Goal: Information Seeking & Learning: Learn about a topic

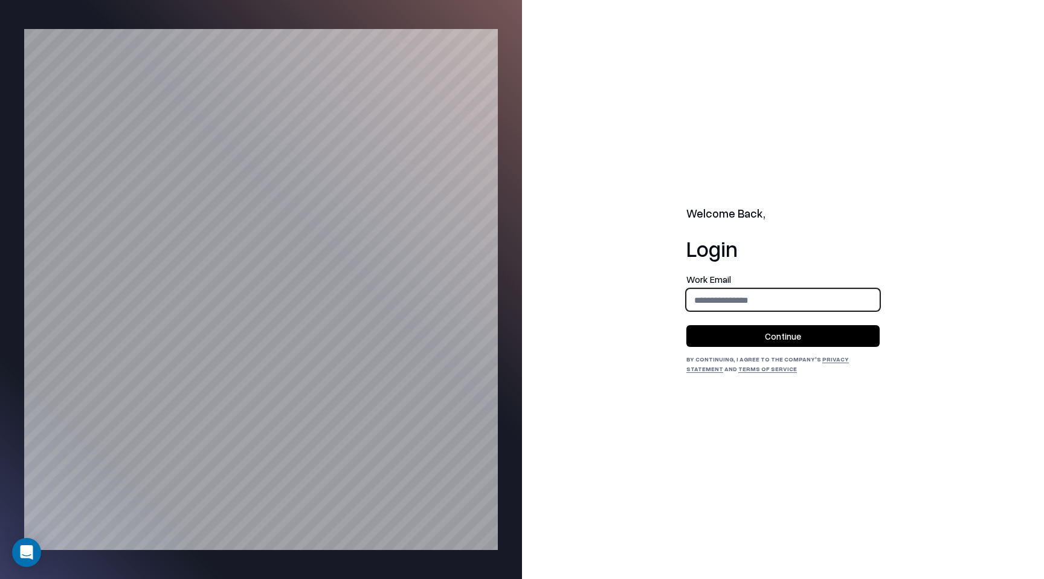
click at [734, 305] on input "email" at bounding box center [783, 300] width 192 height 22
type input "**********"
click at [791, 338] on button "Continue" at bounding box center [783, 336] width 193 height 22
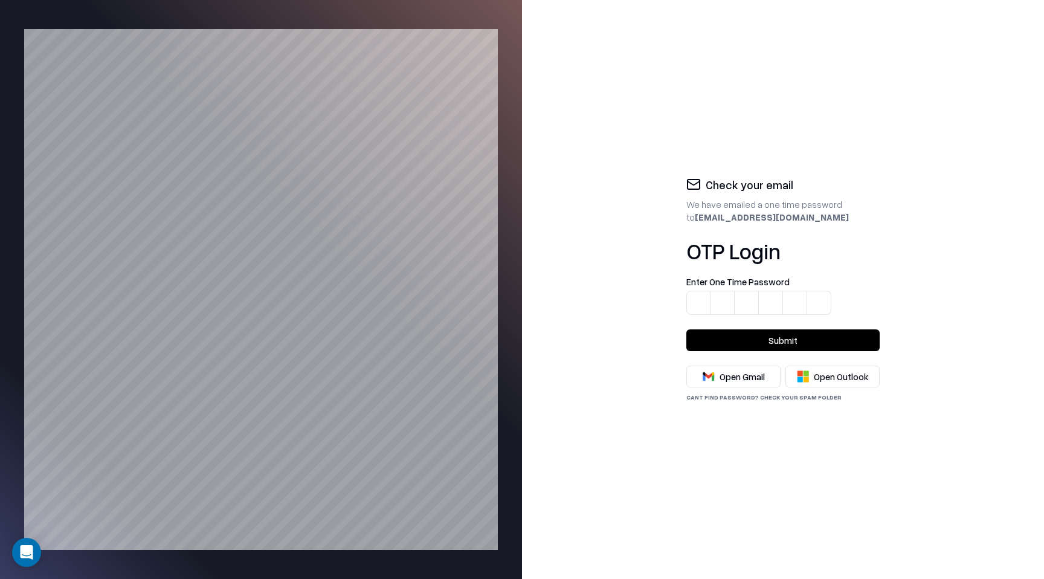
click at [700, 303] on input at bounding box center [783, 296] width 193 height 38
click at [700, 308] on input at bounding box center [796, 296] width 218 height 38
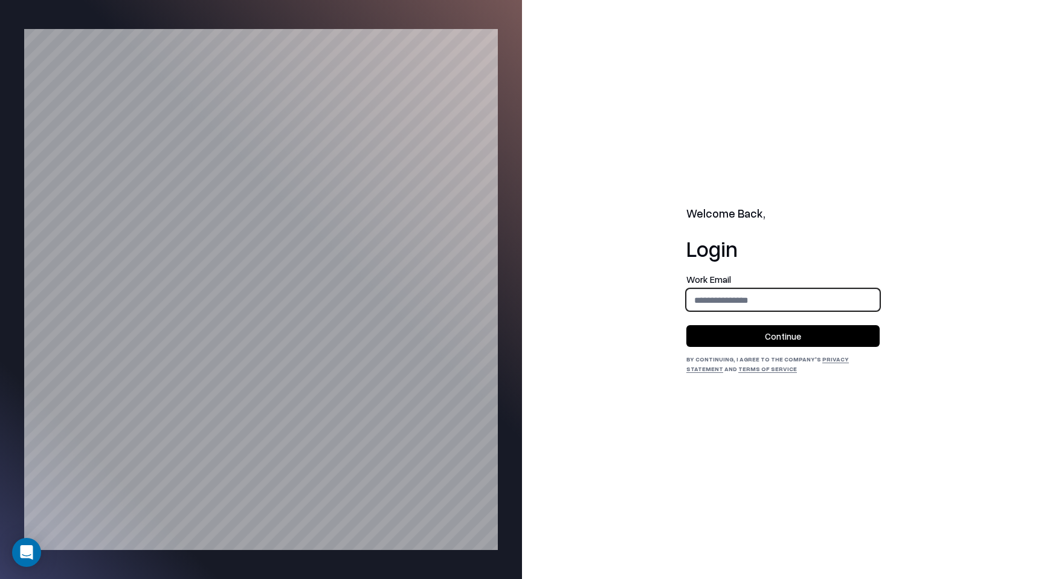
click at [710, 303] on input "email" at bounding box center [783, 300] width 192 height 22
type input "**********"
click at [746, 302] on input "**********" at bounding box center [783, 300] width 192 height 22
click at [711, 338] on button "Continue" at bounding box center [783, 336] width 193 height 22
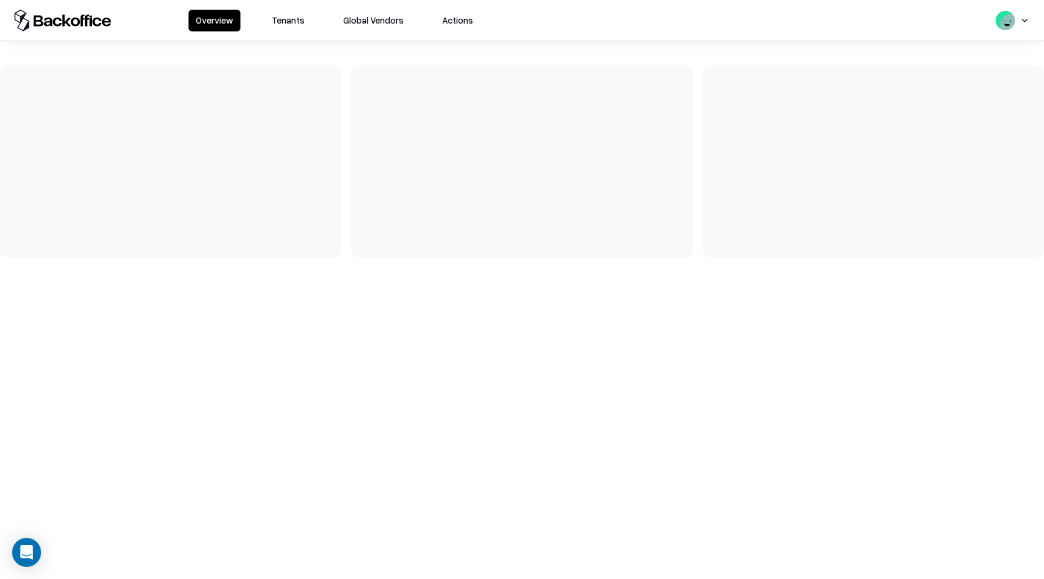
click at [282, 23] on button "Tenants" at bounding box center [288, 21] width 47 height 22
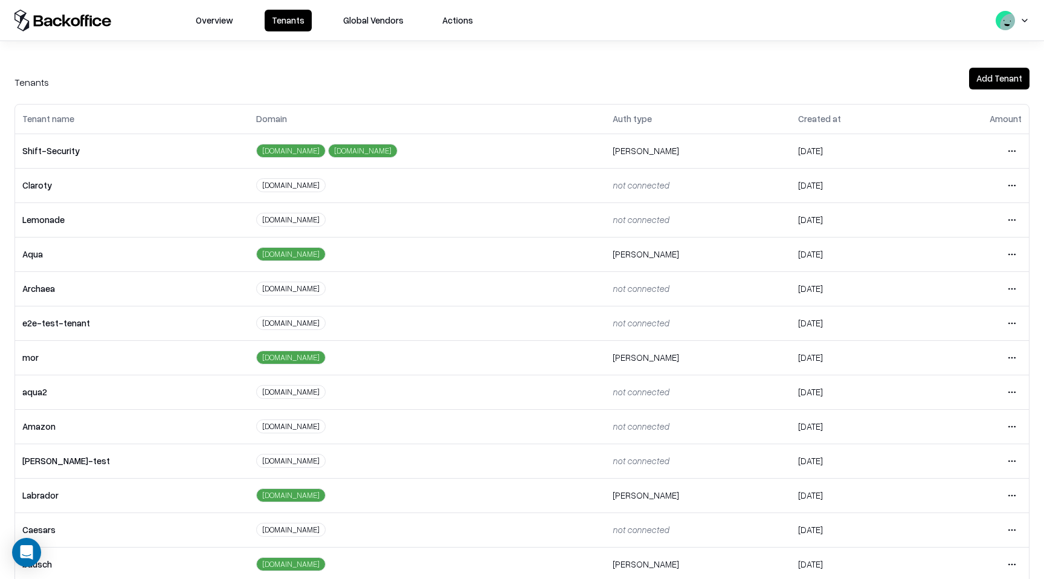
click at [373, 27] on button "Global Vendors" at bounding box center [373, 21] width 75 height 22
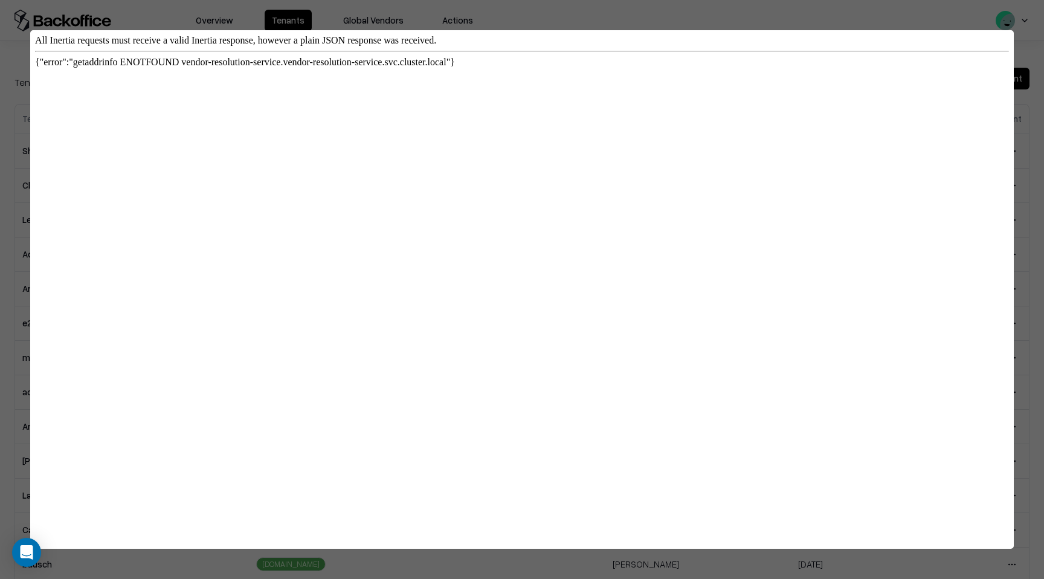
click at [300, 24] on div at bounding box center [522, 289] width 1044 height 579
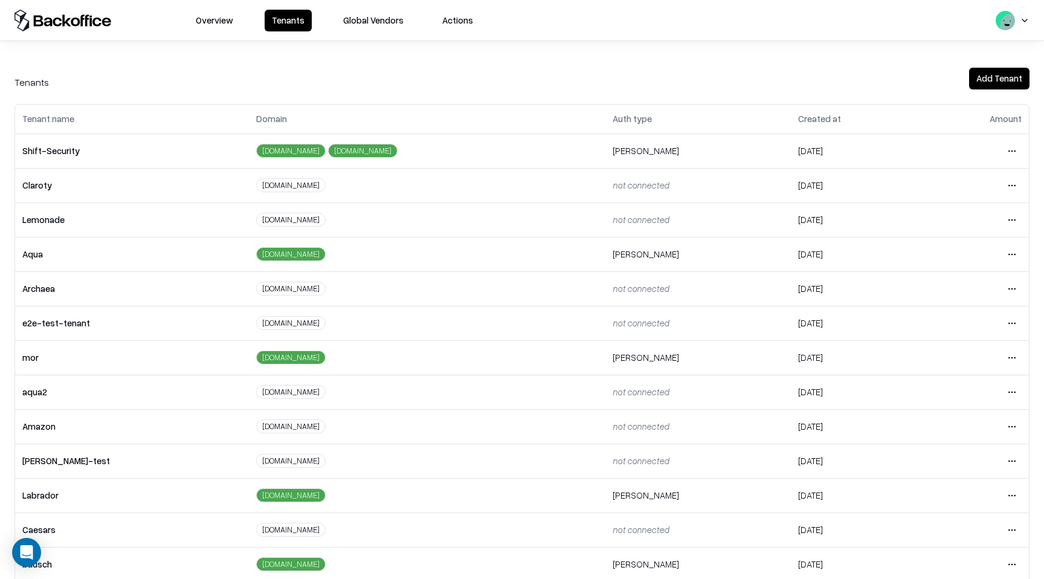
scroll to position [51, 0]
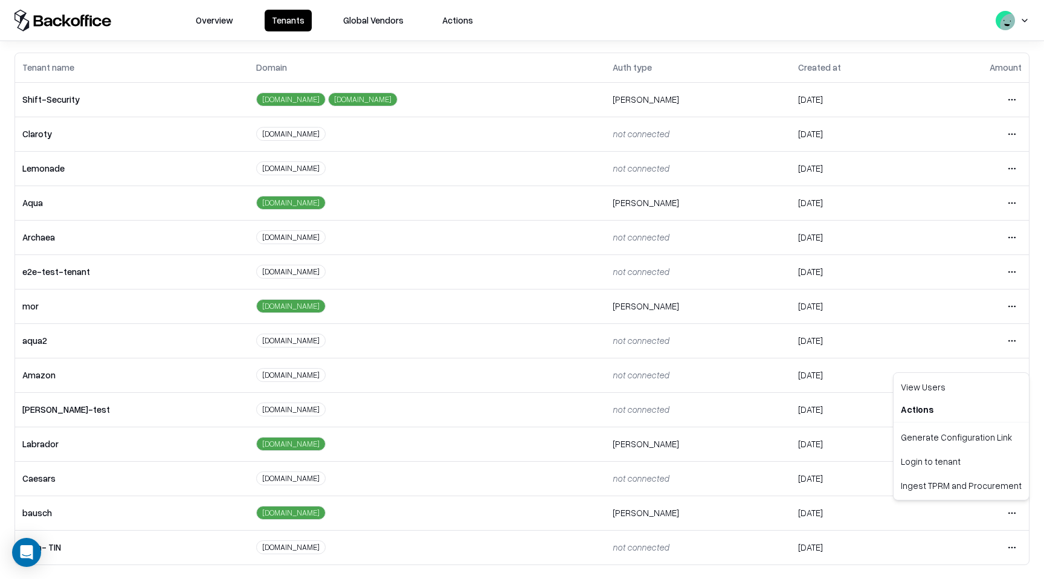
click at [1015, 515] on html "Overview Tenants Global Vendors Actions Tenants Add Tenant Tenant name Domain A…" at bounding box center [522, 289] width 1044 height 579
click at [959, 461] on div "Login to tenant" at bounding box center [961, 461] width 131 height 24
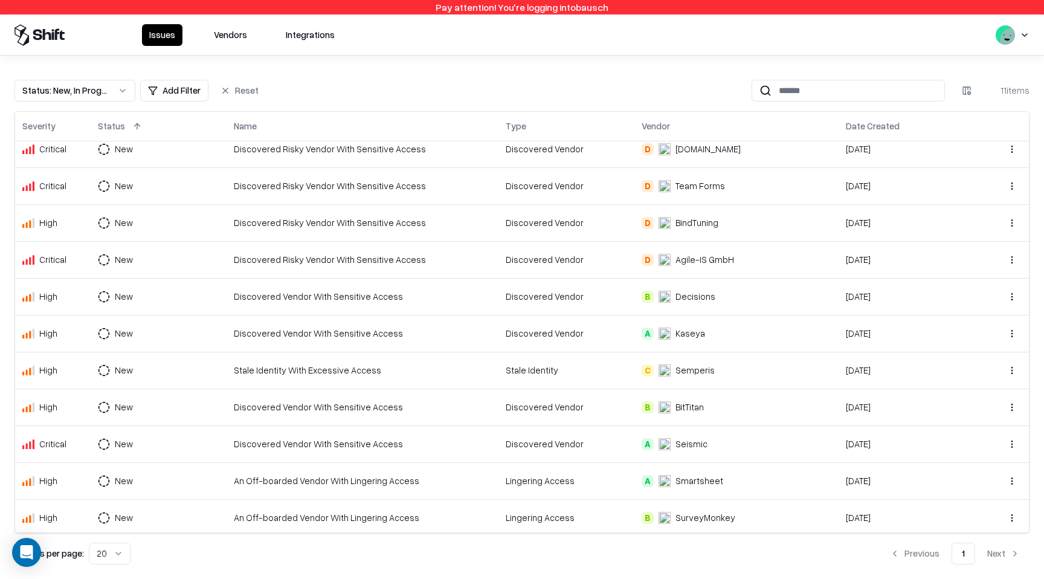
scroll to position [13, 0]
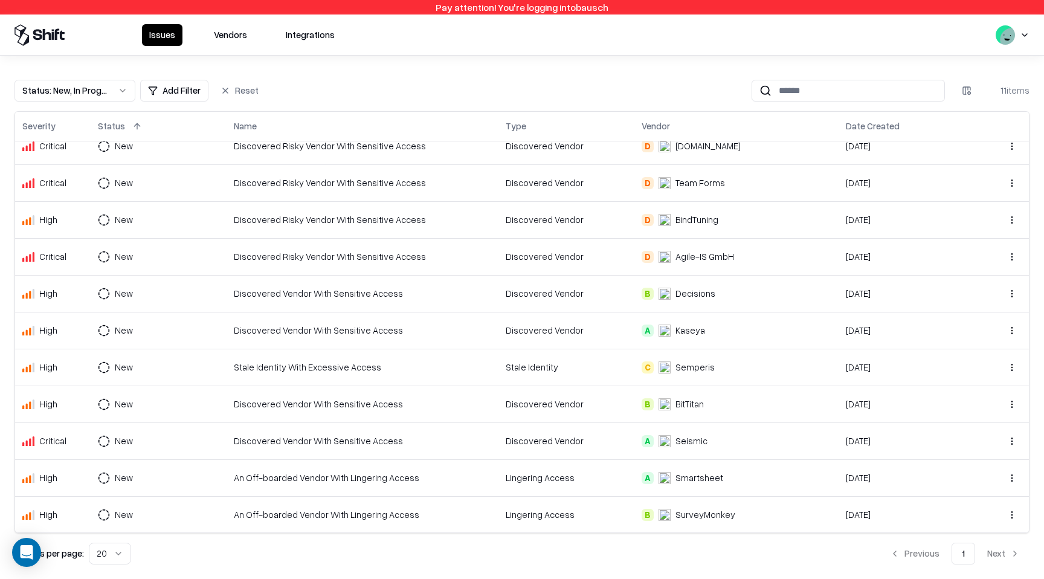
click at [237, 39] on button "Vendors" at bounding box center [231, 35] width 48 height 22
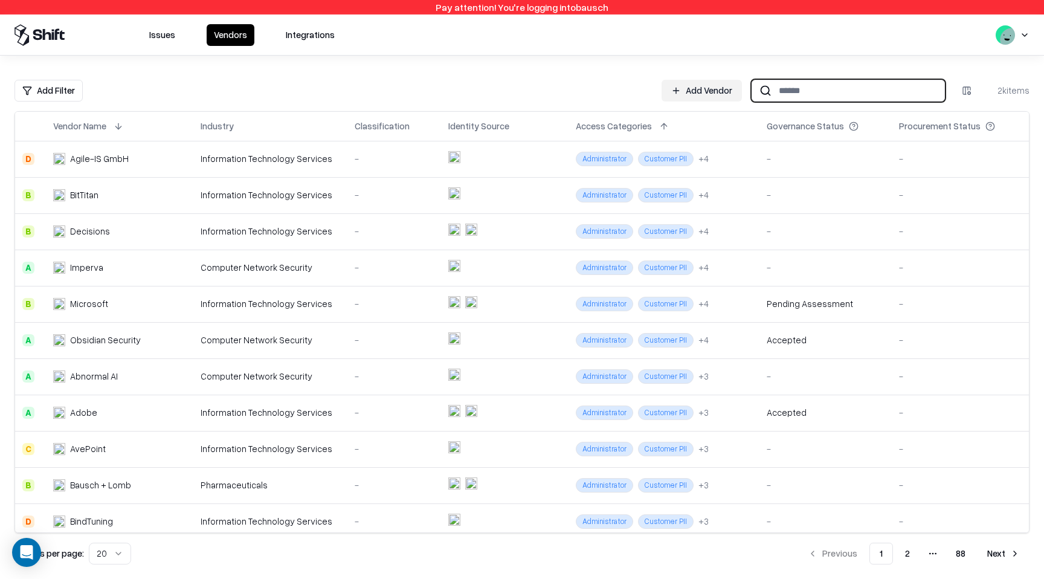
click at [826, 95] on input at bounding box center [858, 90] width 173 height 22
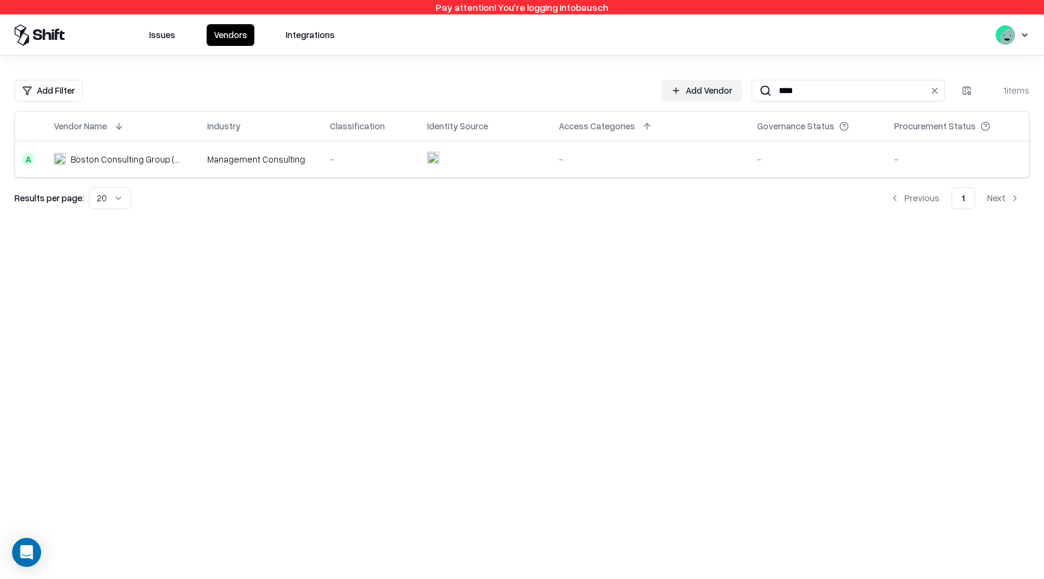
click at [337, 164] on div "-" at bounding box center [371, 159] width 83 height 13
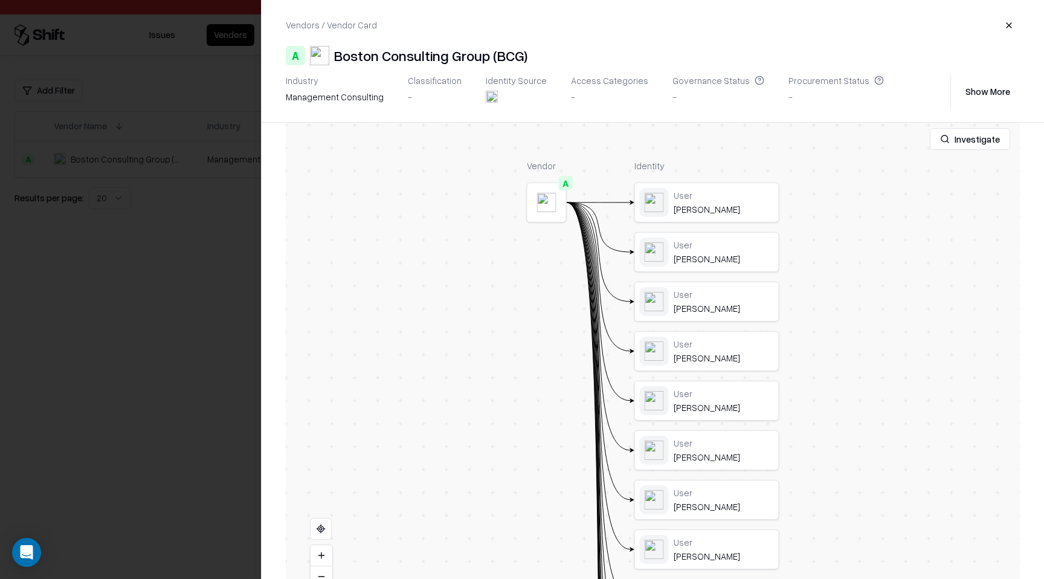
scroll to position [223, 0]
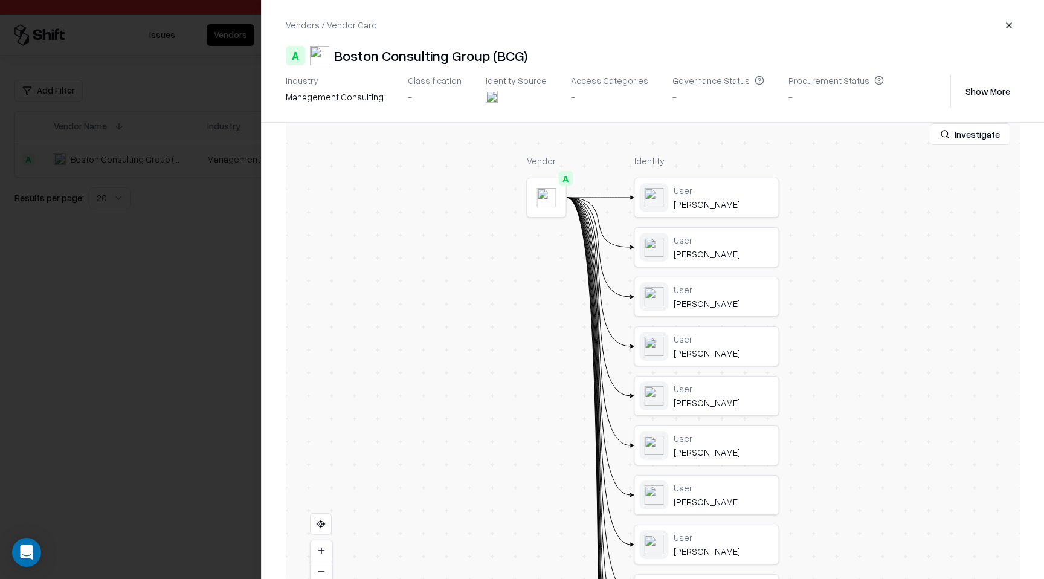
click at [0, 0] on div at bounding box center [0, 0] width 0 height 0
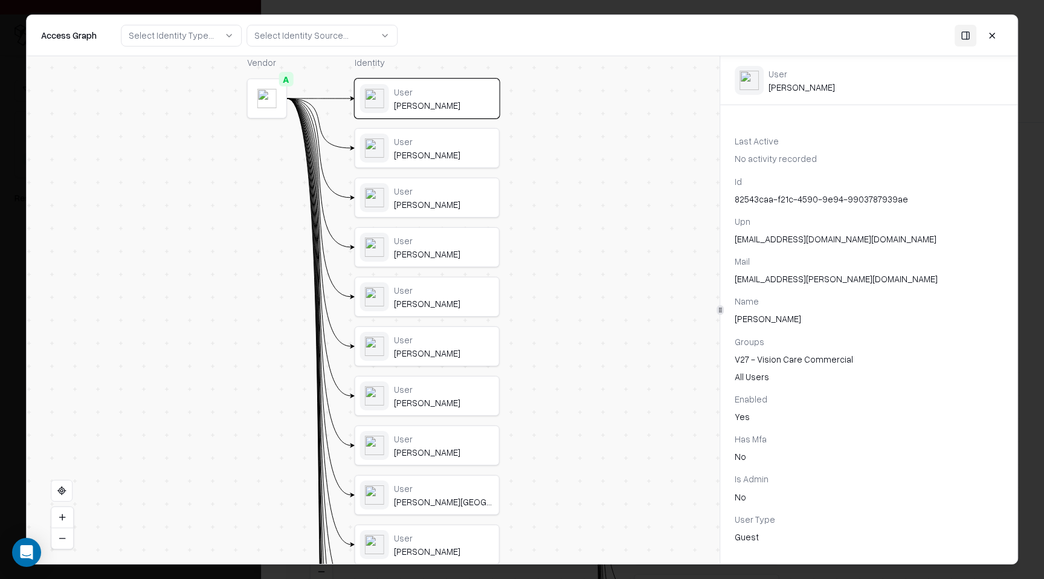
scroll to position [25, 0]
click at [394, 148] on div "User Lehman, Audrianne" at bounding box center [444, 148] width 100 height 25
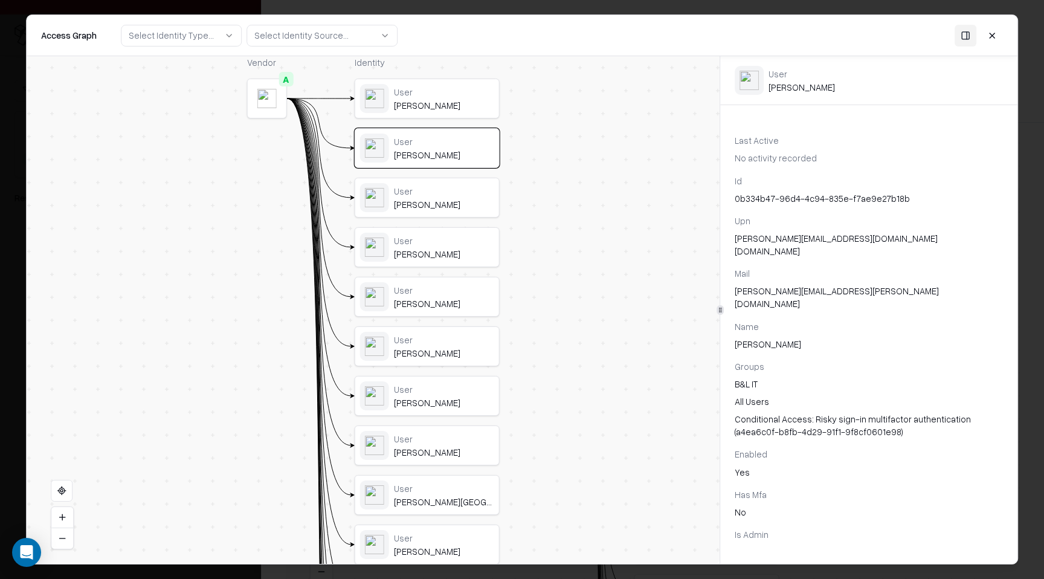
click at [453, 199] on div "Elvinger, Francois" at bounding box center [444, 204] width 100 height 11
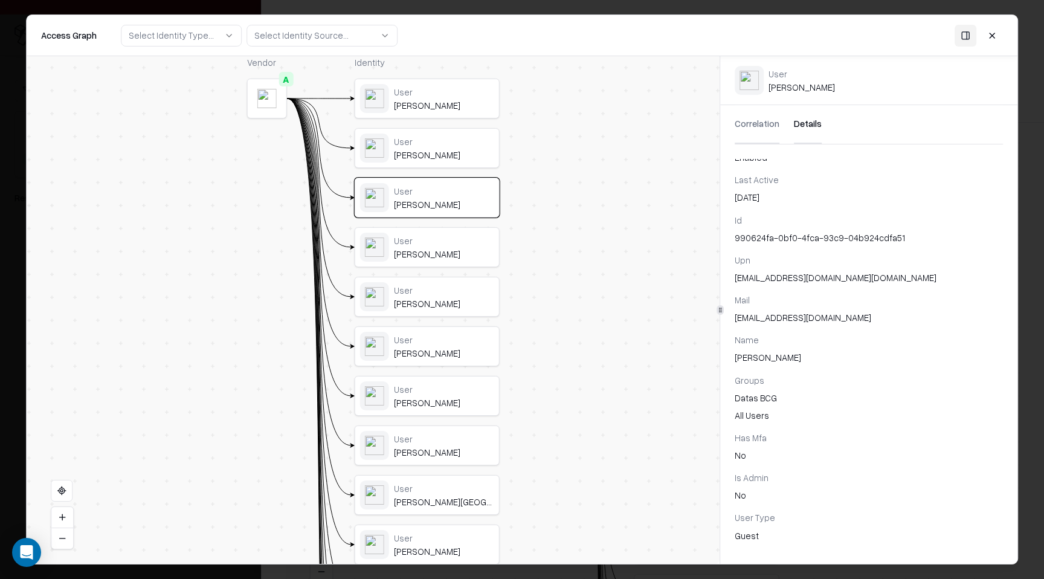
scroll to position [0, 0]
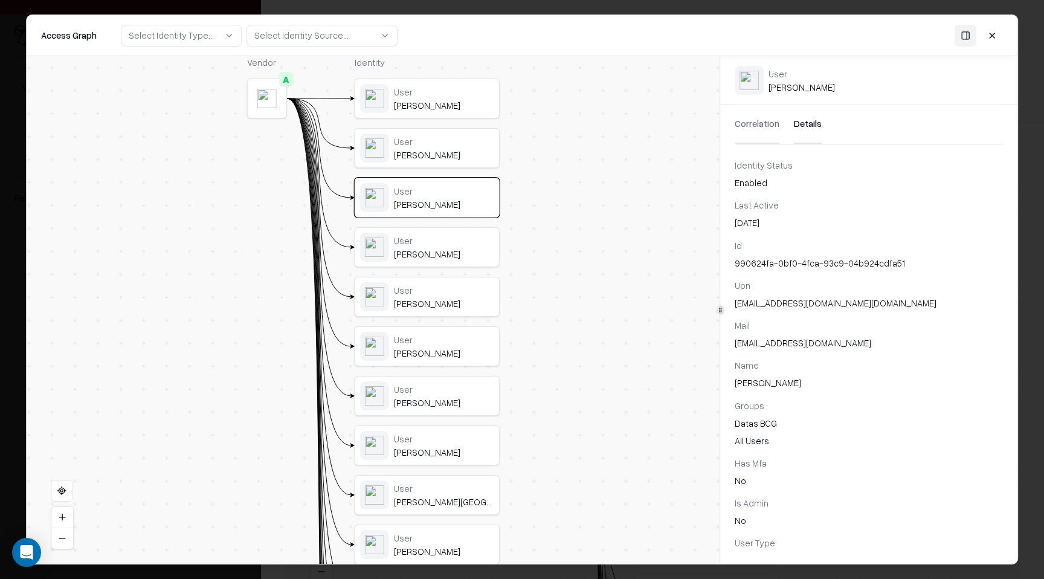
click at [752, 222] on div "Jul 21, 2025" at bounding box center [869, 222] width 268 height 13
click at [403, 259] on div "User Tellier, Liane" at bounding box center [427, 247] width 134 height 29
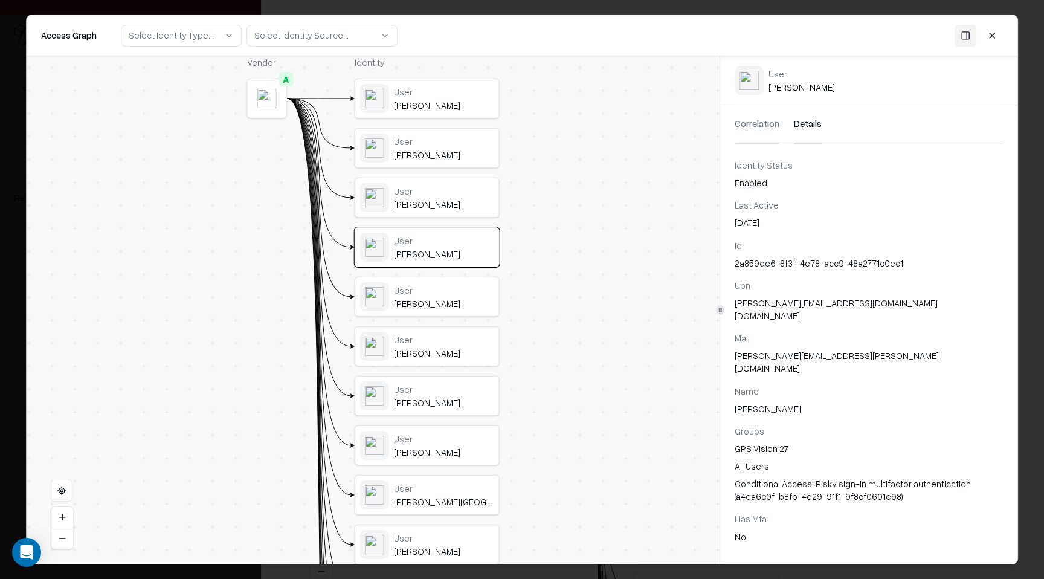
click at [766, 222] on div "Jun 10, 2025" at bounding box center [869, 222] width 268 height 13
click at [422, 305] on div "Masullo, Laura" at bounding box center [444, 303] width 100 height 11
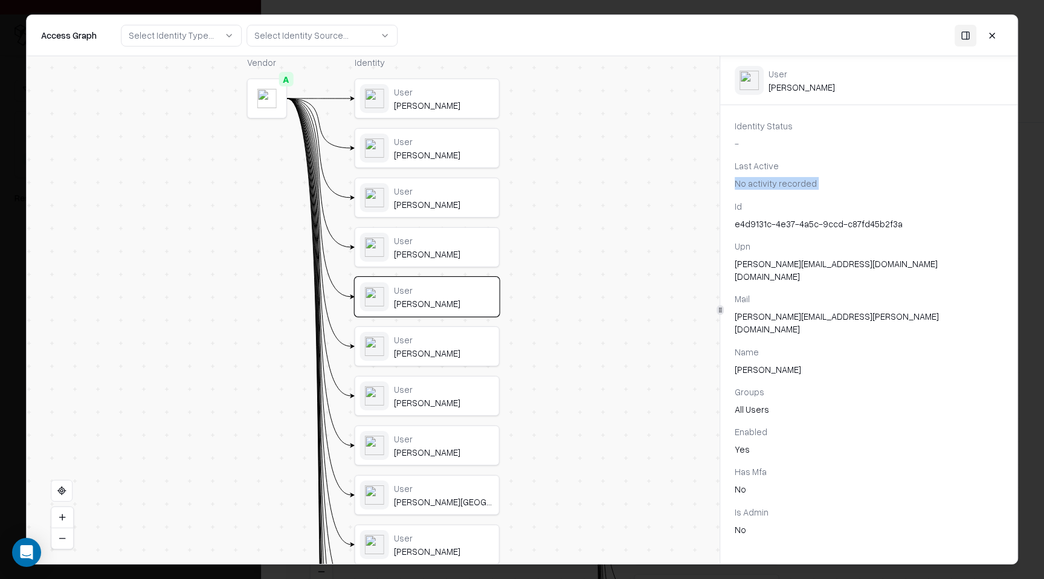
click at [424, 375] on div "User Kaur, Simran User Lehman, Audrianne User Elvinger, Francois User Tellier, …" at bounding box center [427, 520] width 145 height 882
click at [425, 351] on div "Kim, Brianna" at bounding box center [444, 353] width 100 height 11
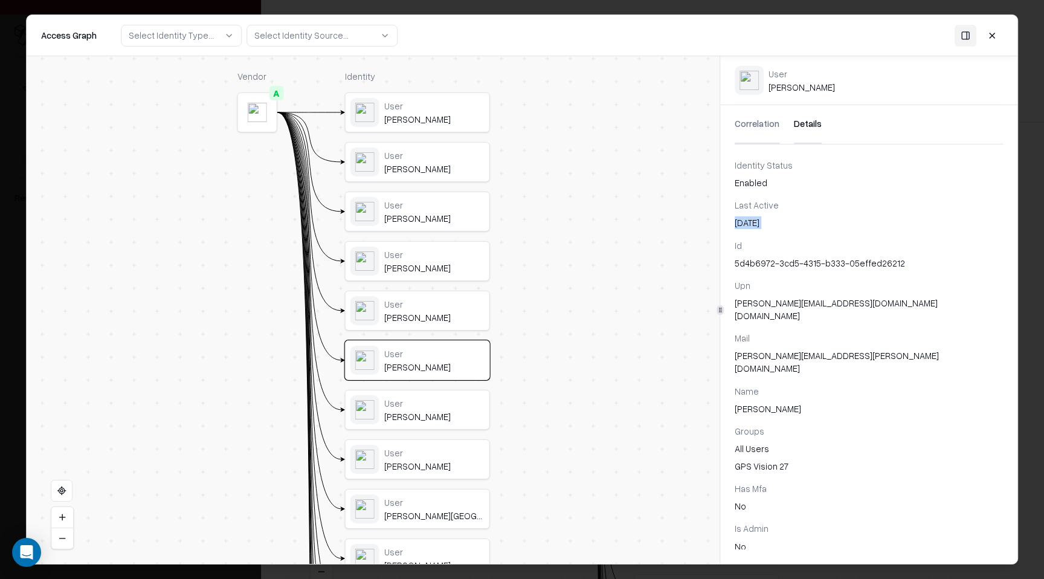
click at [414, 399] on div "User" at bounding box center [434, 403] width 100 height 11
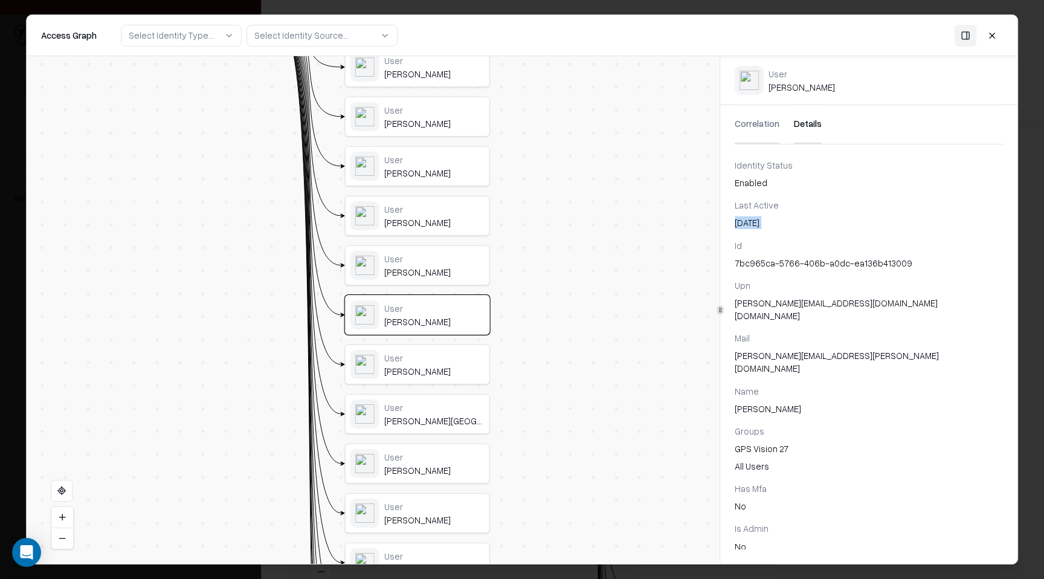
drag, startPoint x: 633, startPoint y: 315, endPoint x: 633, endPoint y: 189, distance: 125.7
click at [633, 189] on div "Vendor A Identity User Kaur, Simran User Lehman, Audrianne User Elvinger, Franc…" at bounding box center [373, 310] width 693 height 508
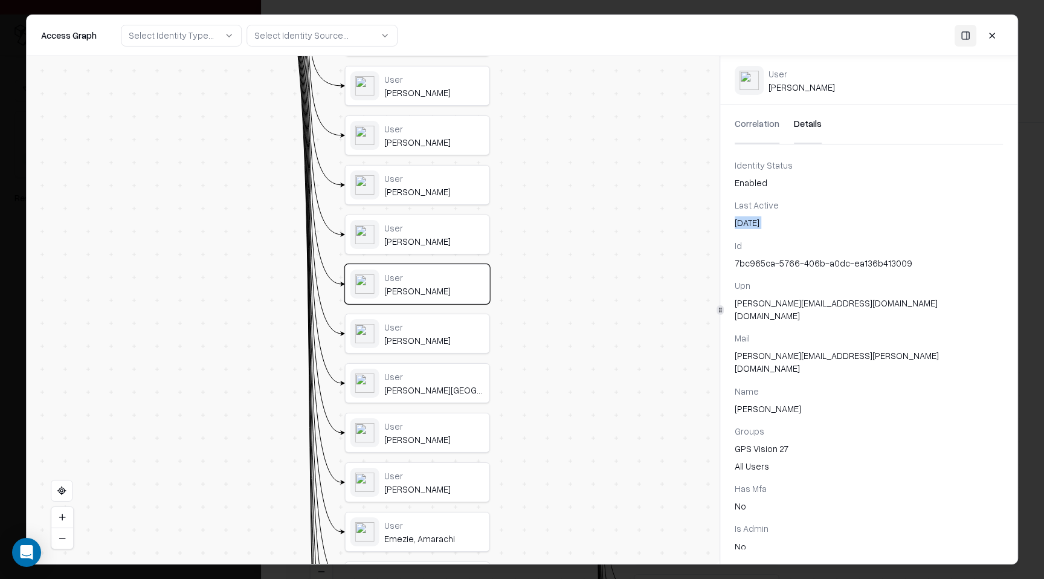
click at [452, 316] on div "User Gamba, Sonia" at bounding box center [418, 333] width 144 height 39
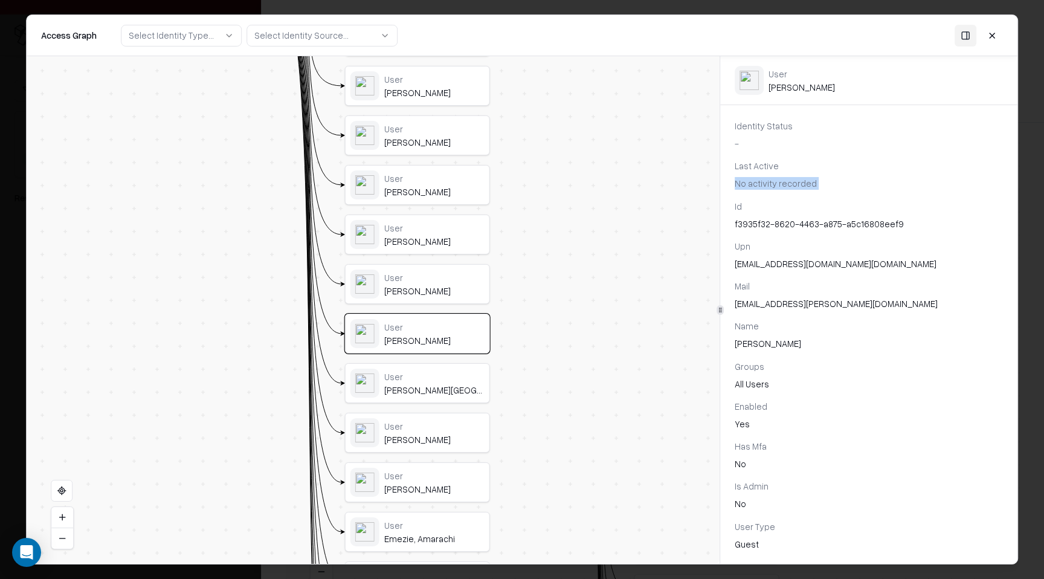
click at [441, 408] on div "User Kaur, Simran User Lehman, Audrianne User Elvinger, Francois User Tellier, …" at bounding box center [417, 408] width 145 height 882
click at [441, 393] on div "Gramuglia, Victoria" at bounding box center [434, 389] width 100 height 11
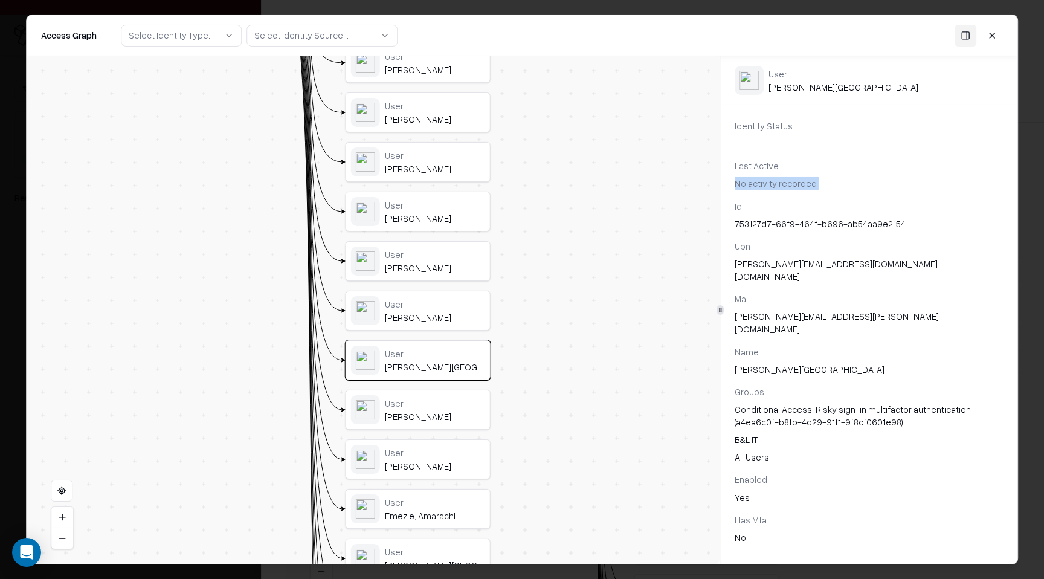
drag, startPoint x: 579, startPoint y: 415, endPoint x: 580, endPoint y: 308, distance: 107.6
click at [580, 308] on div "Vendor A Identity User Kaur, Simran User Lehman, Audrianne User Elvinger, Franc…" at bounding box center [373, 310] width 693 height 508
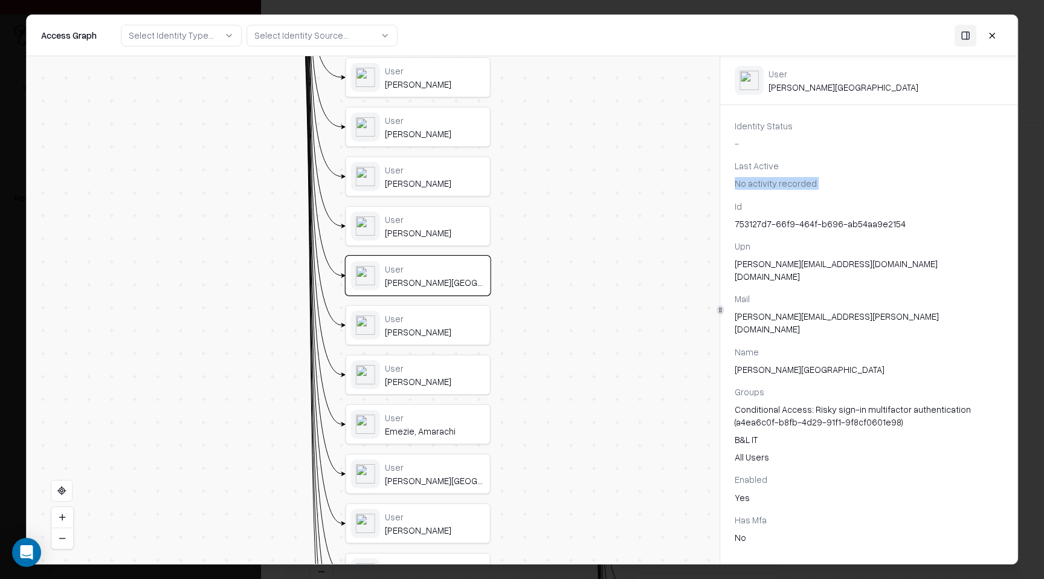
click at [461, 325] on div "User Metcalfe, Ballard" at bounding box center [435, 325] width 100 height 25
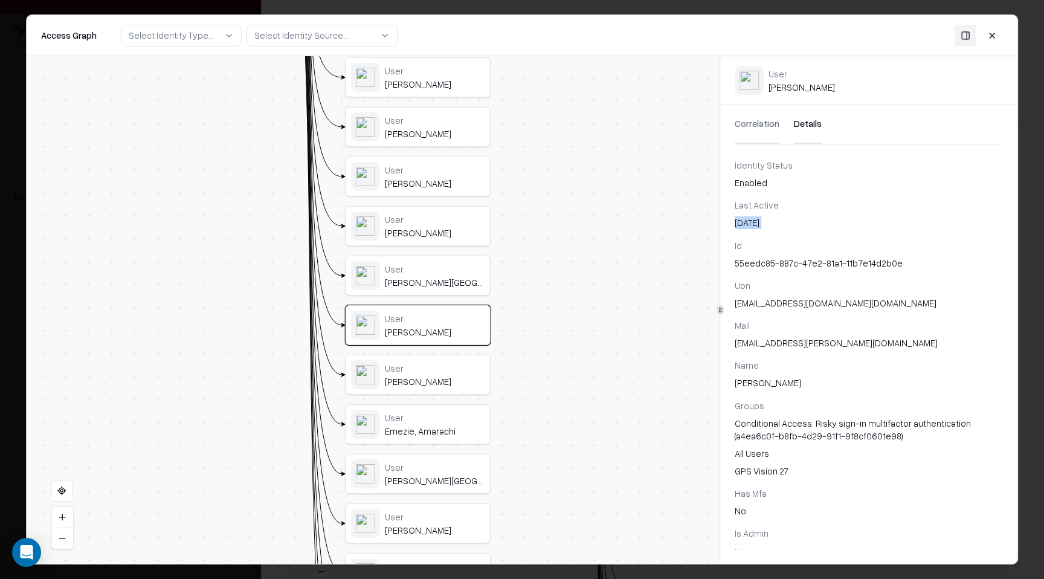
click at [461, 325] on div "User Metcalfe, Ballard" at bounding box center [435, 325] width 100 height 25
click at [448, 377] on div "Sipperly, Geoffrey" at bounding box center [435, 381] width 100 height 11
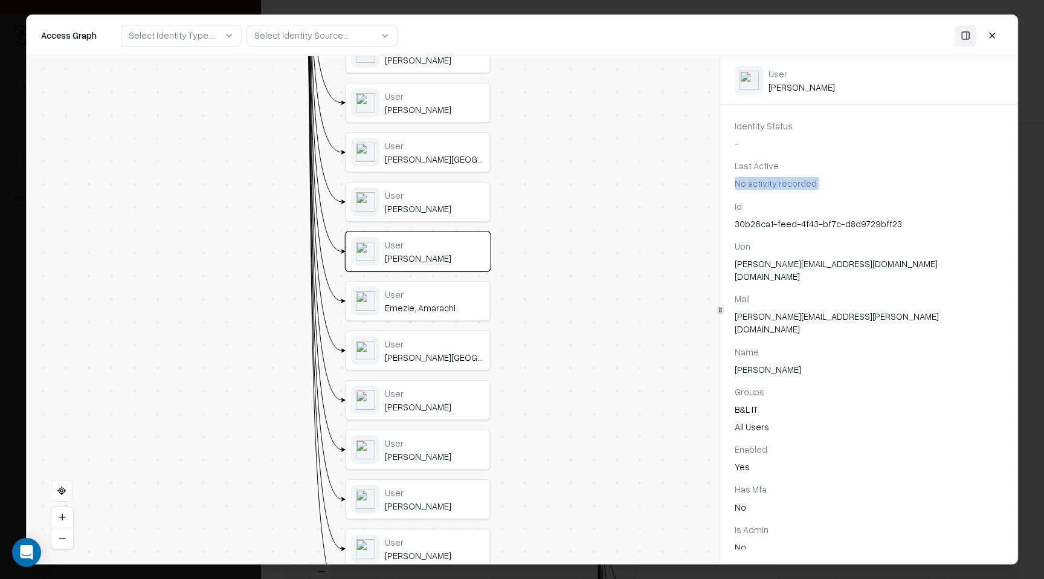
drag, startPoint x: 598, startPoint y: 422, endPoint x: 598, endPoint y: 294, distance: 128.1
click at [598, 294] on div "Vendor A Identity User Kaur, Simran User Lehman, Audrianne User Elvinger, Franc…" at bounding box center [373, 310] width 693 height 508
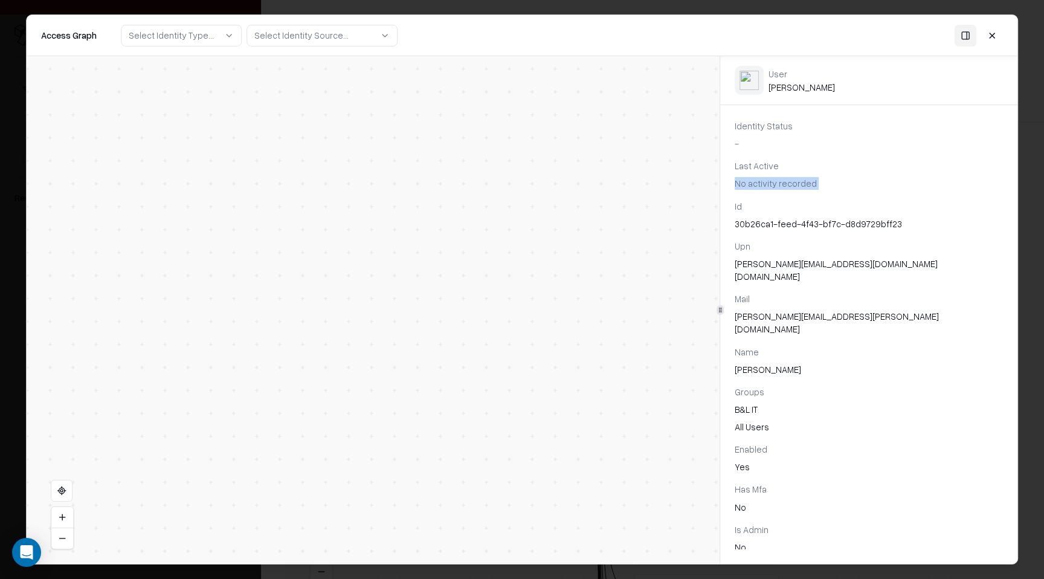
drag, startPoint x: 492, startPoint y: 272, endPoint x: 503, endPoint y: 465, distance: 193.1
click at [502, 464] on div "Vendor A Identity User Kaur, Simran User Lehman, Audrianne User Elvinger, Franc…" at bounding box center [373, 310] width 693 height 508
drag, startPoint x: 513, startPoint y: 241, endPoint x: 513, endPoint y: 477, distance: 236.3
click at [513, 477] on div "Vendor A Identity User Kaur, Simran User Lehman, Audrianne User Elvinger, Franc…" at bounding box center [373, 310] width 693 height 508
drag, startPoint x: 500, startPoint y: 259, endPoint x: 500, endPoint y: 517, distance: 258.1
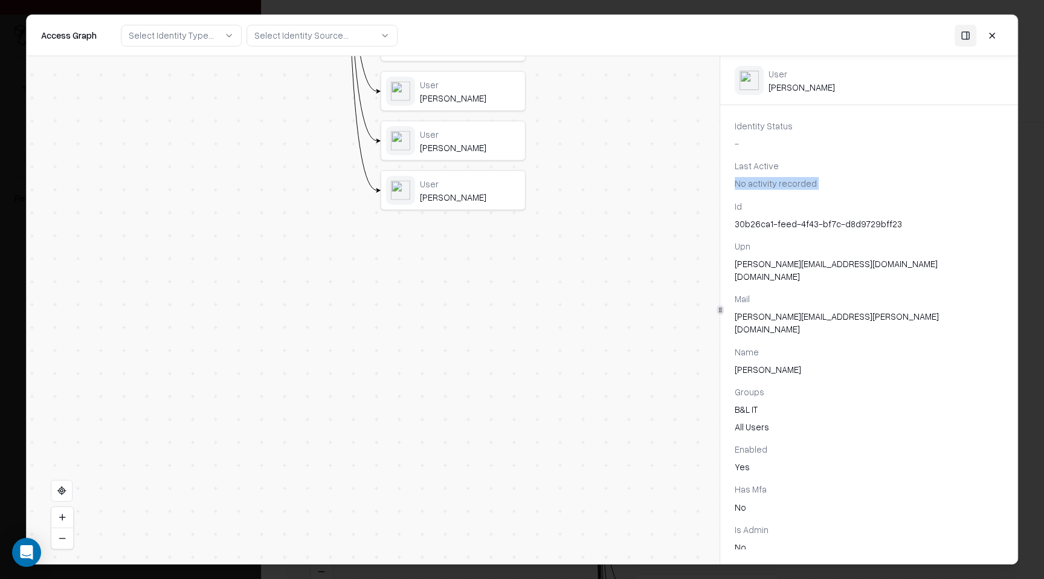
click at [500, 517] on div "Vendor A Identity User Kaur, Simran User Lehman, Audrianne User Elvinger, Franc…" at bounding box center [373, 310] width 693 height 508
drag, startPoint x: 557, startPoint y: 387, endPoint x: 559, endPoint y: 201, distance: 186.8
click at [559, 201] on div "Vendor A Identity User Kaur, Simran User Lehman, Audrianne User Elvinger, Franc…" at bounding box center [373, 310] width 693 height 508
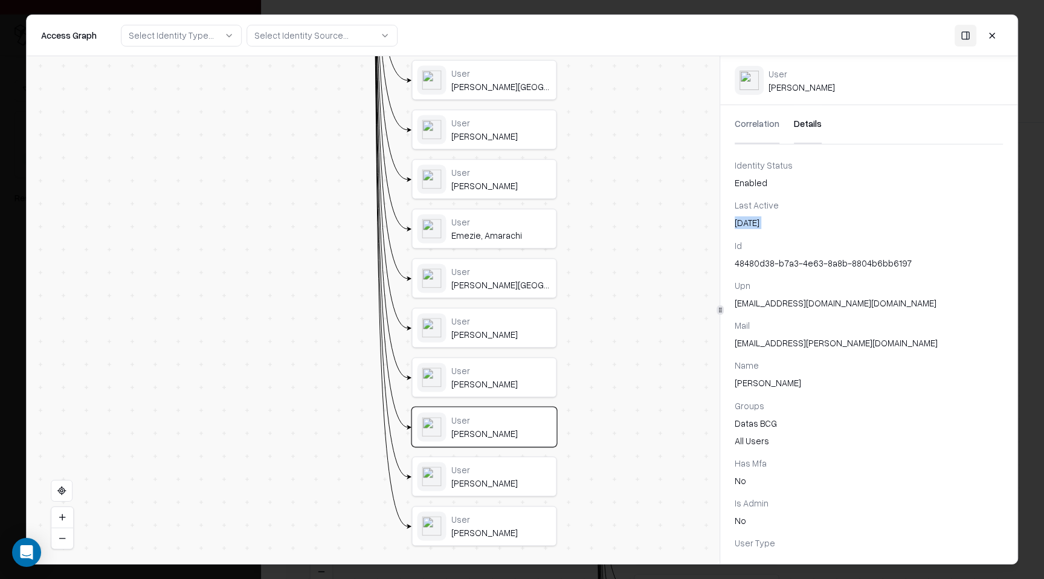
click at [491, 245] on div "User Emezie, Amarachi" at bounding box center [485, 229] width 144 height 39
click at [506, 271] on div "User" at bounding box center [501, 271] width 100 height 11
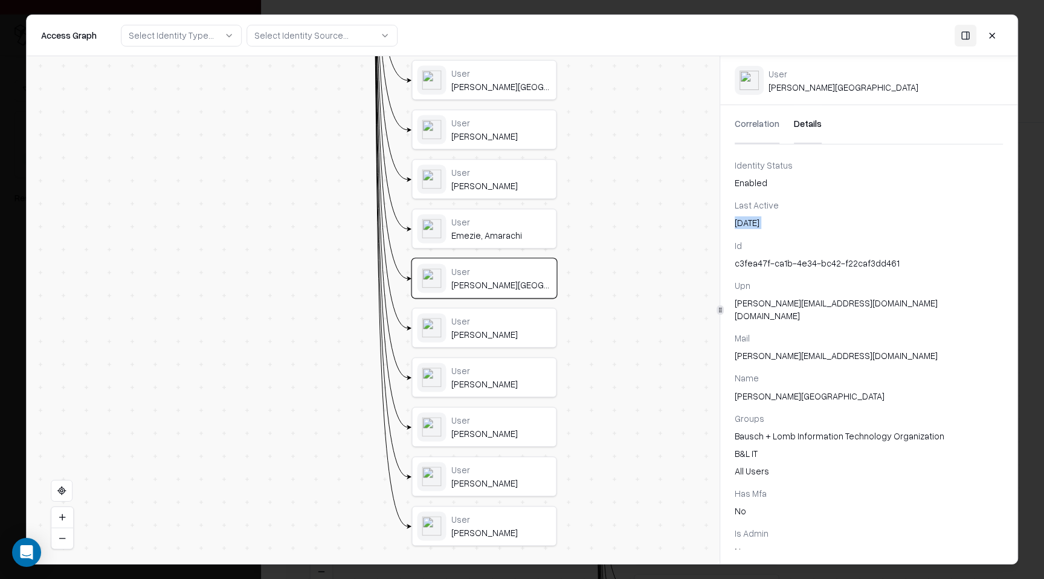
click at [504, 233] on div "Emezie, Amarachi" at bounding box center [501, 235] width 100 height 11
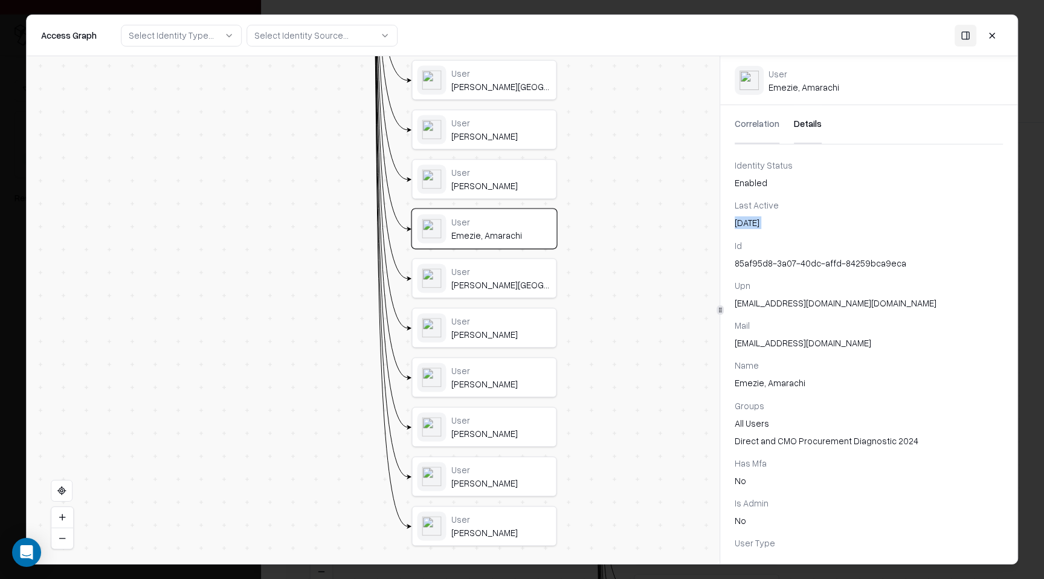
click at [450, 288] on div "User Kamath, Vishal" at bounding box center [485, 278] width 134 height 29
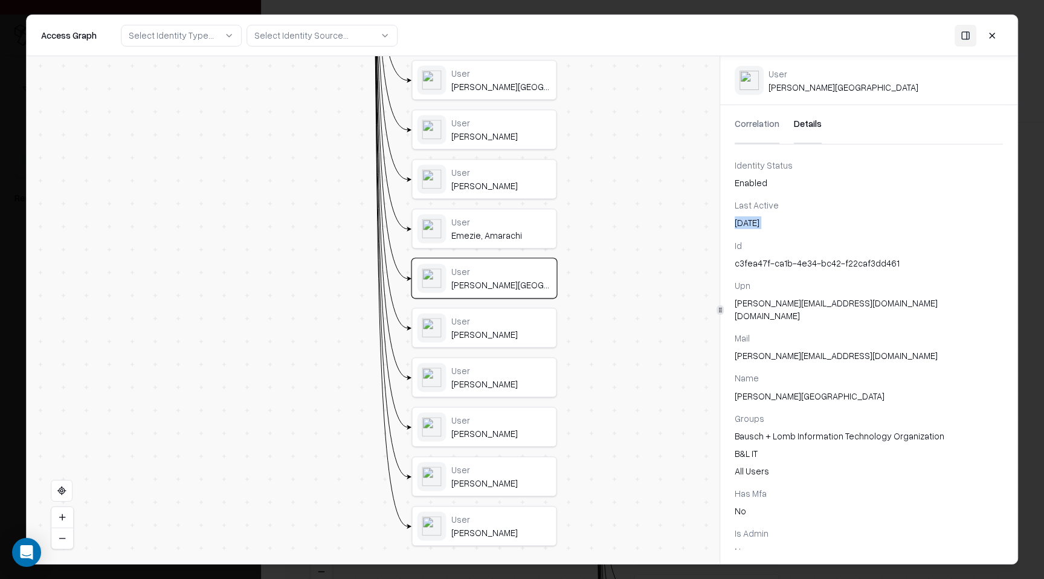
click at [471, 326] on div "User" at bounding box center [501, 320] width 100 height 11
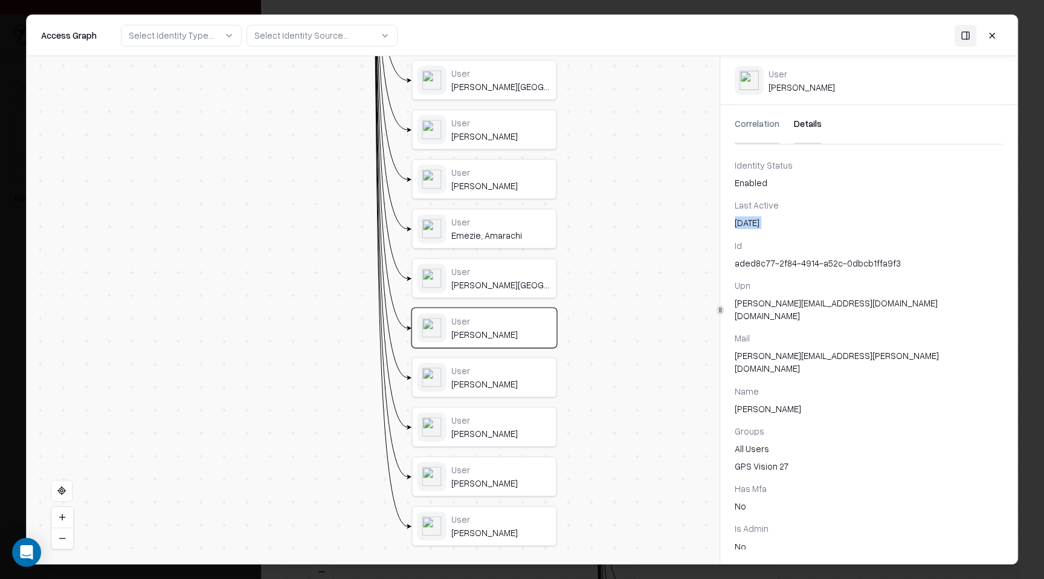
click at [476, 379] on div "Durfee, Nathaniel" at bounding box center [501, 384] width 100 height 11
click at [491, 425] on div "User" at bounding box center [502, 421] width 100 height 11
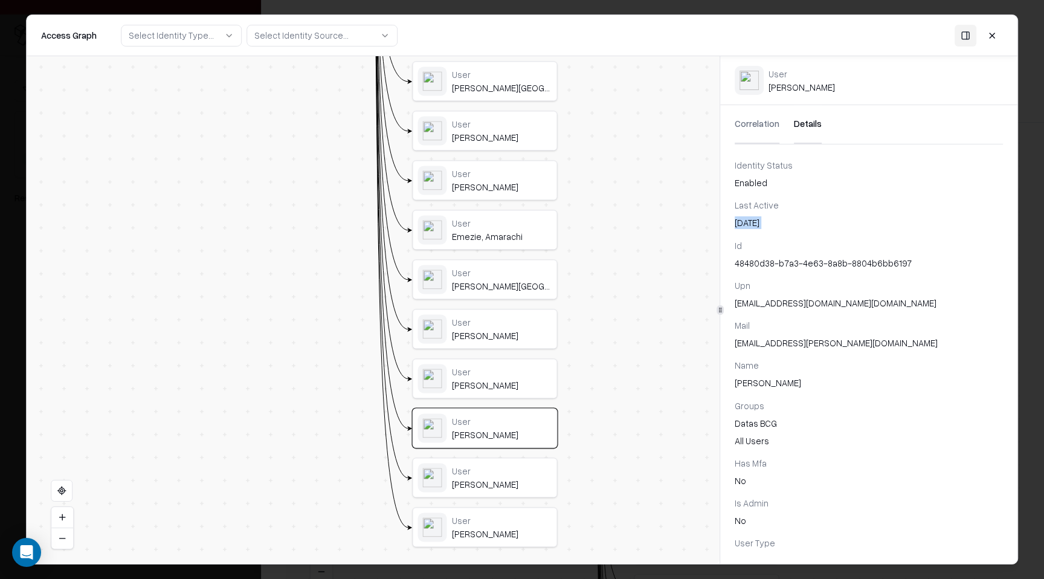
click at [490, 470] on div "User" at bounding box center [502, 470] width 100 height 11
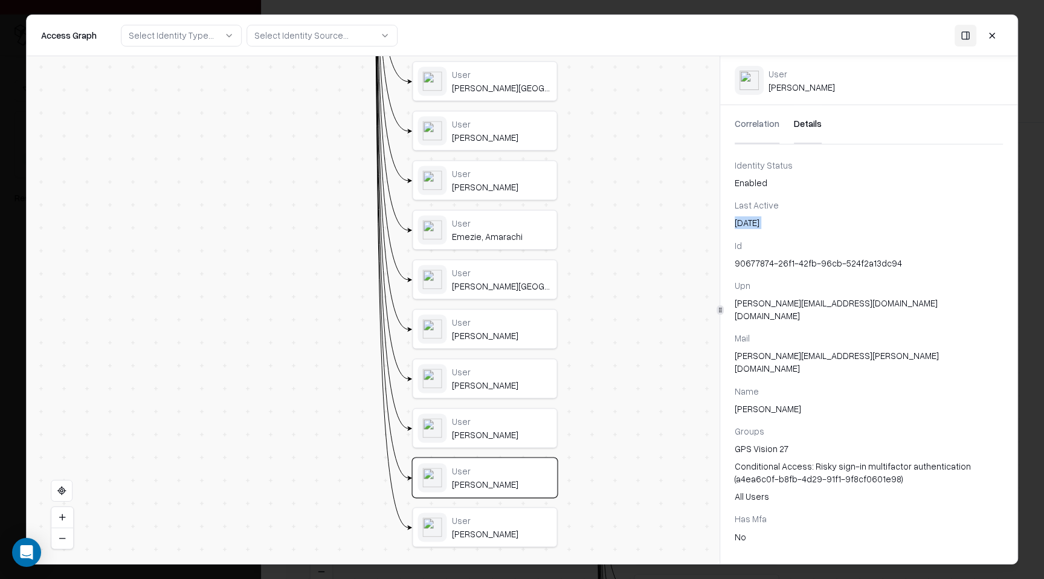
click at [477, 517] on div "User" at bounding box center [502, 520] width 100 height 11
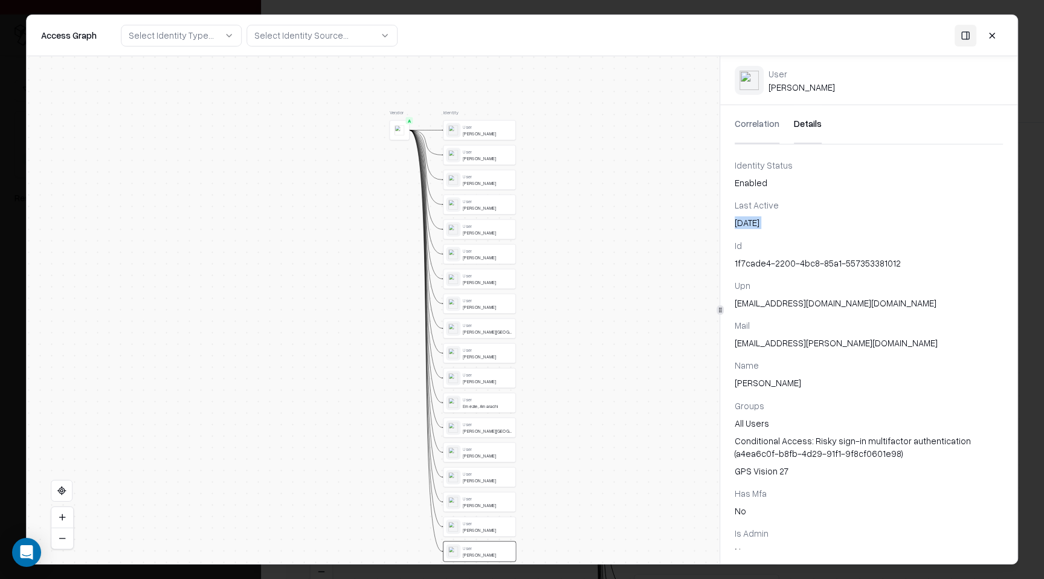
drag, startPoint x: 623, startPoint y: 336, endPoint x: 601, endPoint y: 378, distance: 47.0
click at [601, 378] on div "Vendor A Identity User Kaur, Simran User Lehman, Audrianne User Elvinger, Franc…" at bounding box center [373, 310] width 693 height 508
click at [473, 167] on div "User Kaur, Simran User Lehman, Audrianne User Elvinger, Francois User Tellier, …" at bounding box center [475, 340] width 73 height 441
click at [474, 161] on div "User Lehman, Audrianne" at bounding box center [475, 154] width 67 height 15
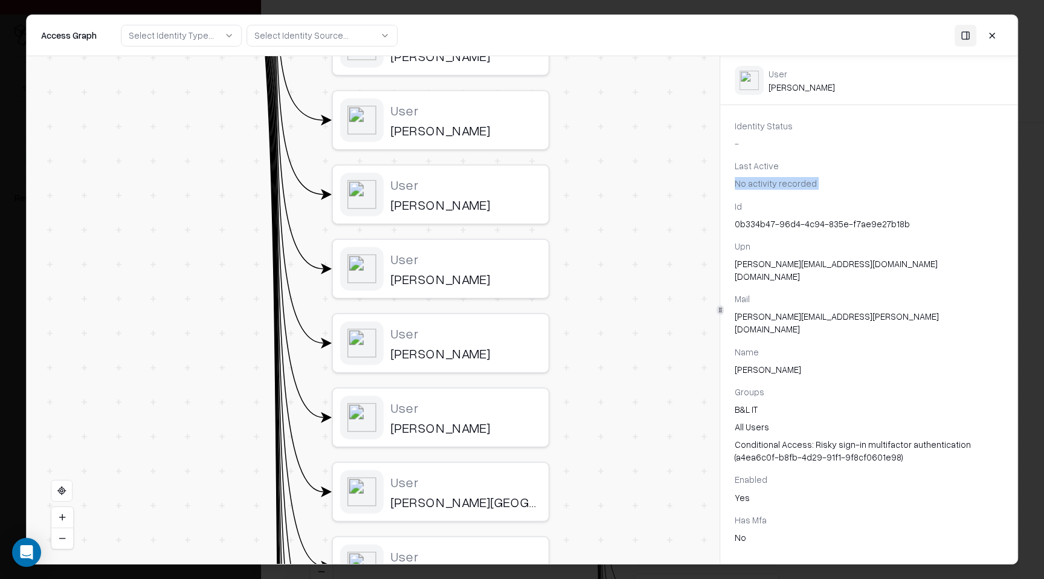
click at [471, 203] on div "Masullo, Laura" at bounding box center [466, 204] width 150 height 17
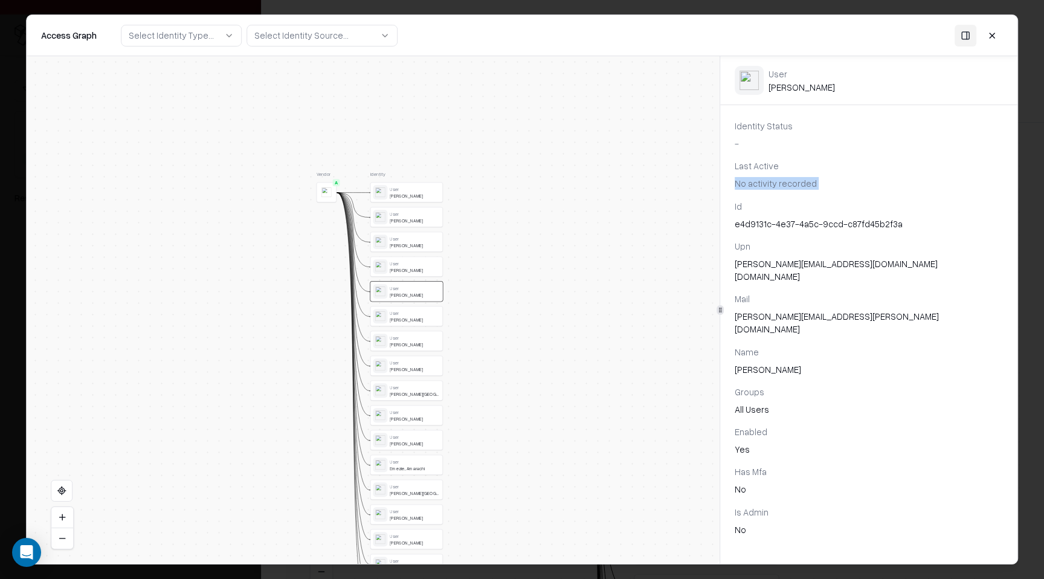
drag, startPoint x: 421, startPoint y: 331, endPoint x: 502, endPoint y: 332, distance: 80.4
click at [503, 332] on div "Vendor A Identity User Kaur, Simran User Lehman, Audrianne User Elvinger, Franc…" at bounding box center [373, 310] width 693 height 508
click at [989, 39] on button at bounding box center [992, 35] width 22 height 22
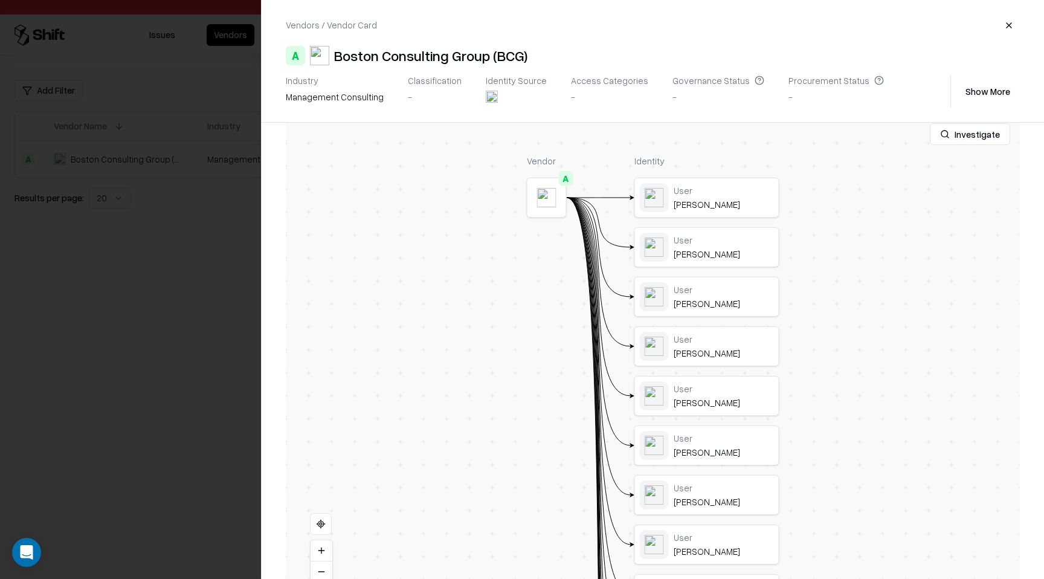
click at [1011, 24] on button "button" at bounding box center [1009, 26] width 22 height 22
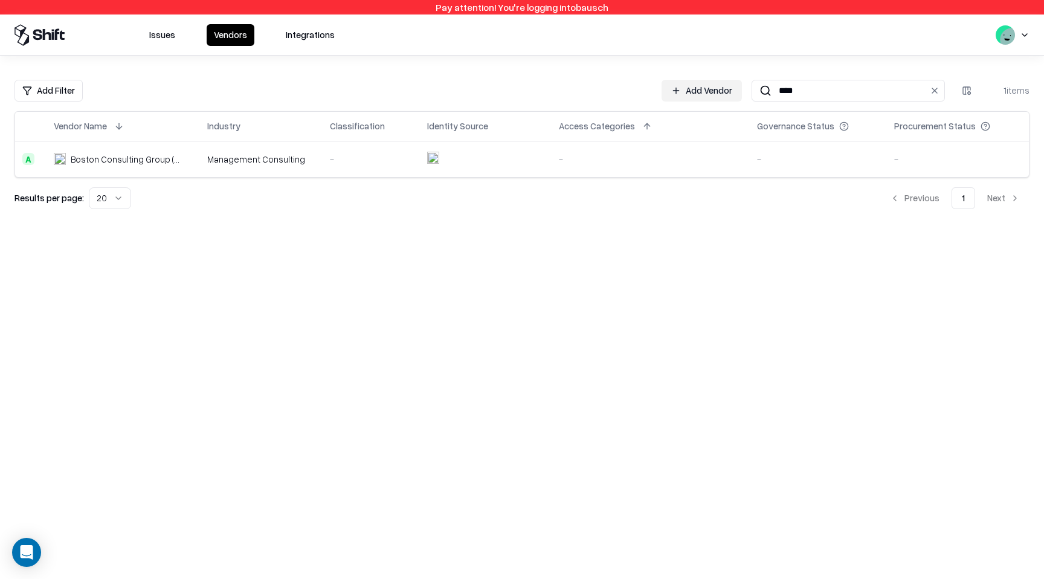
click at [228, 128] on div "Industry" at bounding box center [223, 126] width 33 height 13
click at [887, 97] on input "****" at bounding box center [846, 90] width 149 height 22
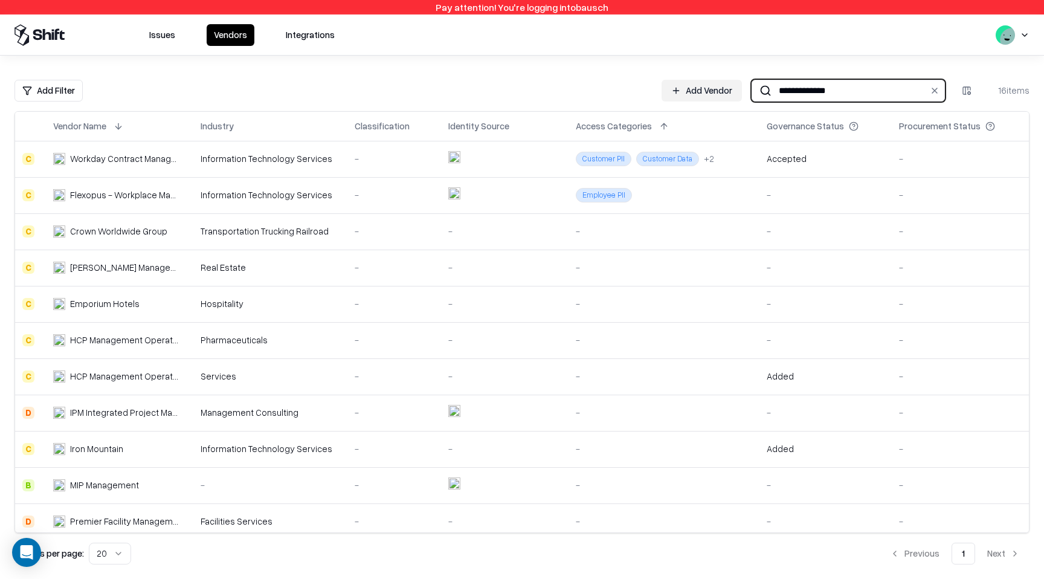
type input "**********"
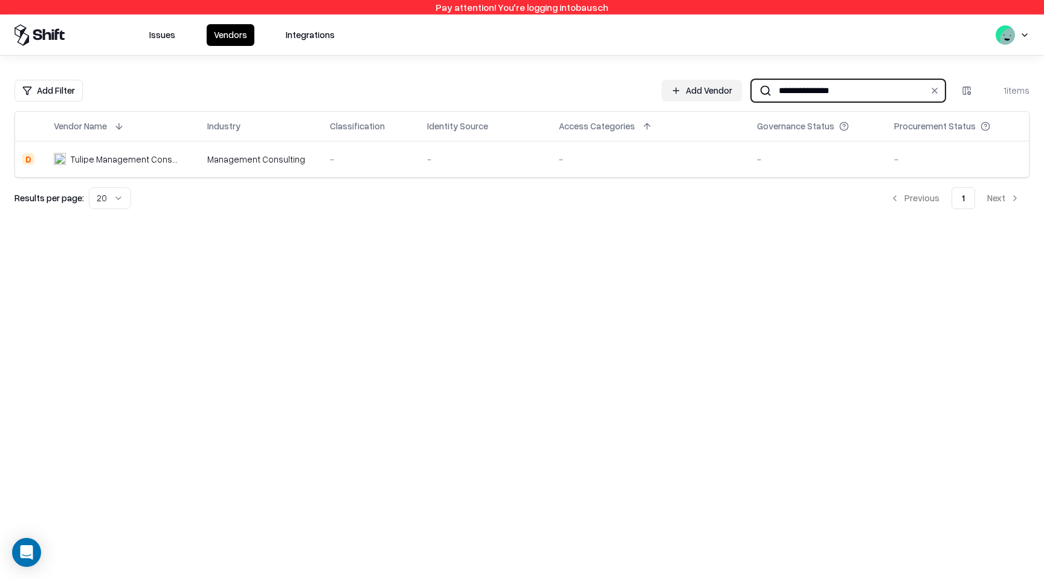
click at [791, 91] on input "**********" at bounding box center [846, 90] width 149 height 22
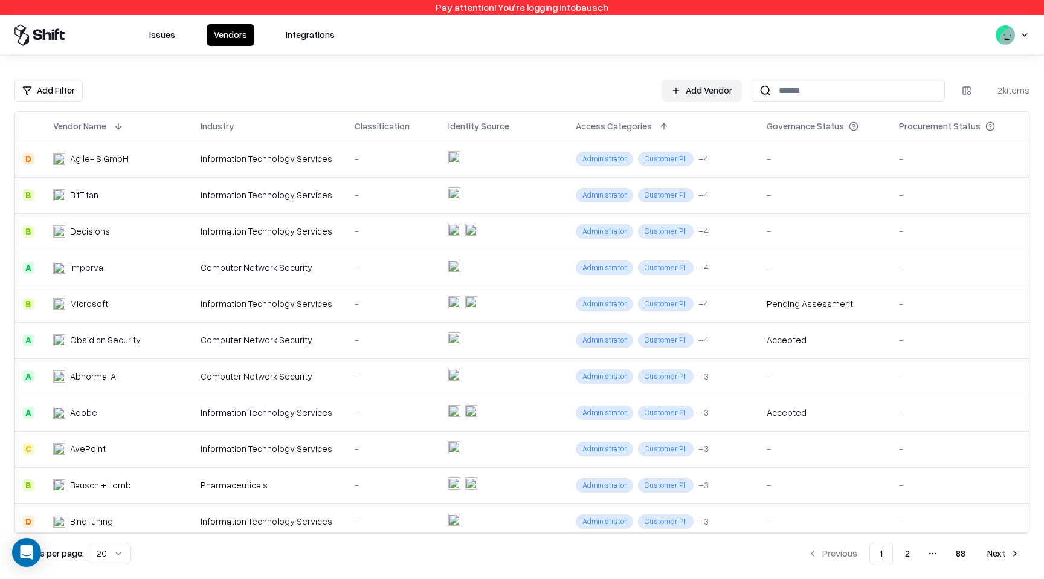
click at [264, 126] on div "Industry" at bounding box center [271, 126] width 140 height 15
click at [242, 126] on button at bounding box center [246, 126] width 15 height 15
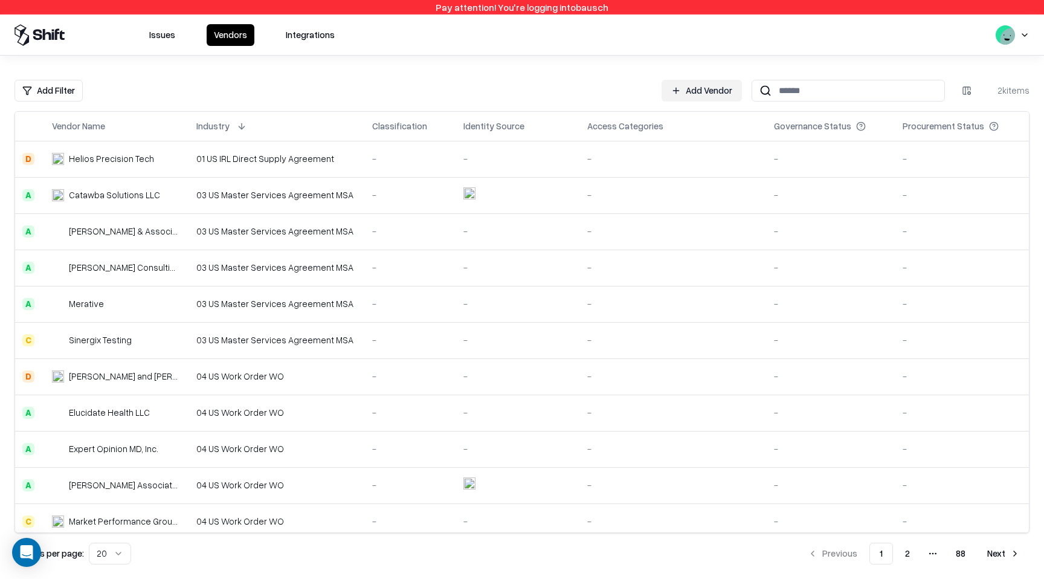
scroll to position [334, 0]
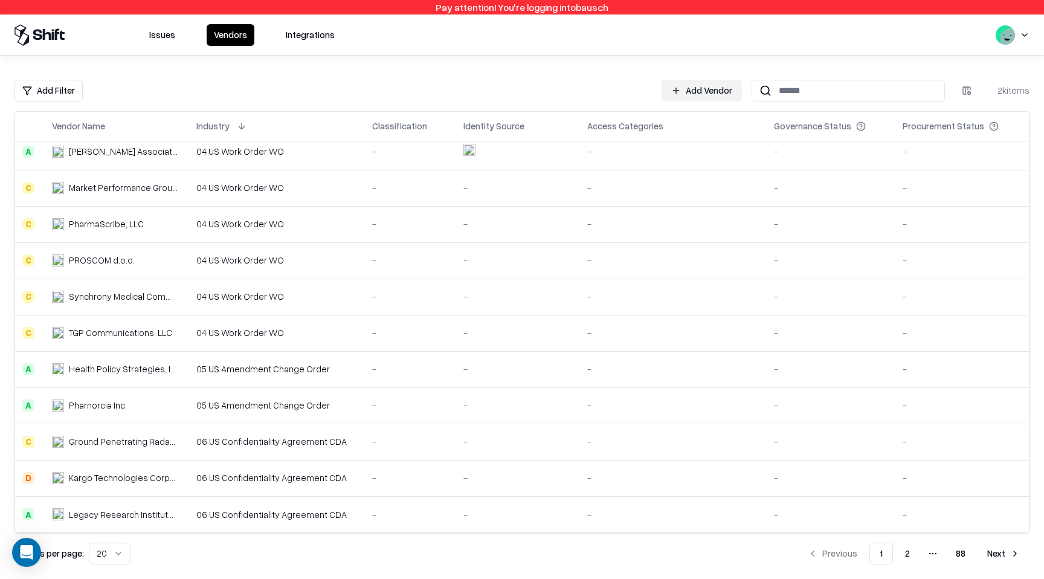
click at [1002, 557] on button "Next" at bounding box center [1004, 554] width 52 height 22
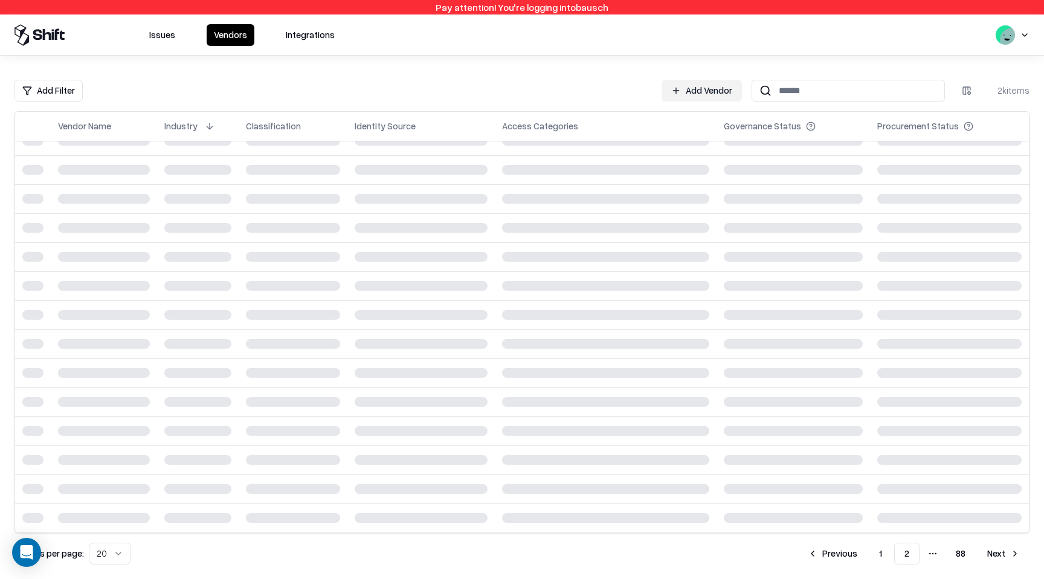
click at [1002, 557] on button "Next" at bounding box center [1004, 554] width 52 height 22
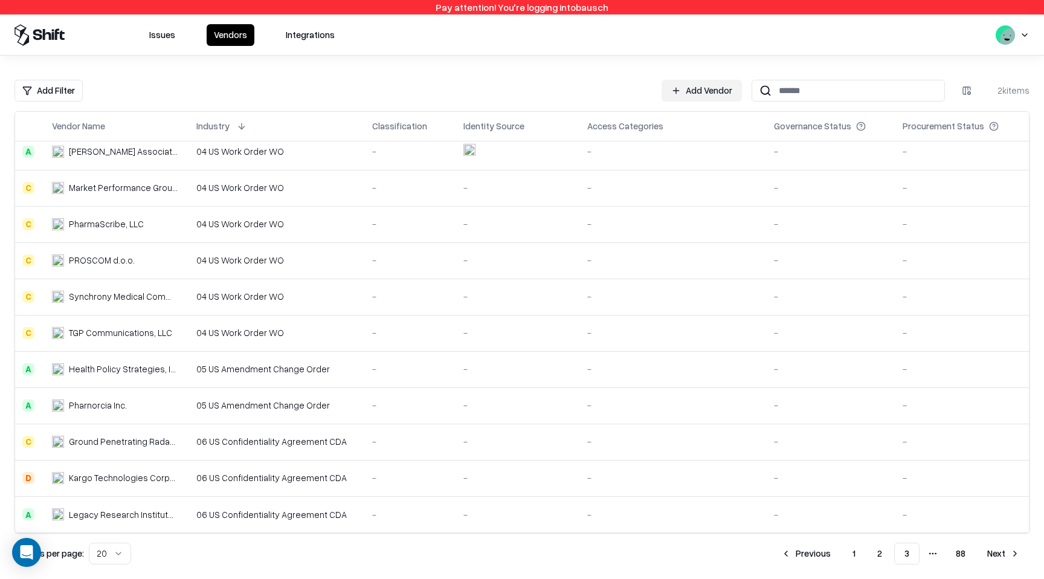
click at [1002, 557] on button "Next" at bounding box center [1004, 554] width 52 height 22
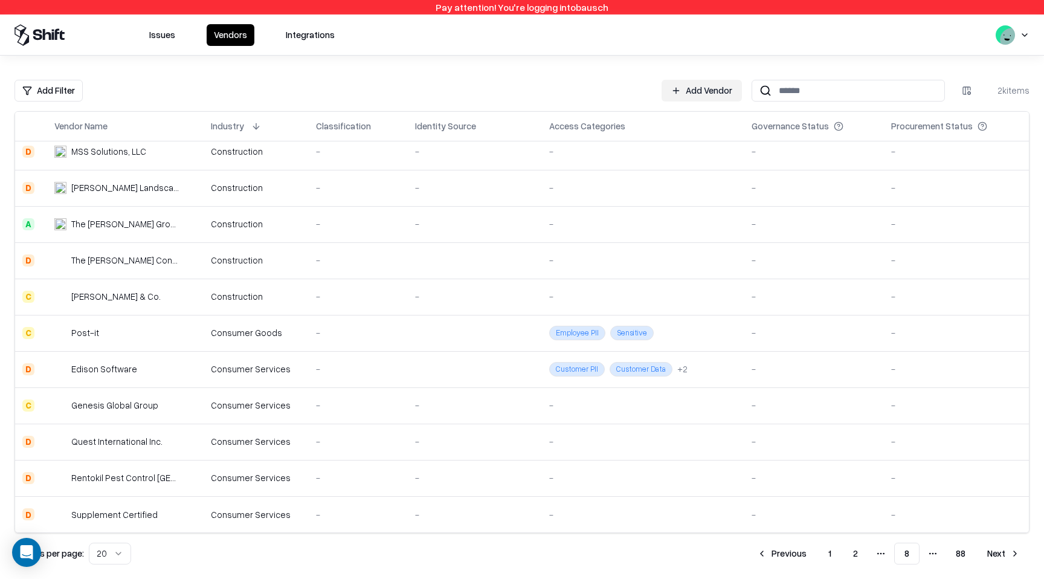
click at [1002, 557] on button "Next" at bounding box center [1004, 554] width 52 height 22
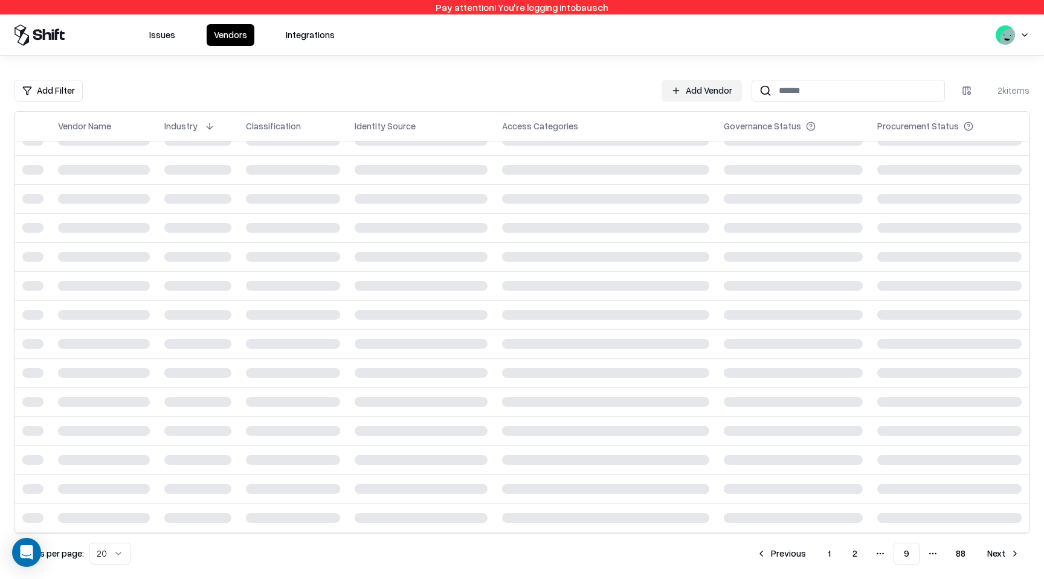
click at [1002, 557] on button "Next" at bounding box center [1004, 554] width 52 height 22
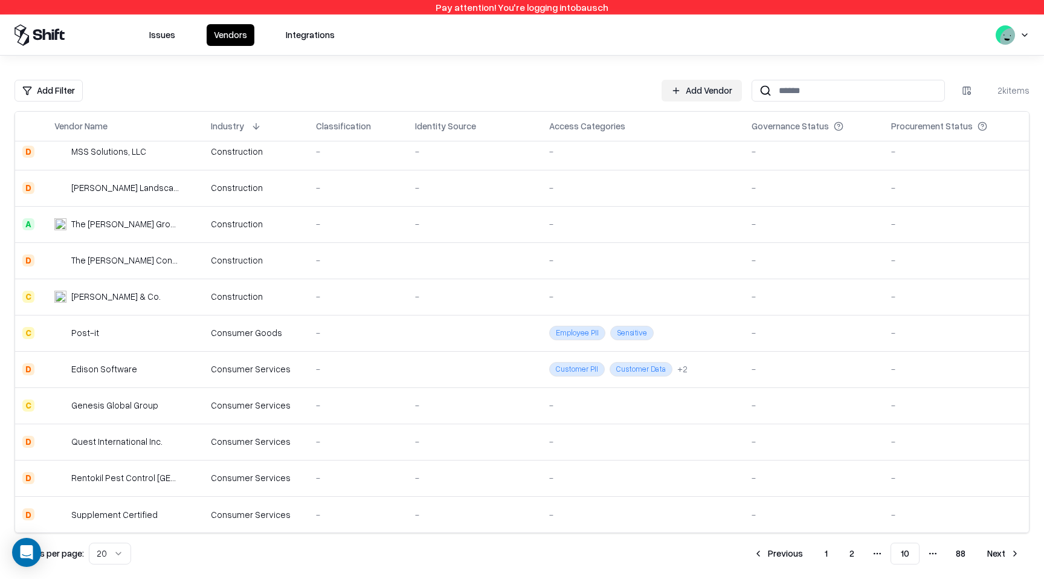
click at [1002, 557] on button "Next" at bounding box center [1004, 554] width 52 height 22
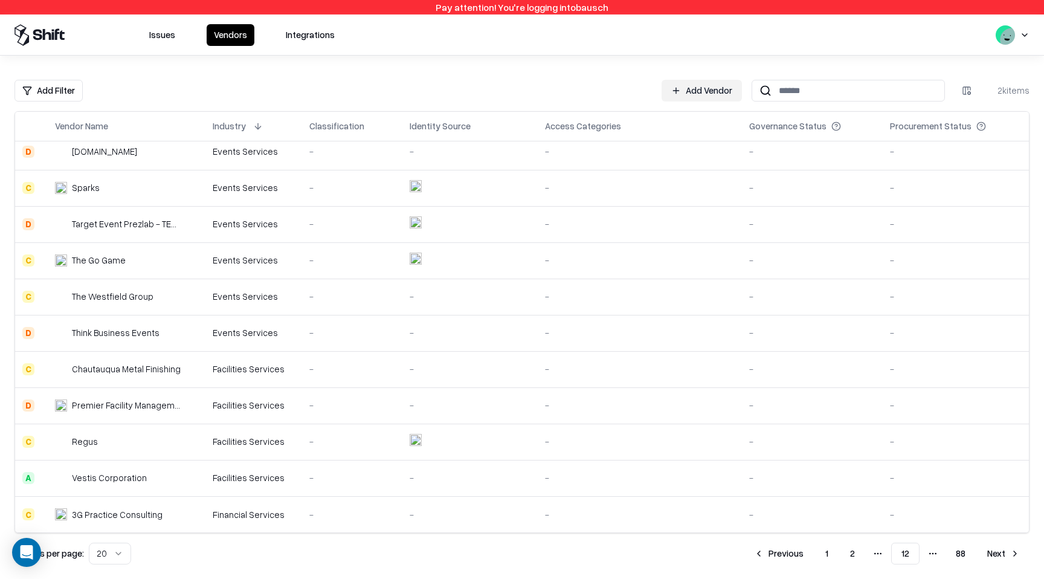
click at [1002, 557] on button "Next" at bounding box center [1004, 554] width 52 height 22
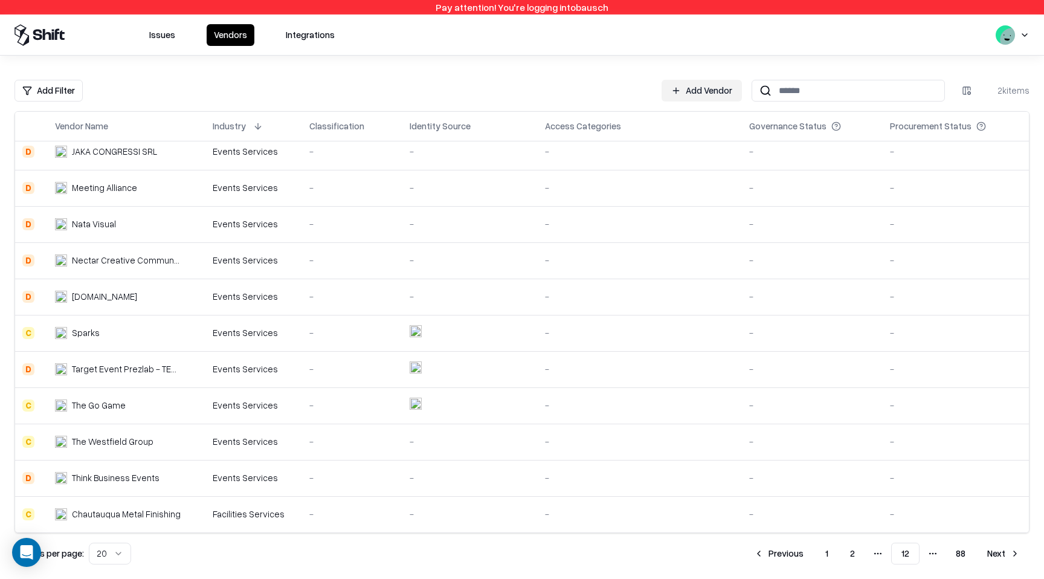
click at [1002, 557] on button "Next" at bounding box center [1004, 554] width 52 height 22
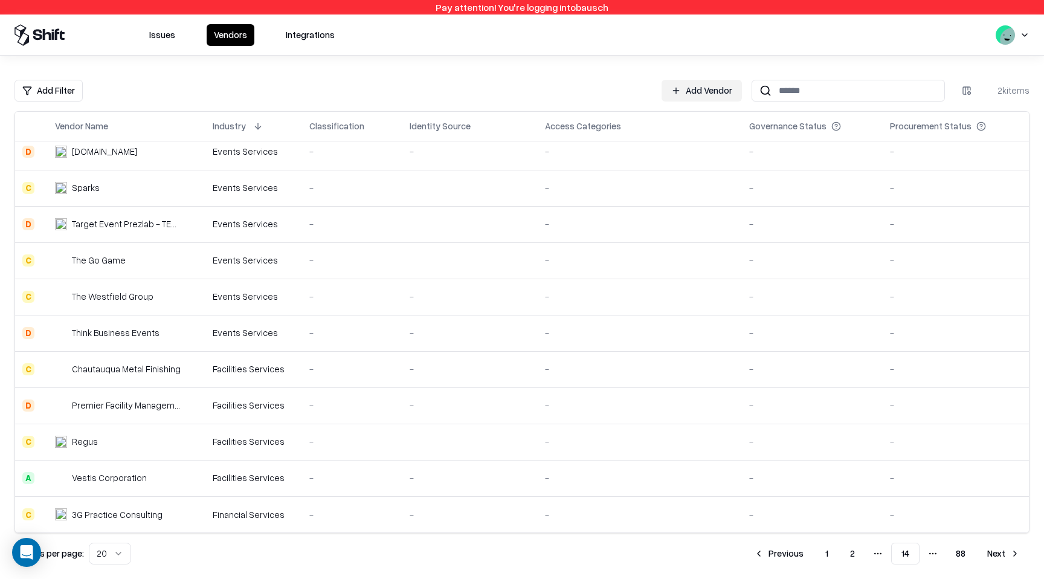
click at [1002, 557] on button "Next" at bounding box center [1004, 554] width 52 height 22
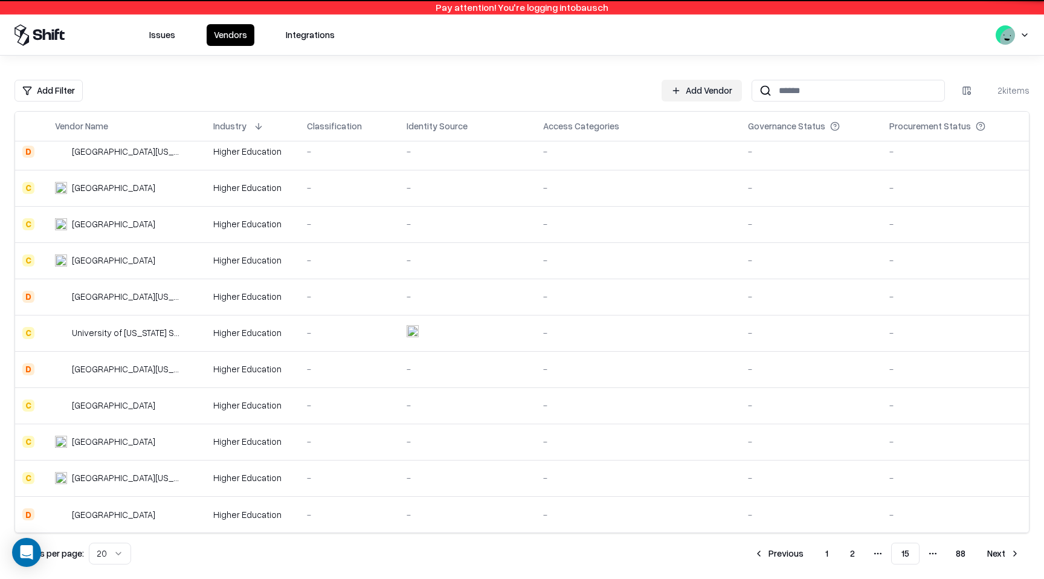
click at [1002, 557] on button "Next" at bounding box center [1004, 554] width 52 height 22
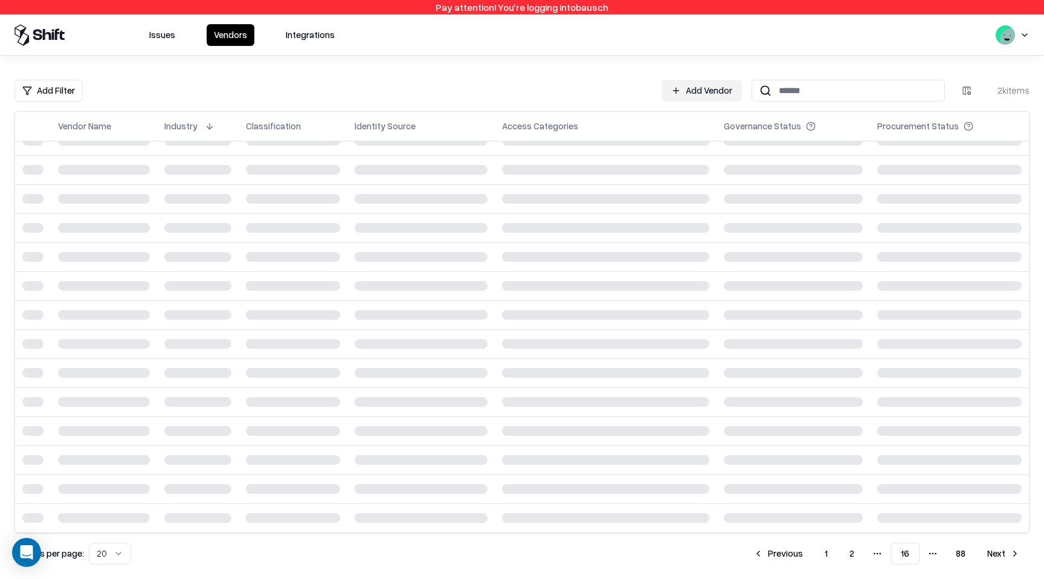
click at [1002, 557] on button "Next" at bounding box center [1004, 554] width 52 height 22
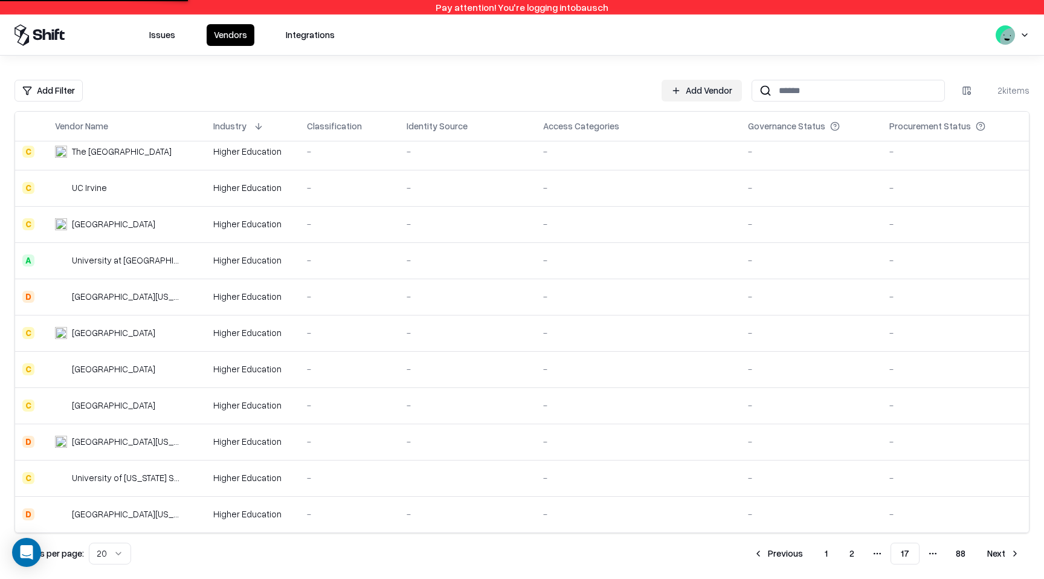
scroll to position [334, 0]
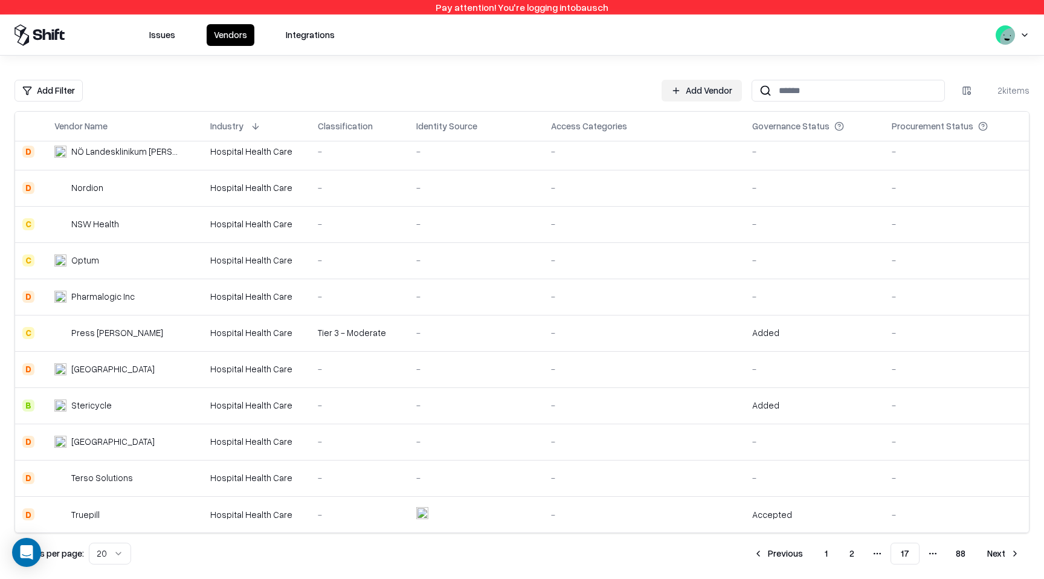
click at [1002, 557] on button "Next" at bounding box center [1004, 554] width 52 height 22
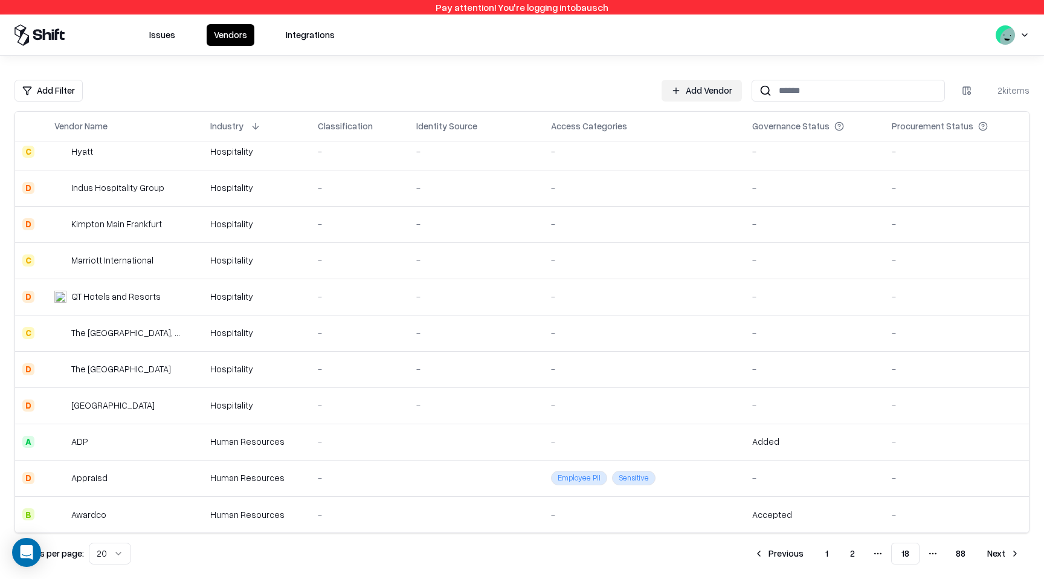
click at [1002, 557] on button "Next" at bounding box center [1004, 554] width 52 height 22
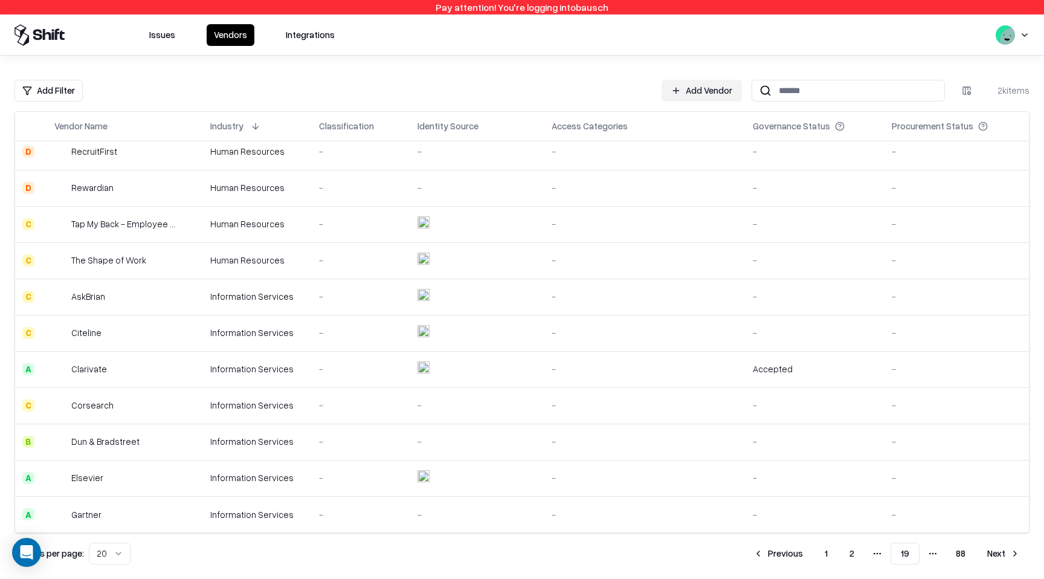
click at [1002, 557] on button "Next" at bounding box center [1004, 554] width 52 height 22
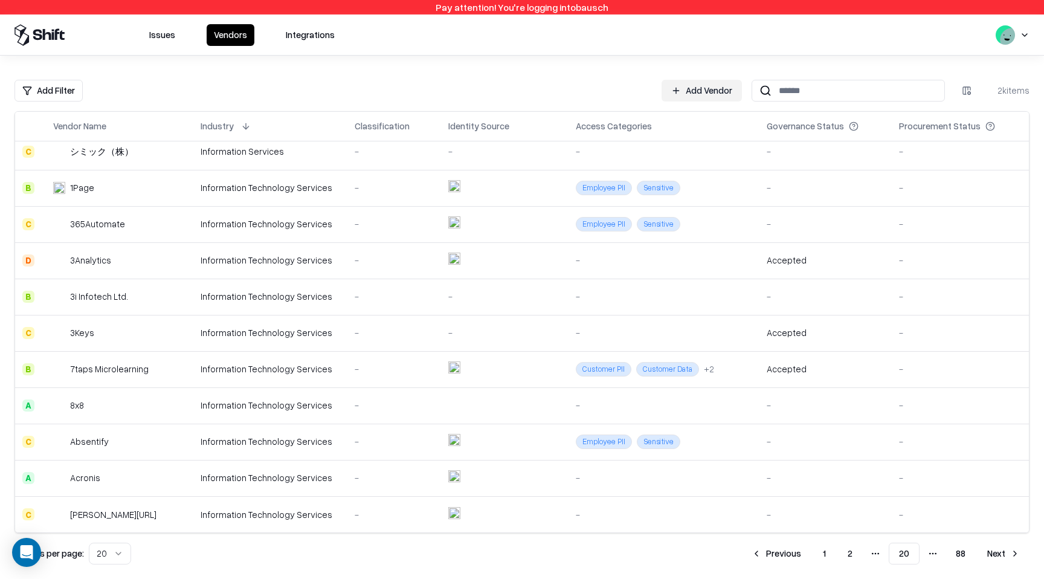
click at [1002, 557] on button "Next" at bounding box center [1004, 554] width 52 height 22
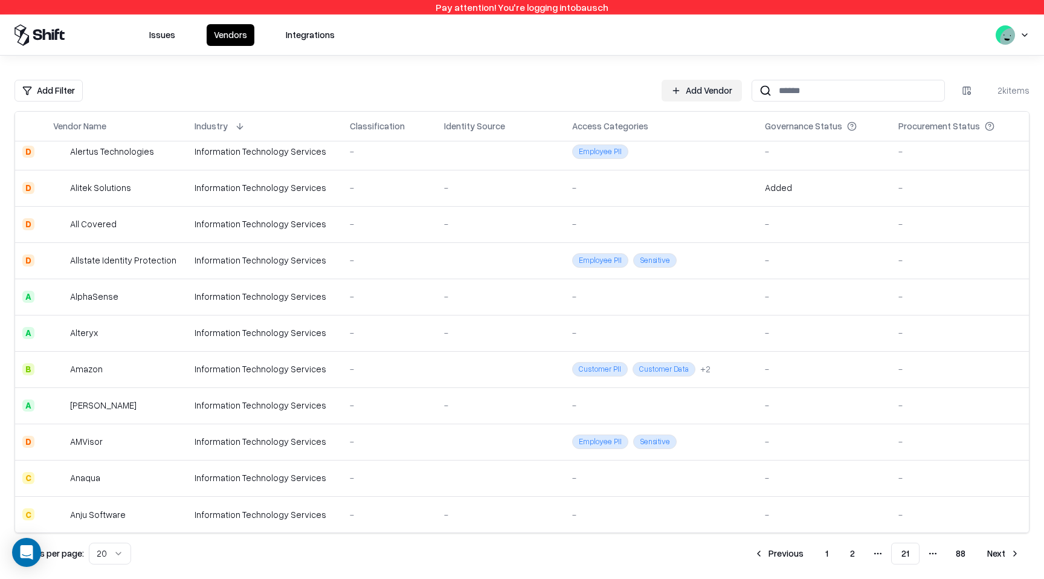
click at [1002, 557] on button "Next" at bounding box center [1004, 554] width 52 height 22
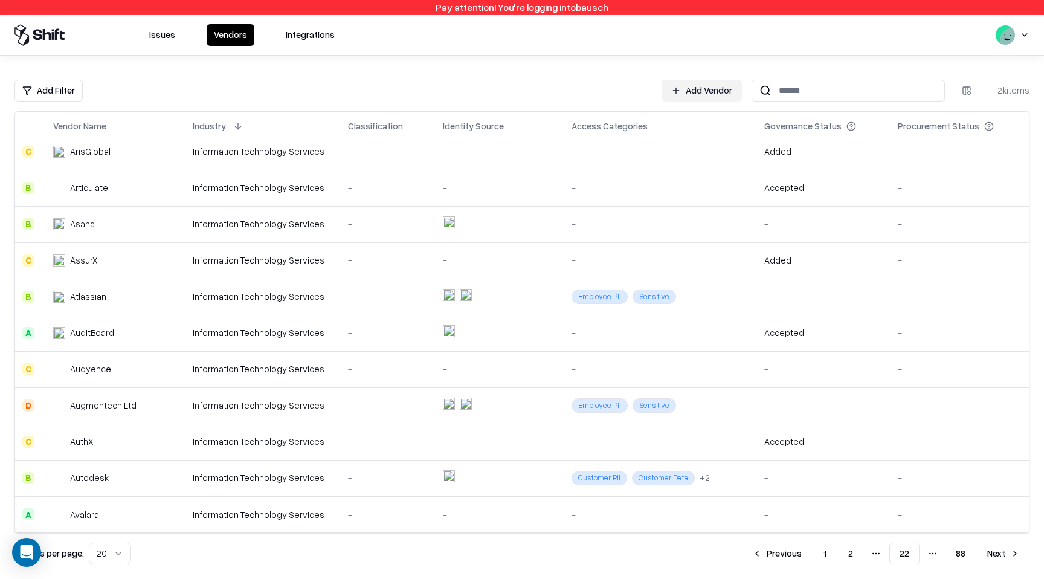
click at [1002, 557] on button "Next" at bounding box center [1004, 554] width 52 height 22
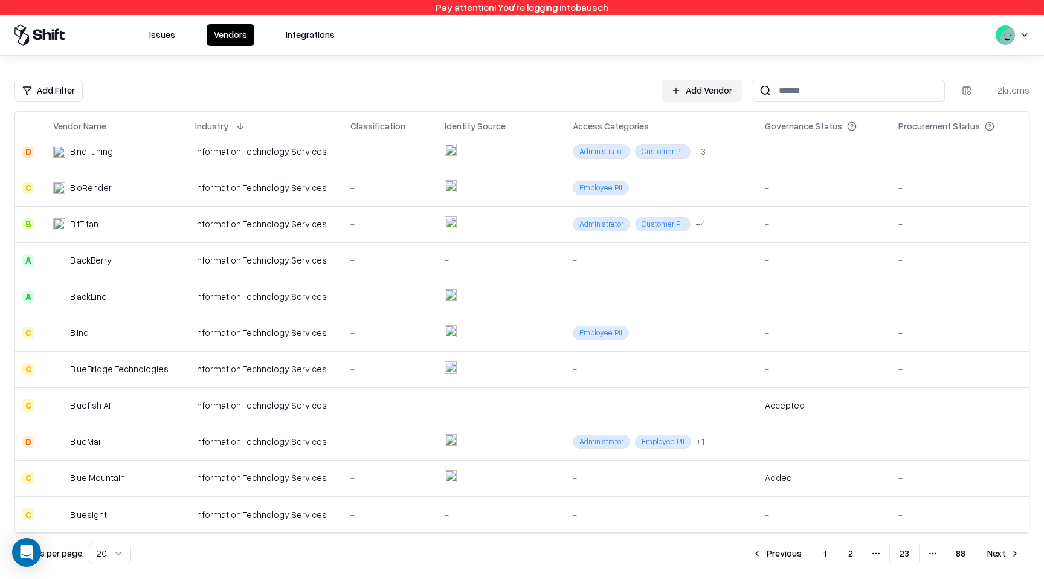
click at [1002, 557] on button "Next" at bounding box center [1004, 554] width 52 height 22
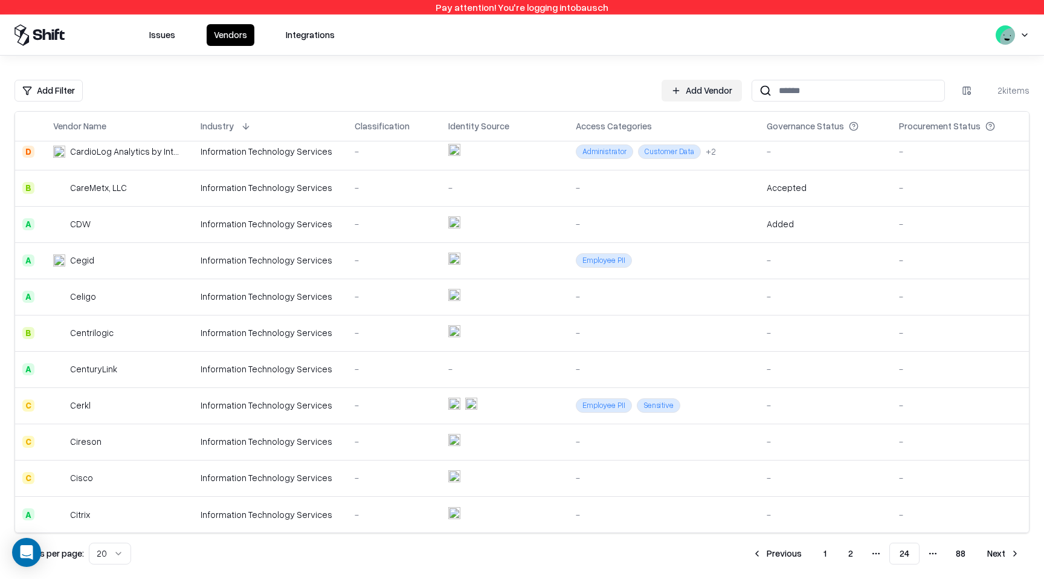
click at [1002, 557] on button "Next" at bounding box center [1004, 554] width 52 height 22
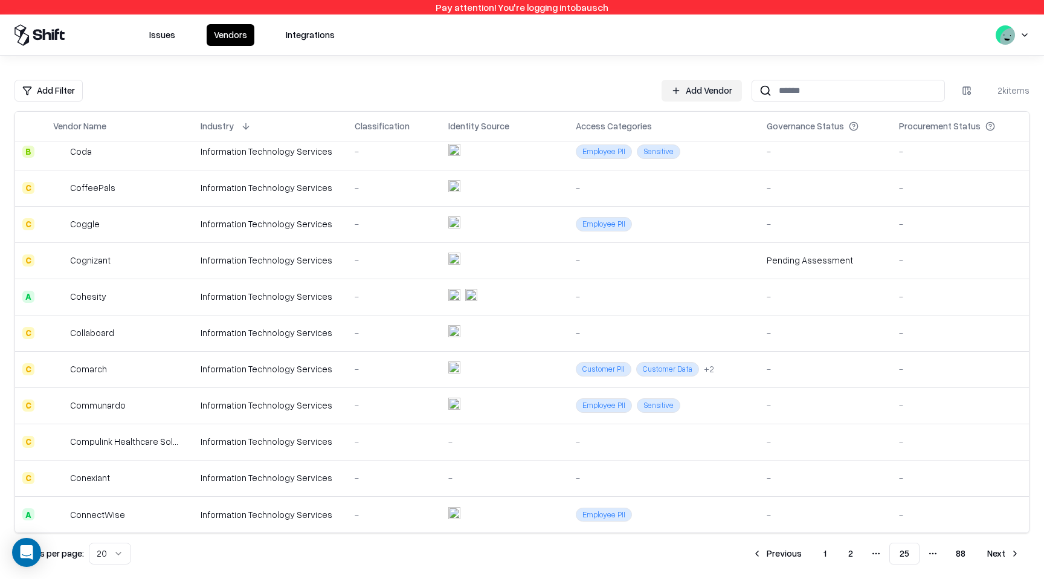
click at [1002, 557] on button "Next" at bounding box center [1004, 554] width 52 height 22
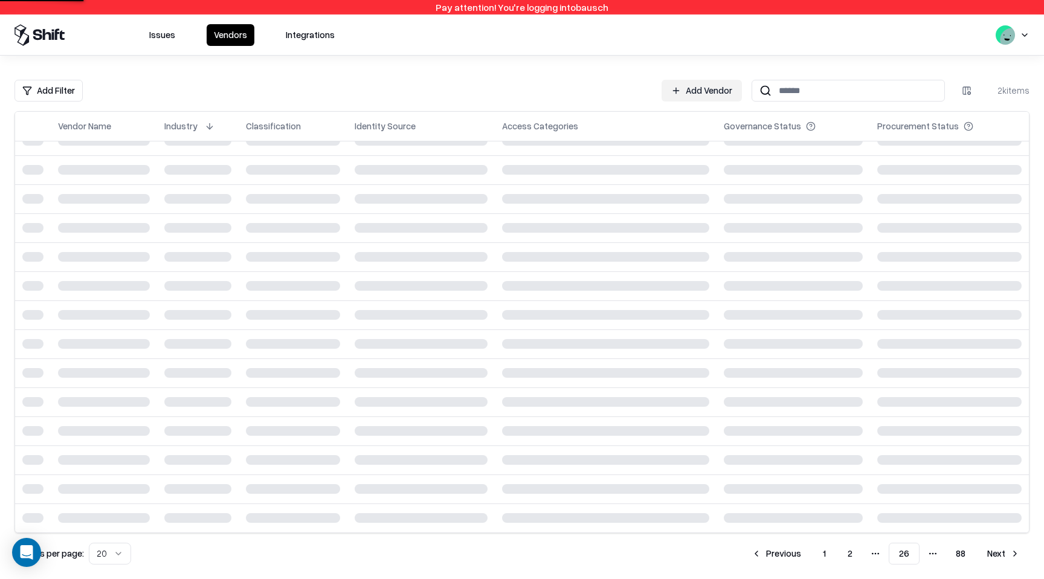
click at [1002, 557] on button "Next" at bounding box center [1004, 554] width 52 height 22
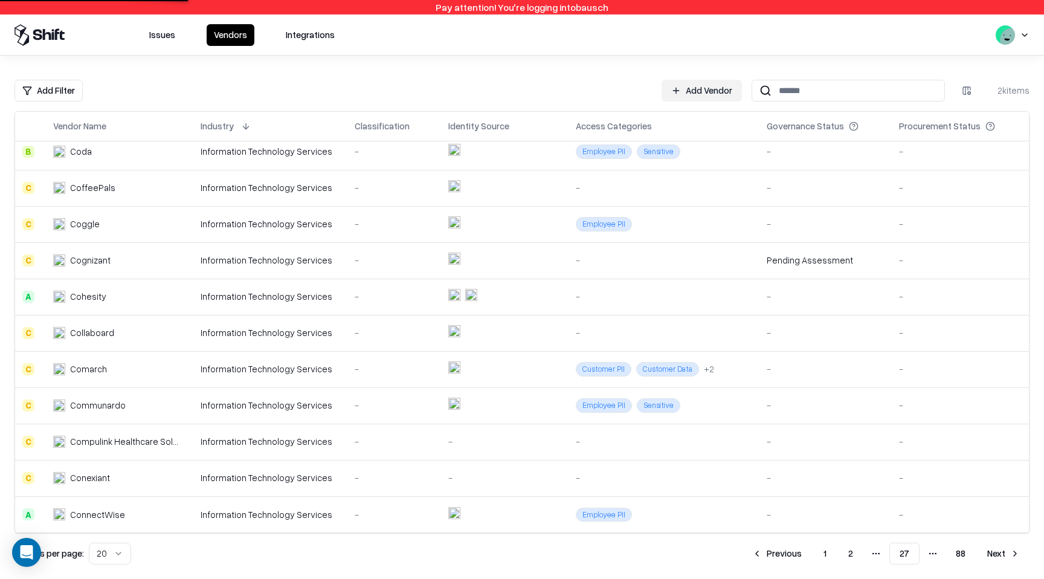
click at [1002, 557] on button "Next" at bounding box center [1004, 554] width 52 height 22
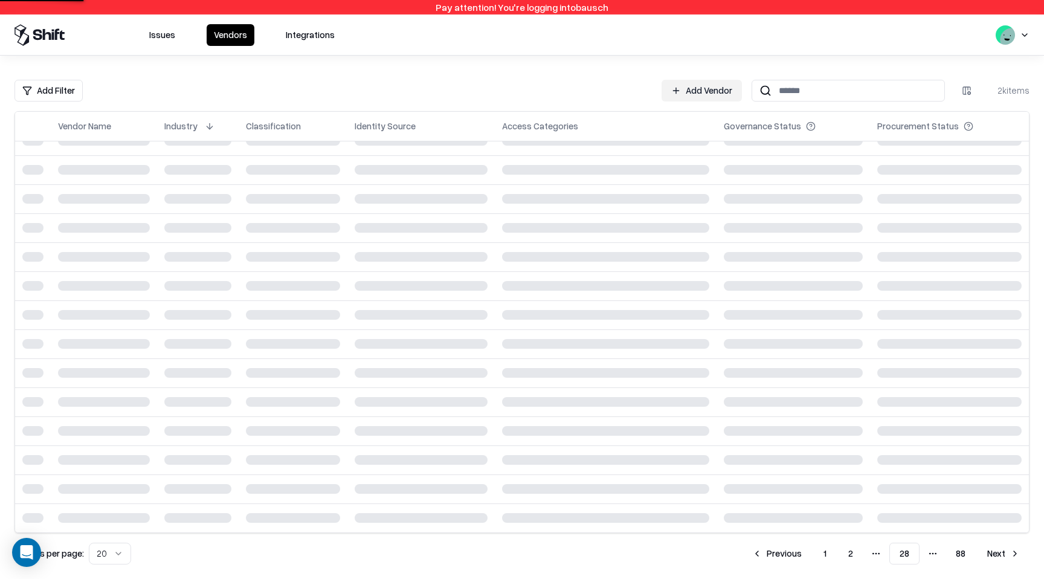
click at [1002, 557] on button "Next" at bounding box center [1004, 554] width 52 height 22
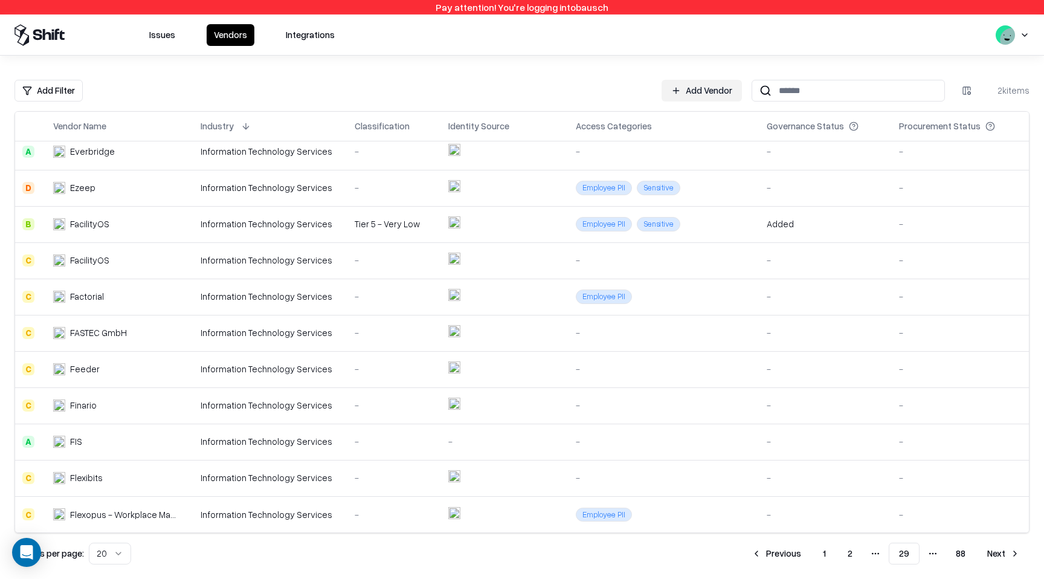
click at [1002, 558] on button "Next" at bounding box center [1004, 554] width 52 height 22
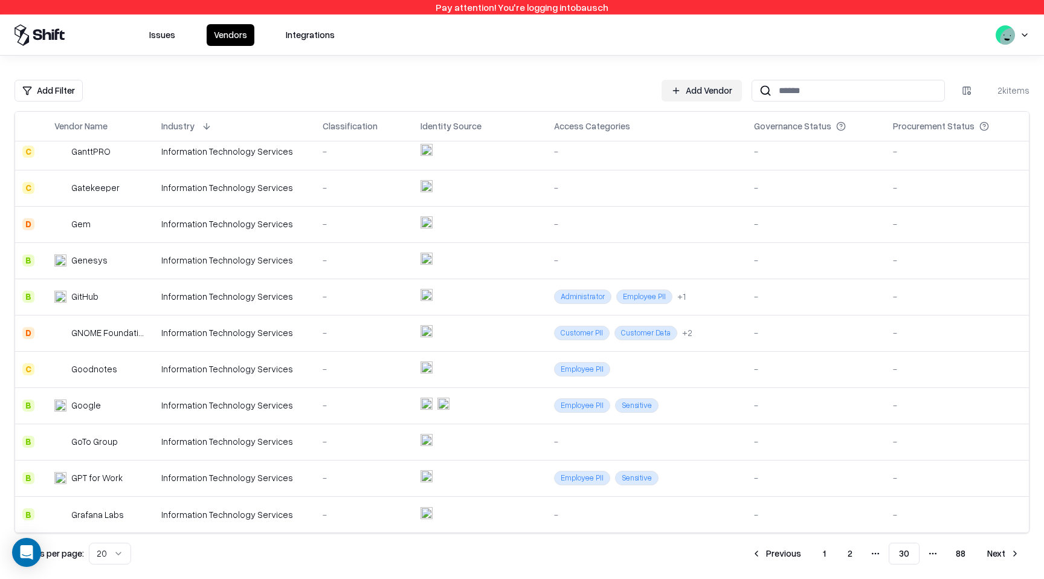
click at [1002, 558] on button "Next" at bounding box center [1004, 554] width 52 height 22
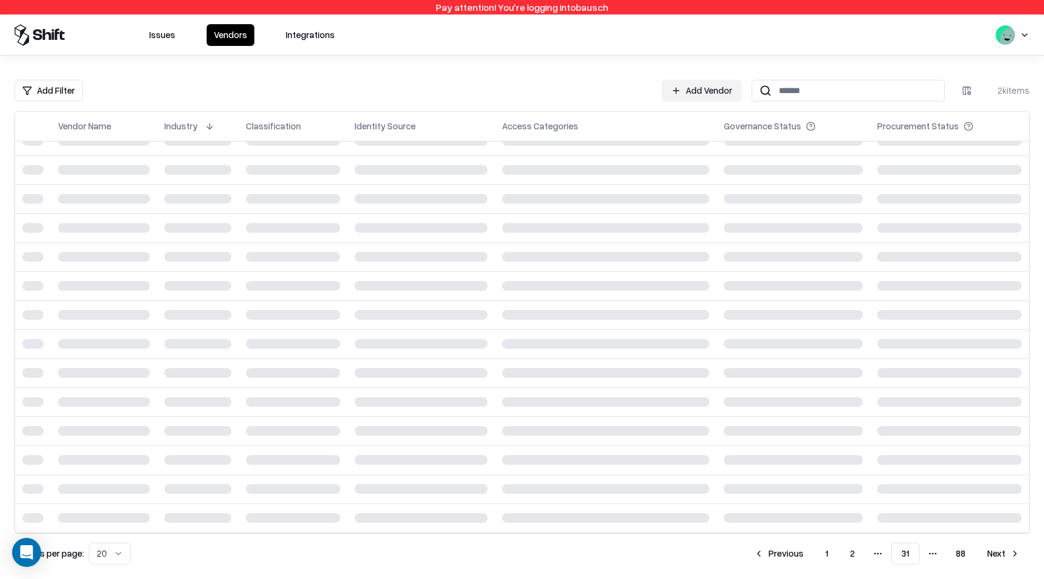
click at [1002, 558] on button "Next" at bounding box center [1004, 554] width 52 height 22
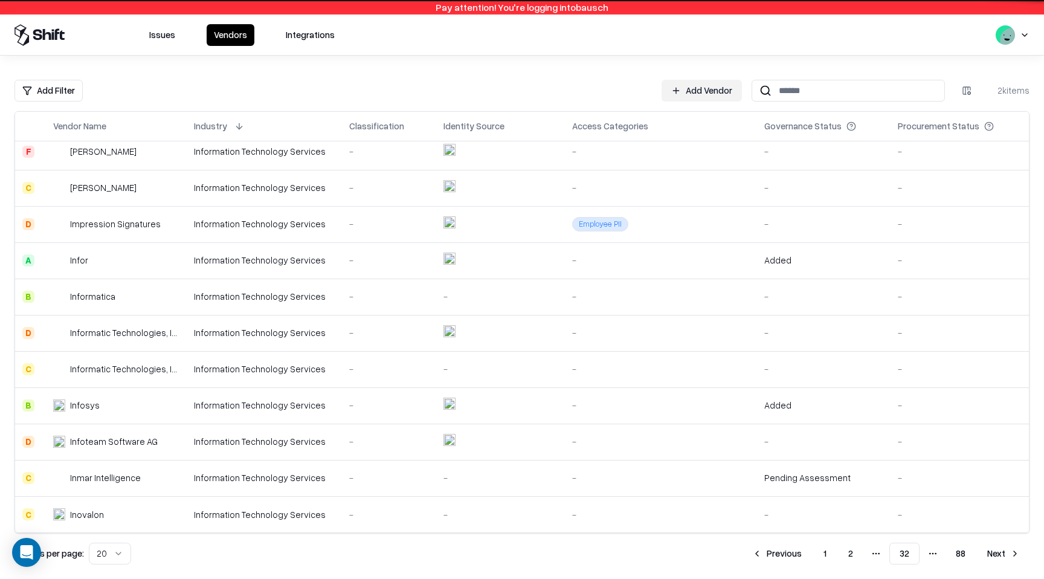
click at [1002, 558] on button "Next" at bounding box center [1004, 554] width 52 height 22
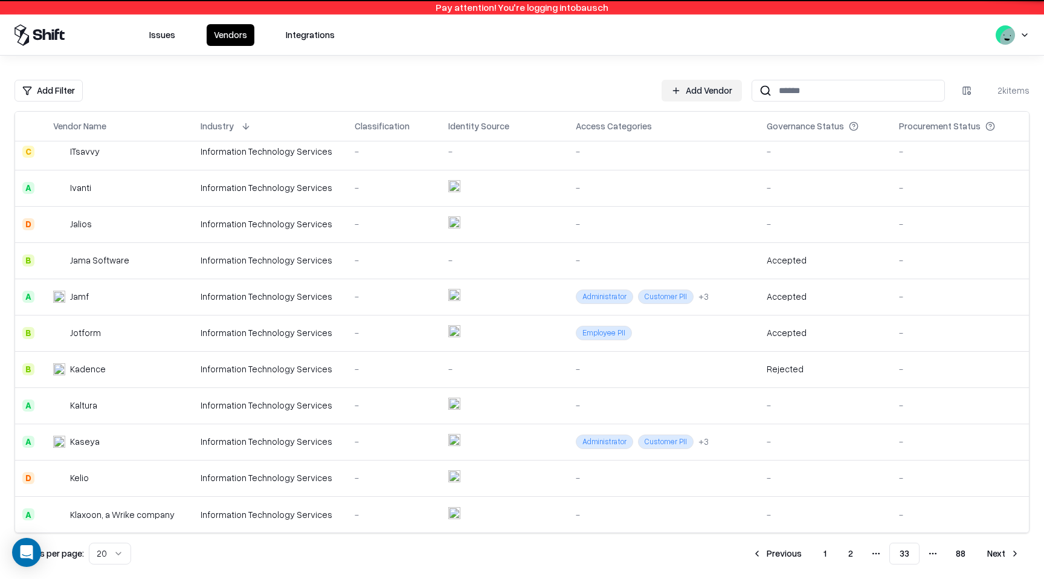
click at [1002, 558] on button "Next" at bounding box center [1004, 554] width 52 height 22
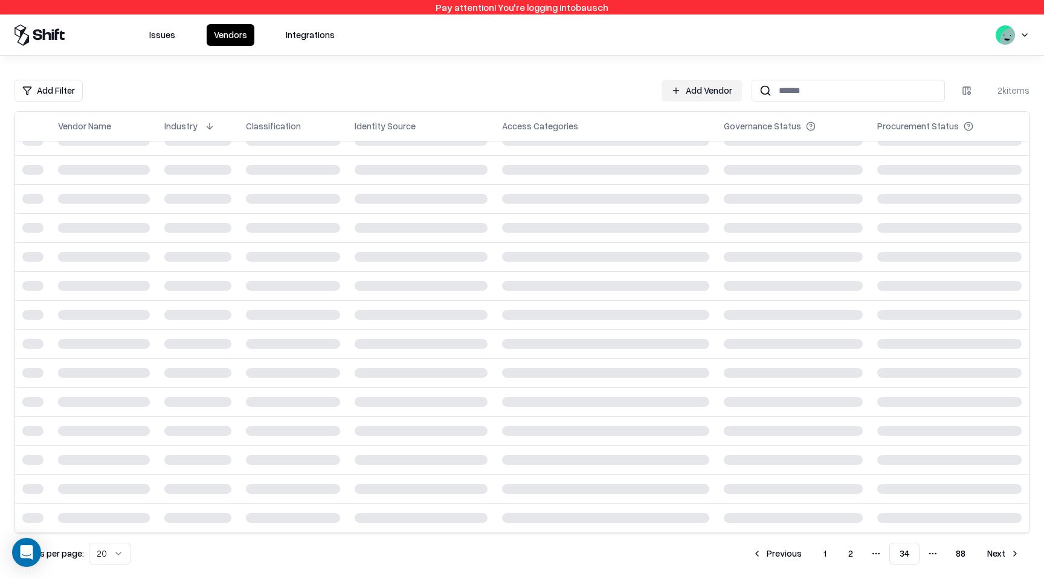
click at [1002, 558] on button "Next" at bounding box center [1004, 554] width 52 height 22
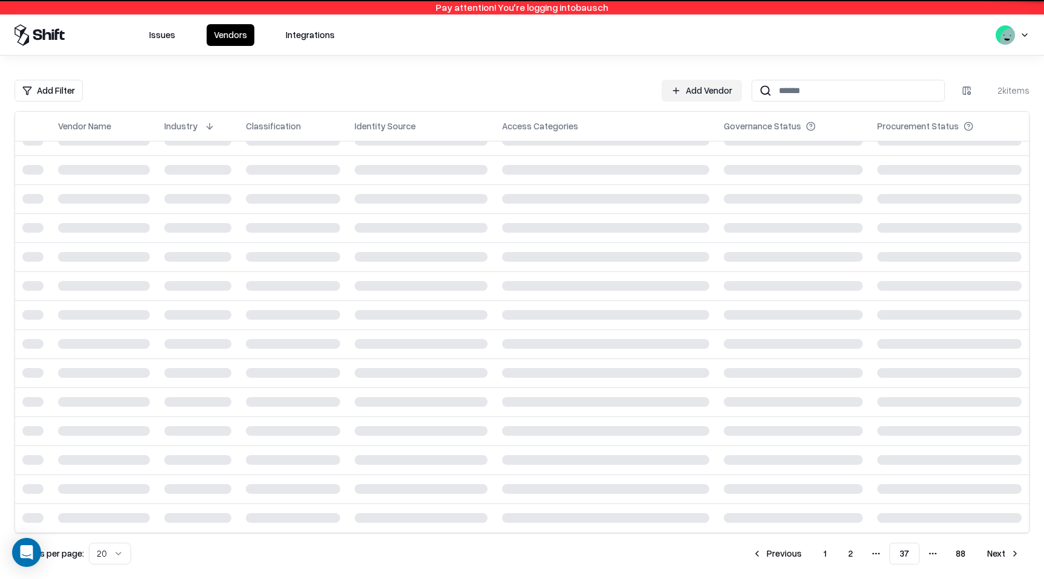
click at [1002, 558] on button "Next" at bounding box center [1004, 554] width 52 height 22
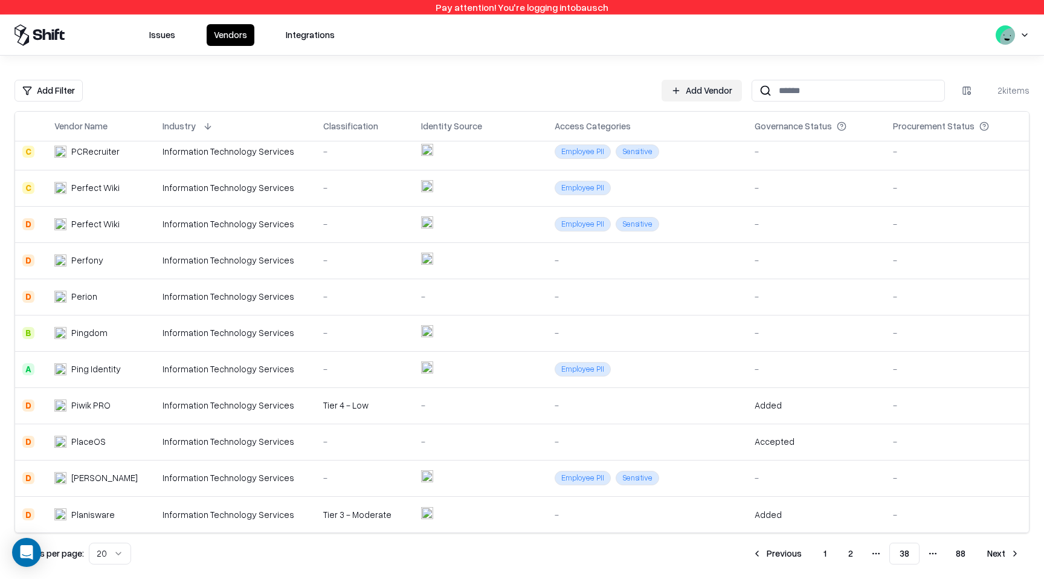
click at [1003, 559] on button "Next" at bounding box center [1004, 554] width 52 height 22
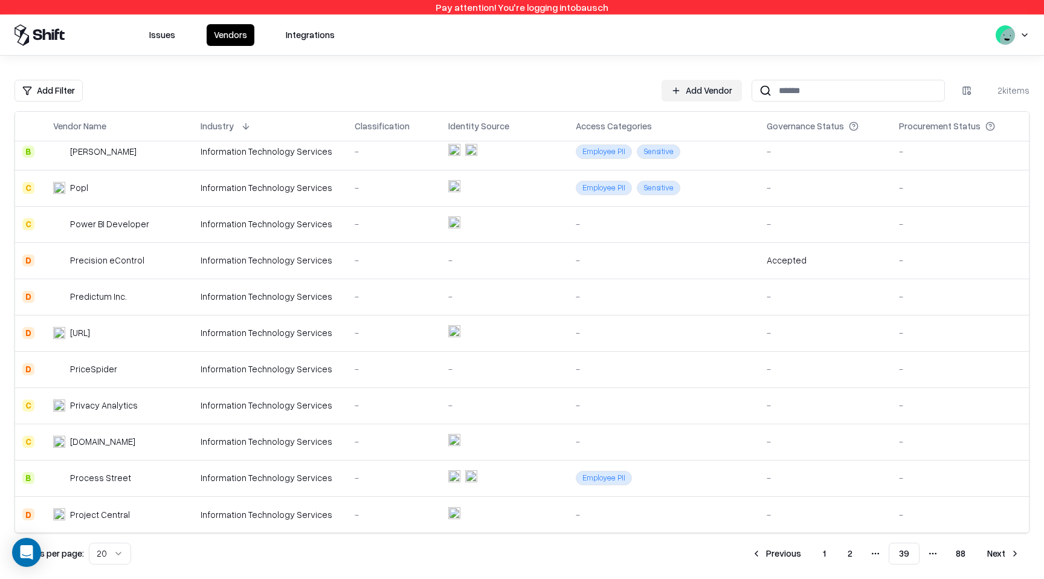
click at [1003, 559] on button "Next" at bounding box center [1004, 554] width 52 height 22
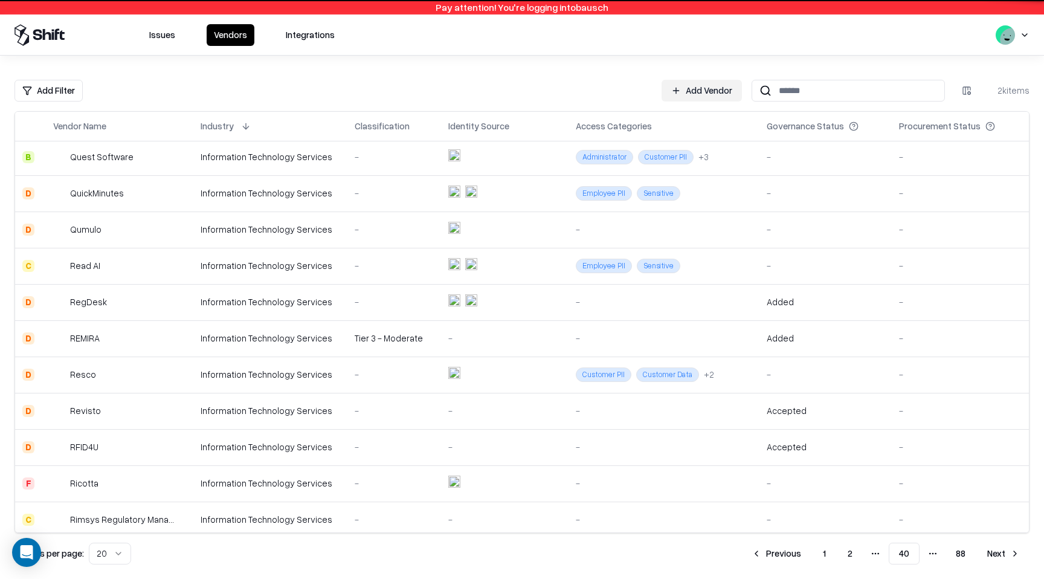
click at [1003, 559] on button "Next" at bounding box center [1004, 554] width 52 height 22
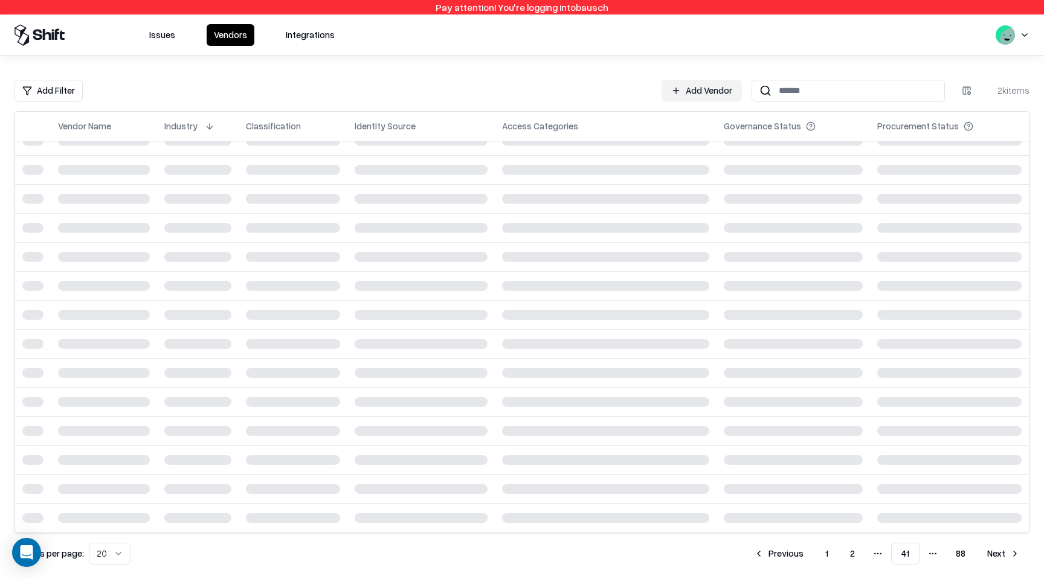
click at [1003, 559] on button "Next" at bounding box center [1004, 554] width 52 height 22
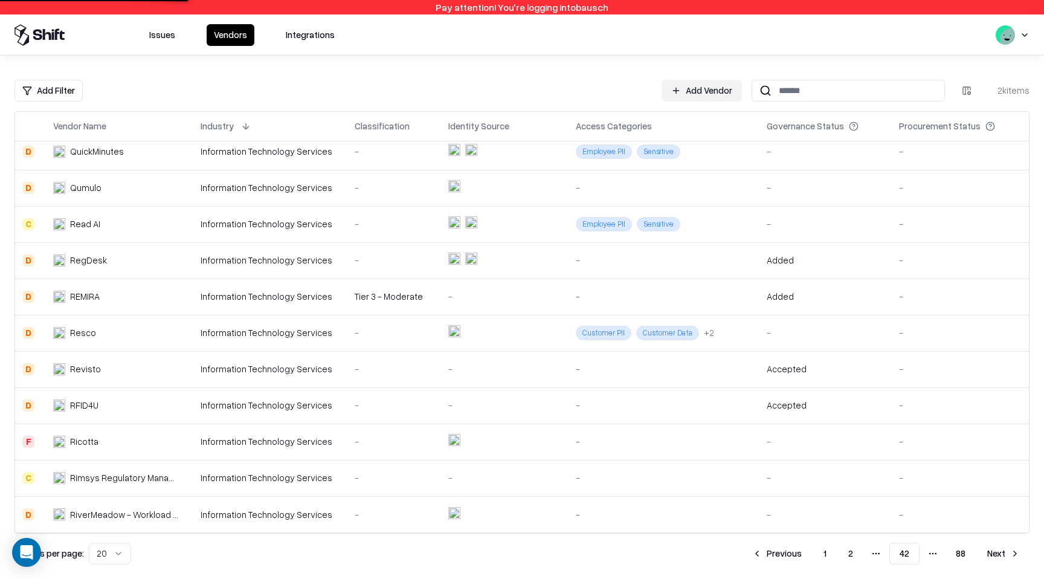
click at [1003, 559] on button "Next" at bounding box center [1004, 554] width 52 height 22
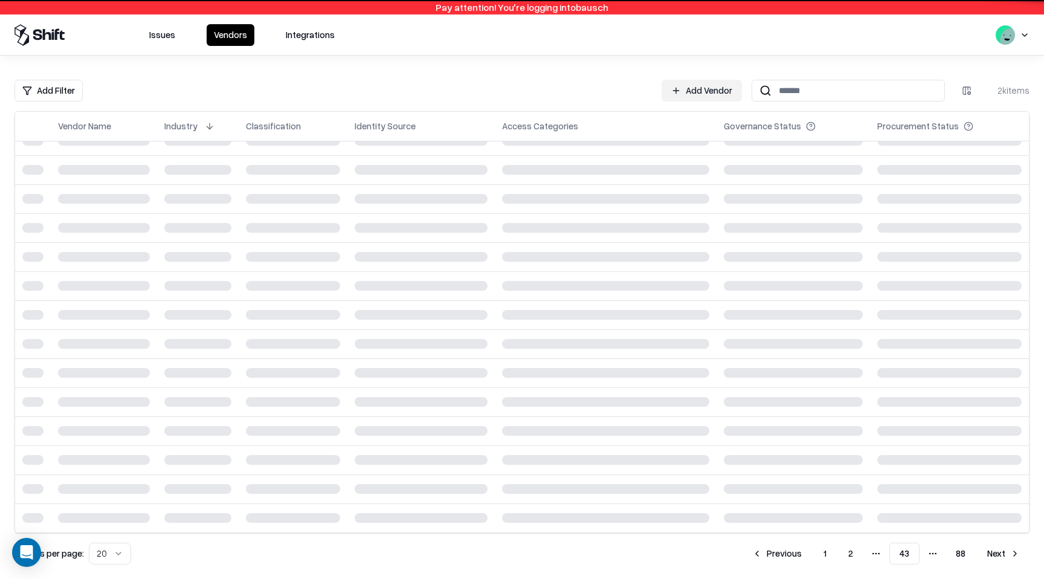
click at [1003, 559] on button "Next" at bounding box center [1004, 554] width 52 height 22
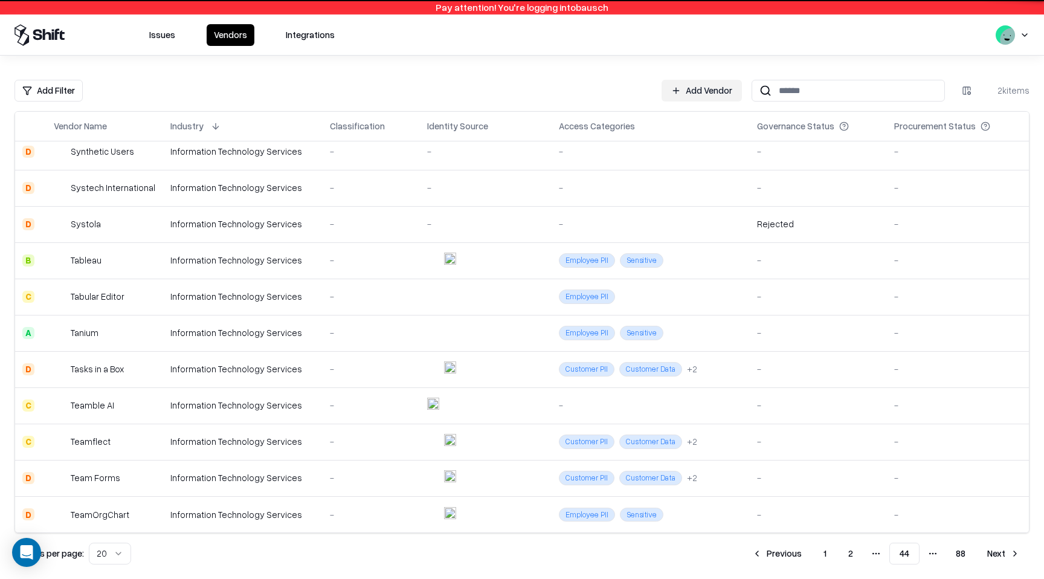
click at [1003, 559] on button "Next" at bounding box center [1004, 554] width 52 height 22
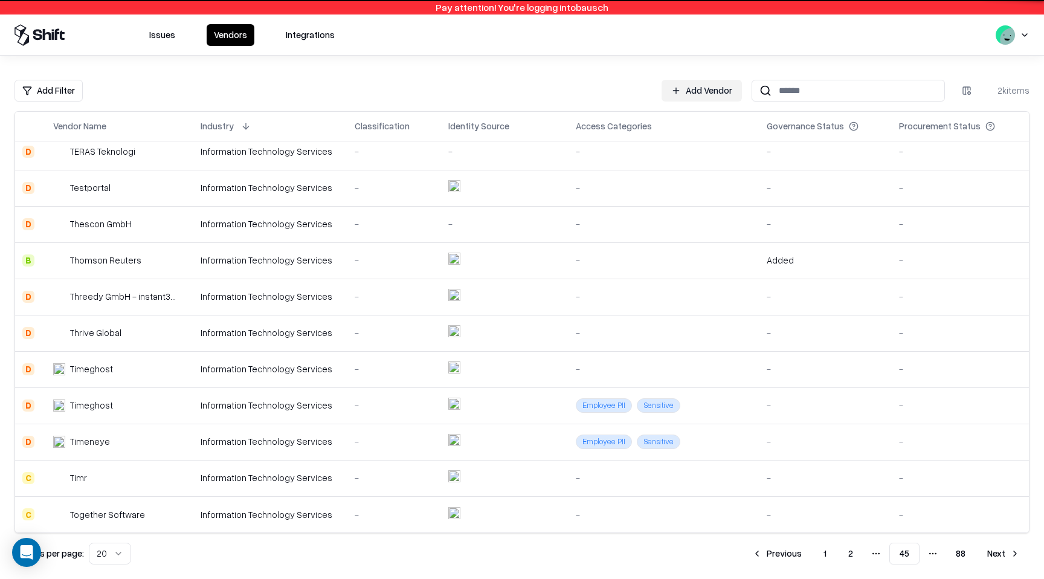
click at [1003, 559] on button "Next" at bounding box center [1004, 554] width 52 height 22
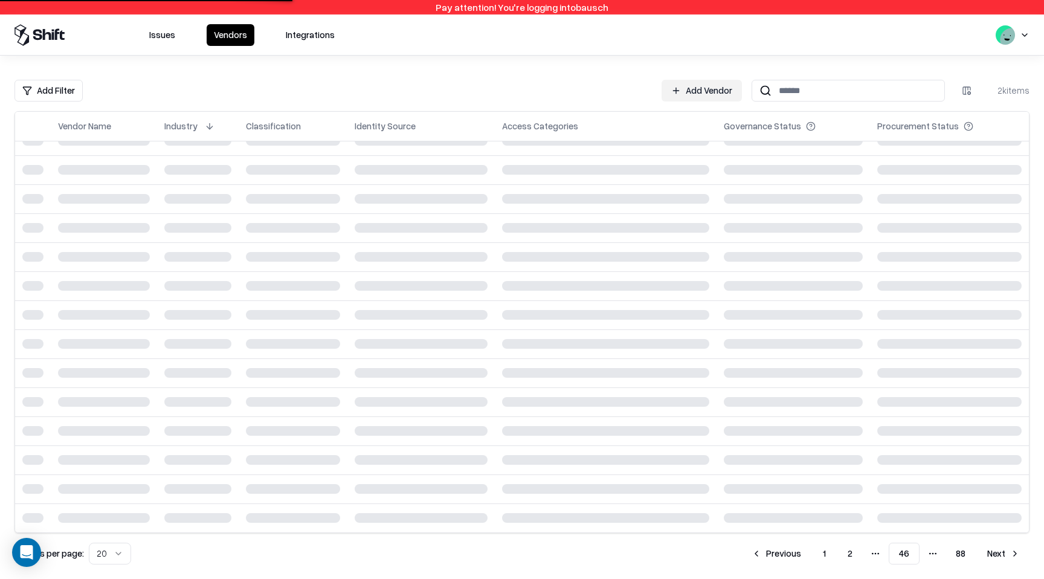
click at [1003, 559] on button "Next" at bounding box center [1004, 554] width 52 height 22
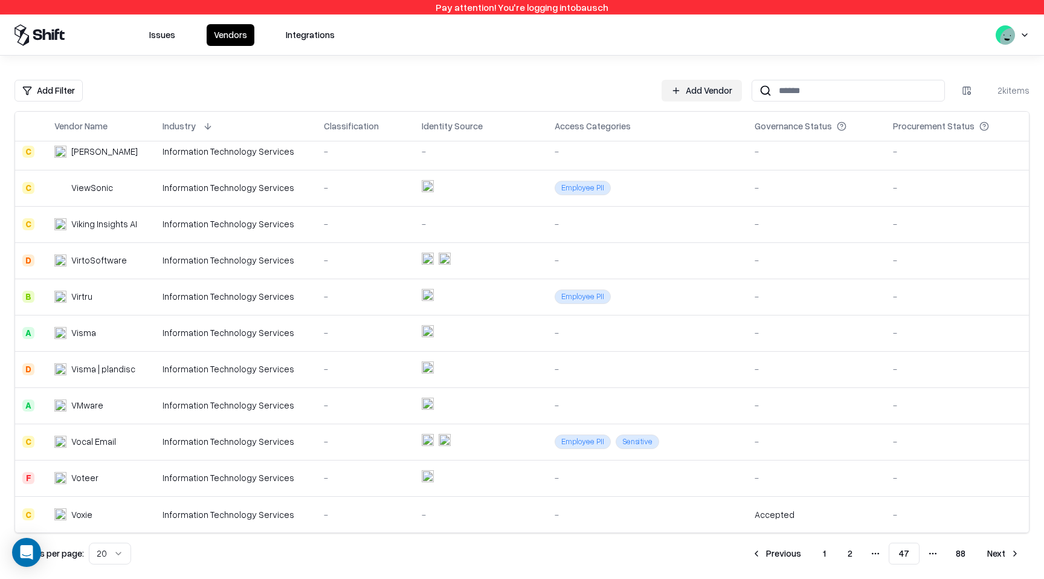
click at [1003, 559] on button "Next" at bounding box center [1004, 554] width 52 height 22
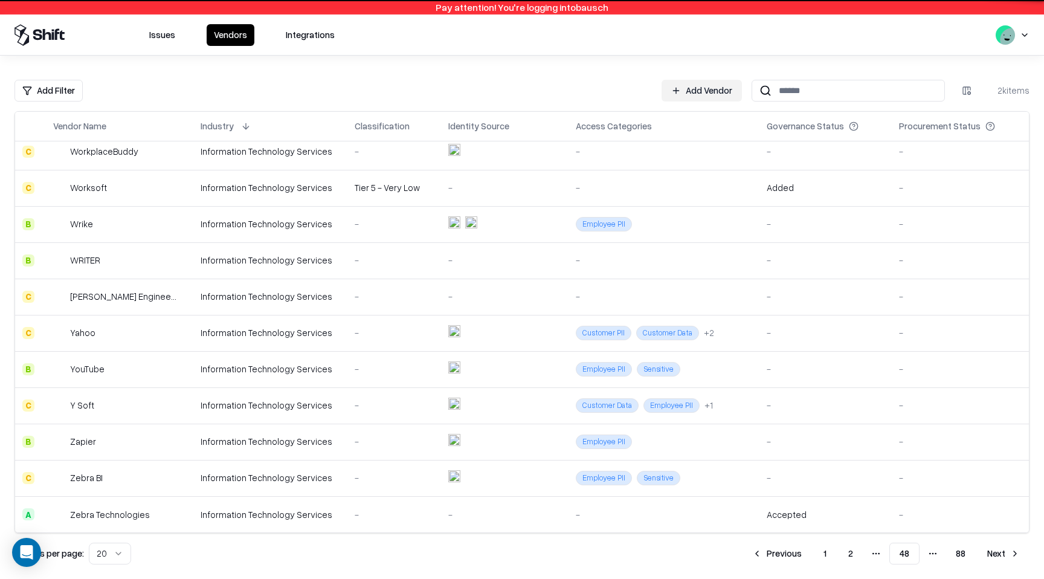
click at [1003, 559] on button "Next" at bounding box center [1004, 554] width 52 height 22
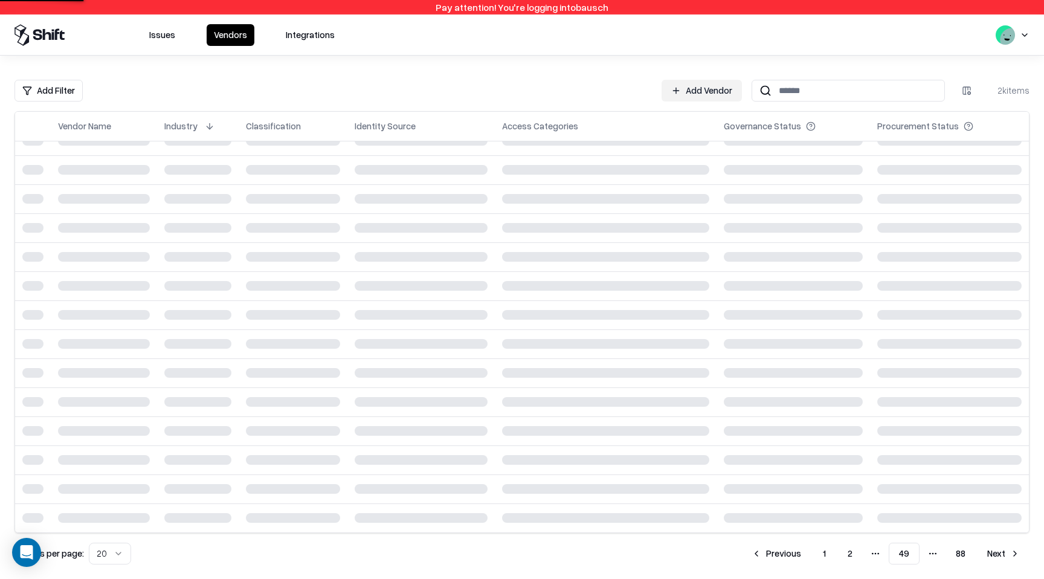
click at [1003, 559] on button "Next" at bounding box center [1004, 554] width 52 height 22
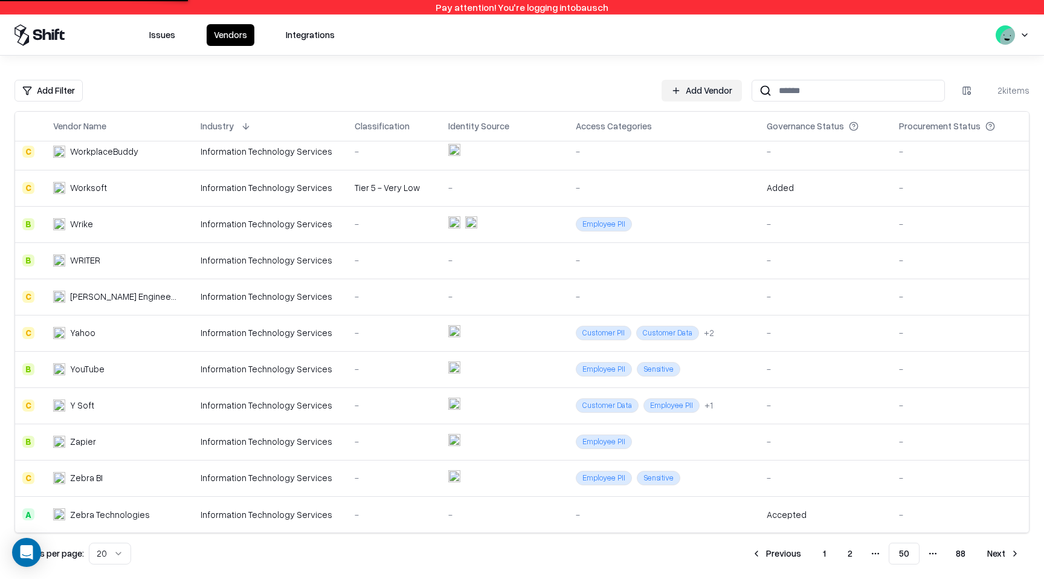
click at [1003, 559] on button "Next" at bounding box center [1004, 554] width 52 height 22
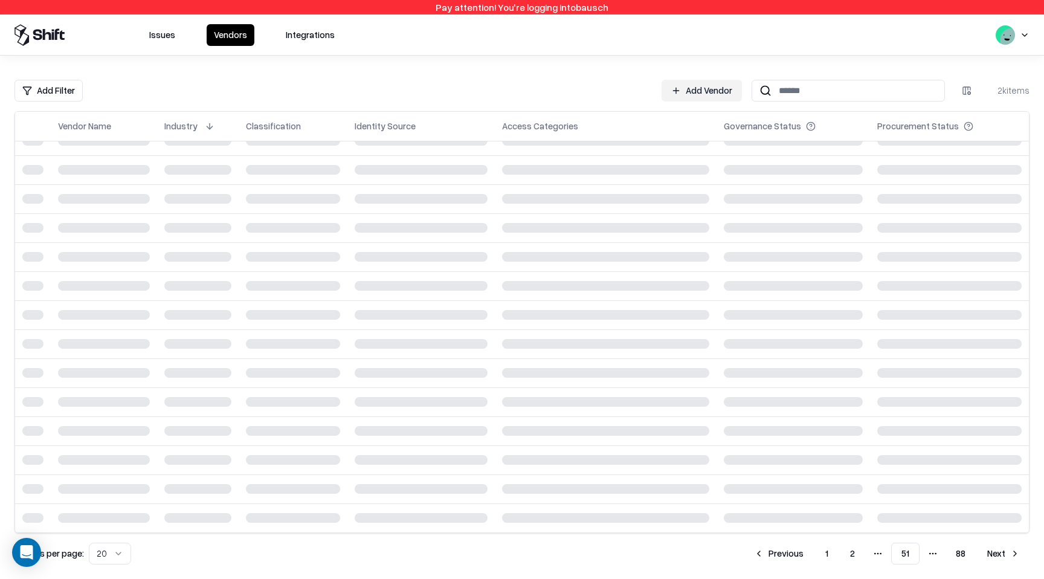
click at [1003, 559] on button "Next" at bounding box center [1004, 554] width 52 height 22
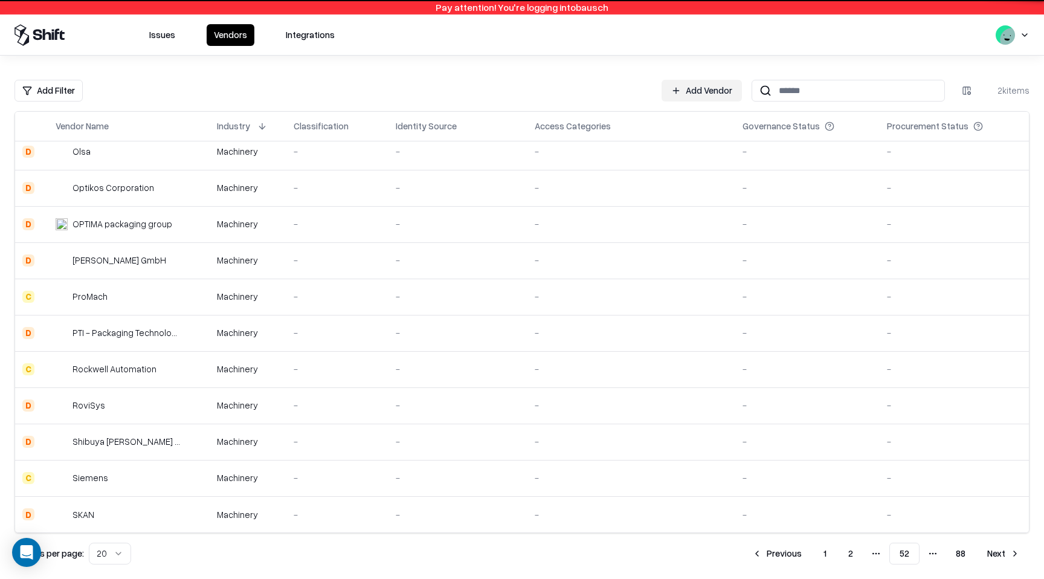
click at [1003, 559] on button "Next" at bounding box center [1004, 554] width 52 height 22
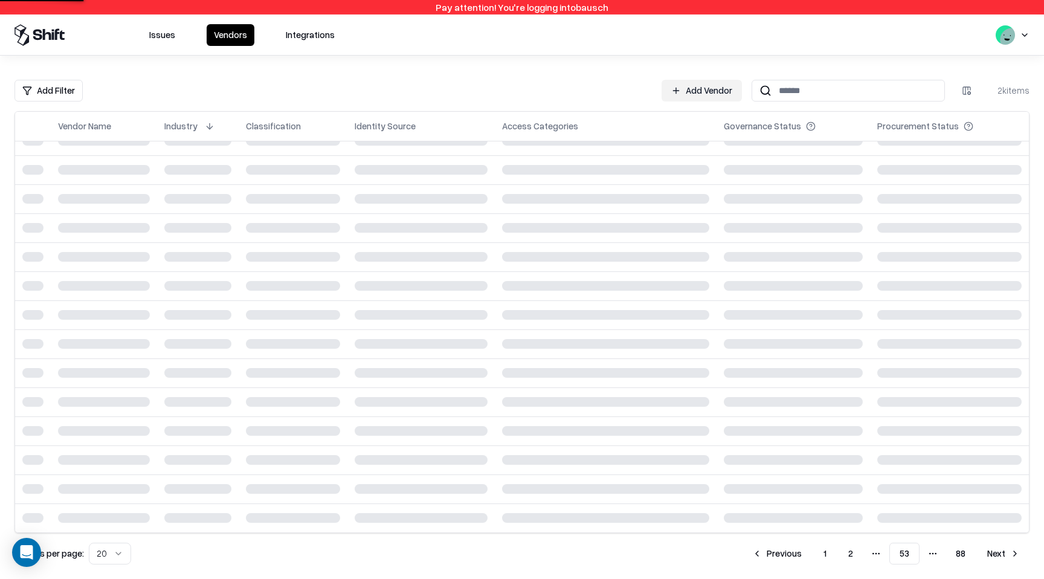
scroll to position [334, 0]
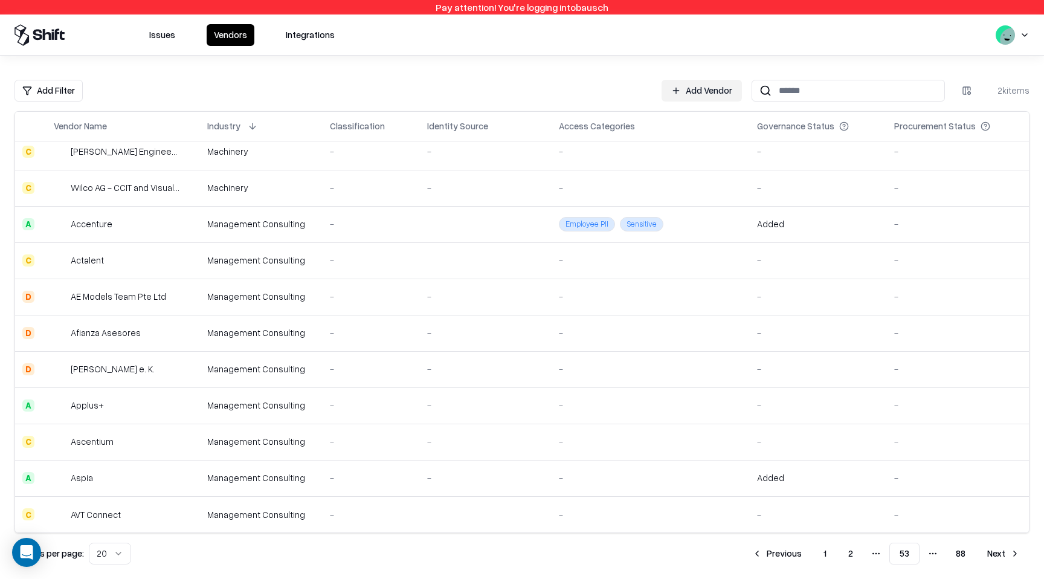
click at [279, 228] on div "Management Consulting" at bounding box center [261, 224] width 108 height 13
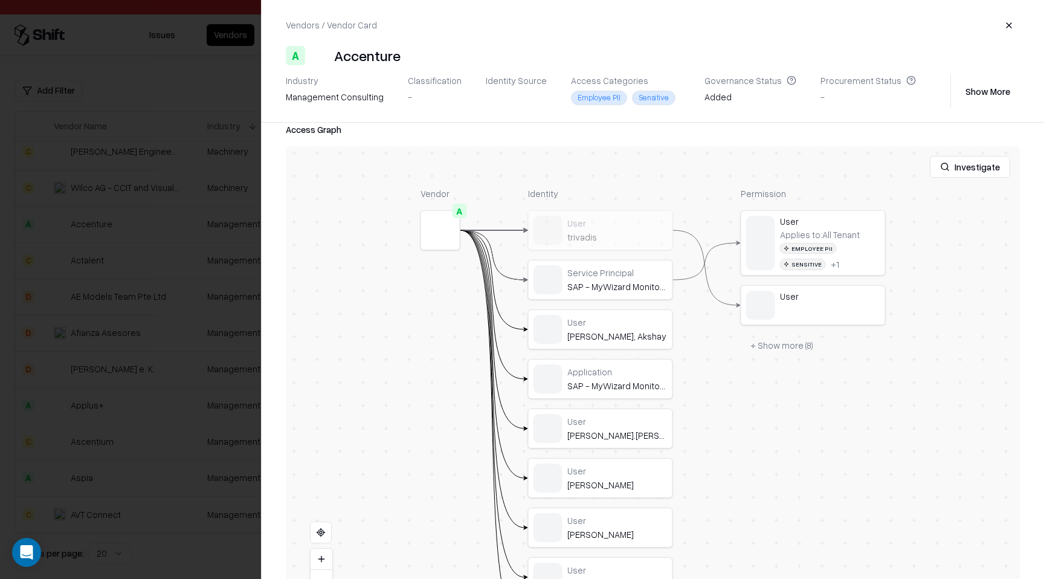
scroll to position [198, 0]
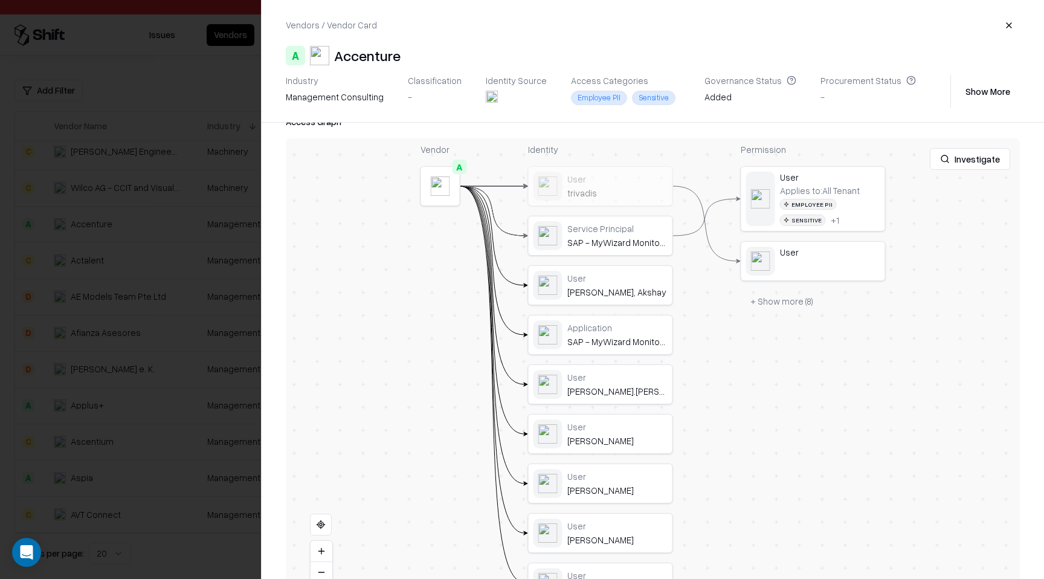
click at [0, 0] on div at bounding box center [0, 0] width 0 height 0
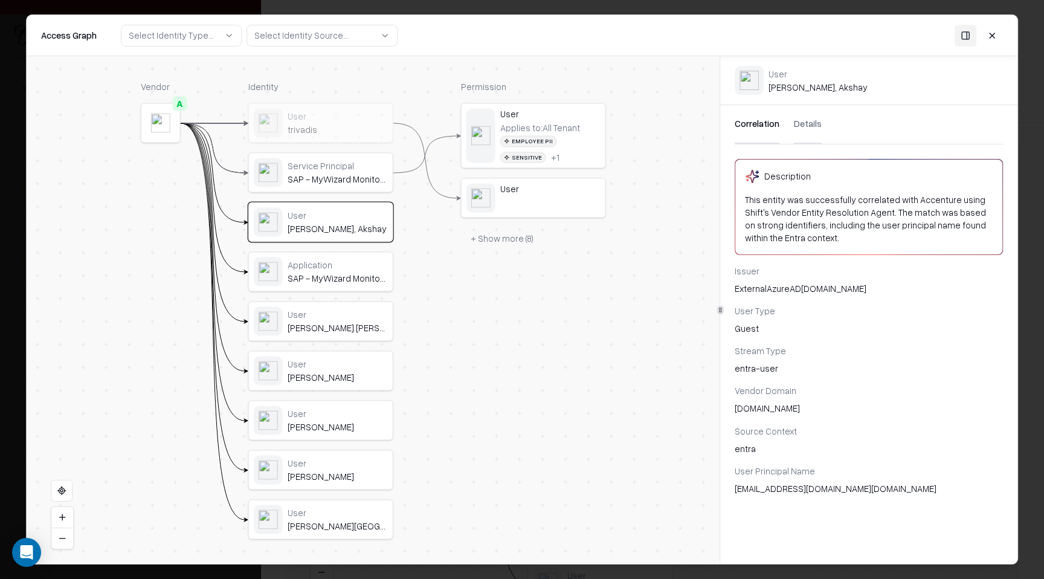
click at [800, 128] on button "Details" at bounding box center [808, 124] width 28 height 39
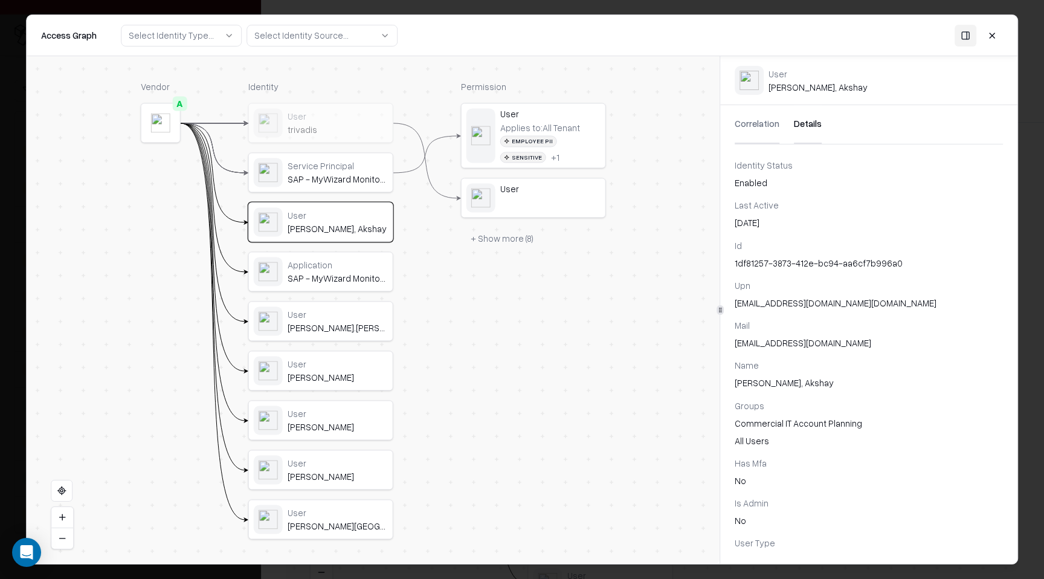
click at [992, 39] on button at bounding box center [992, 35] width 22 height 22
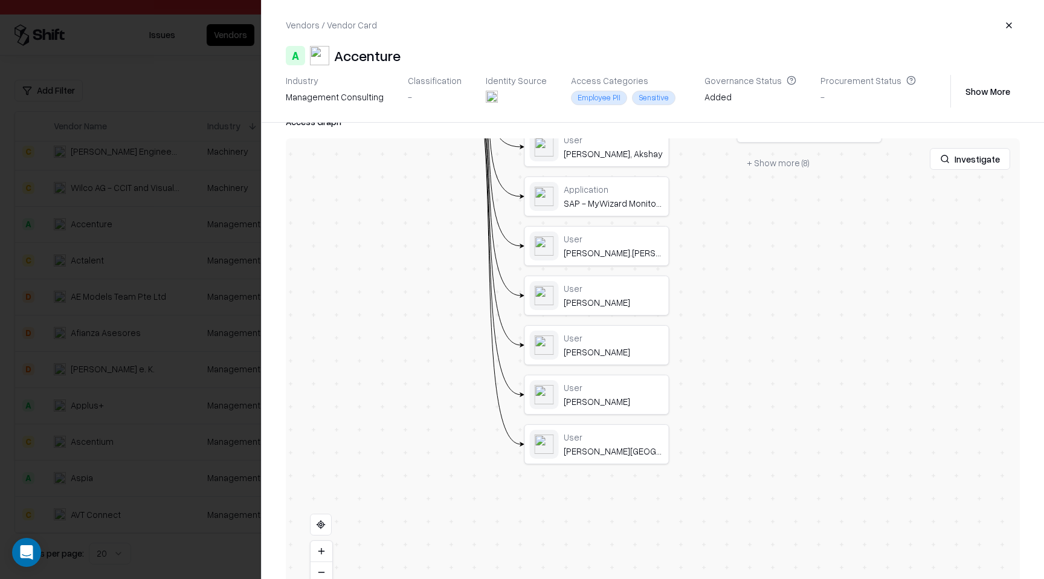
click at [629, 325] on div "User Shettigar, Jayaprasad" at bounding box center [597, 345] width 145 height 40
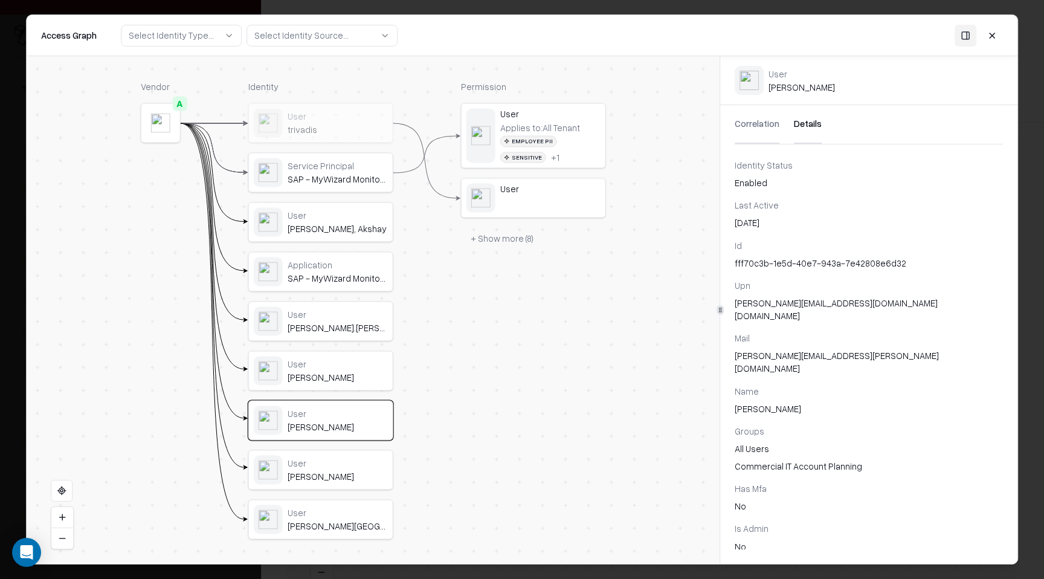
click at [817, 115] on button "Details" at bounding box center [808, 124] width 28 height 39
click at [997, 34] on button at bounding box center [992, 35] width 22 height 22
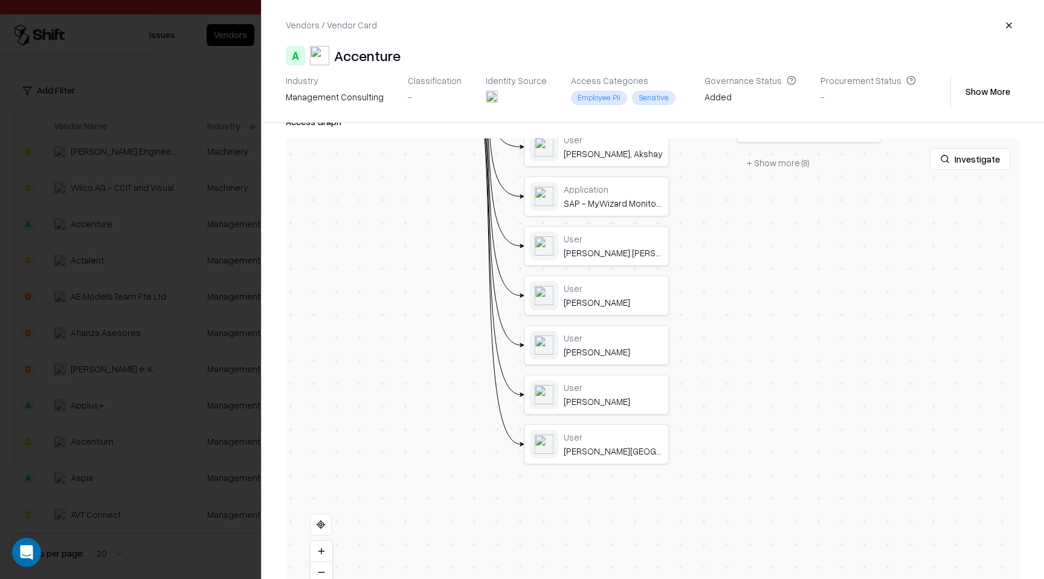
click at [1001, 27] on button "button" at bounding box center [1009, 26] width 22 height 22
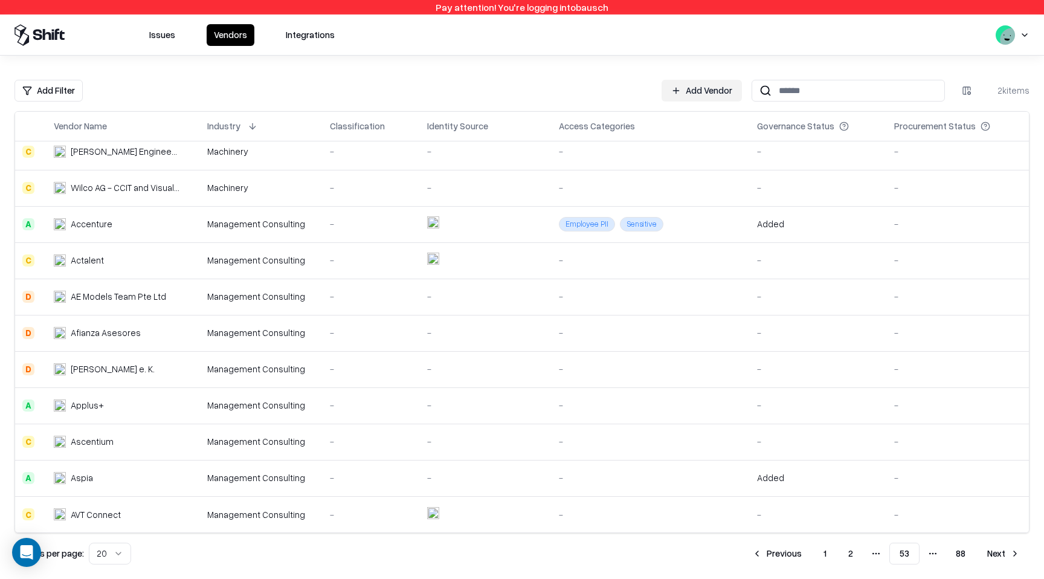
click at [375, 502] on td "-" at bounding box center [371, 514] width 97 height 36
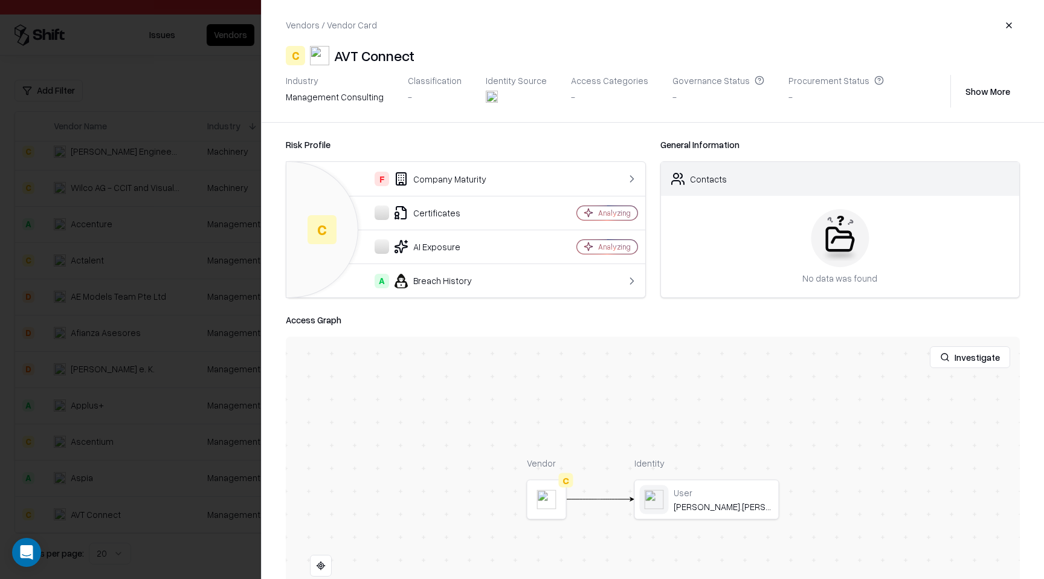
click at [1010, 28] on button "button" at bounding box center [1009, 26] width 22 height 22
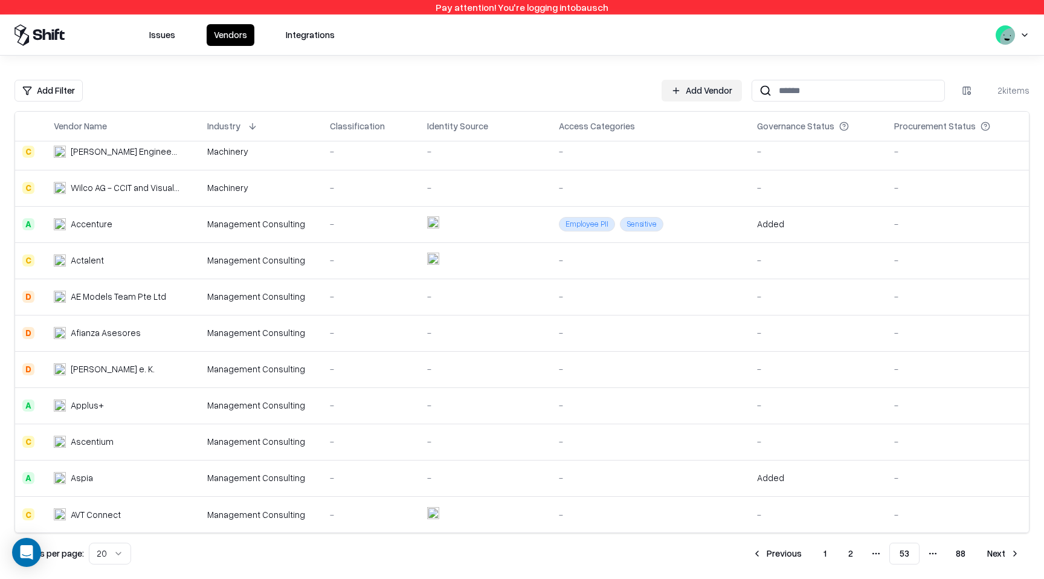
click at [1000, 554] on button "Next" at bounding box center [1004, 554] width 52 height 22
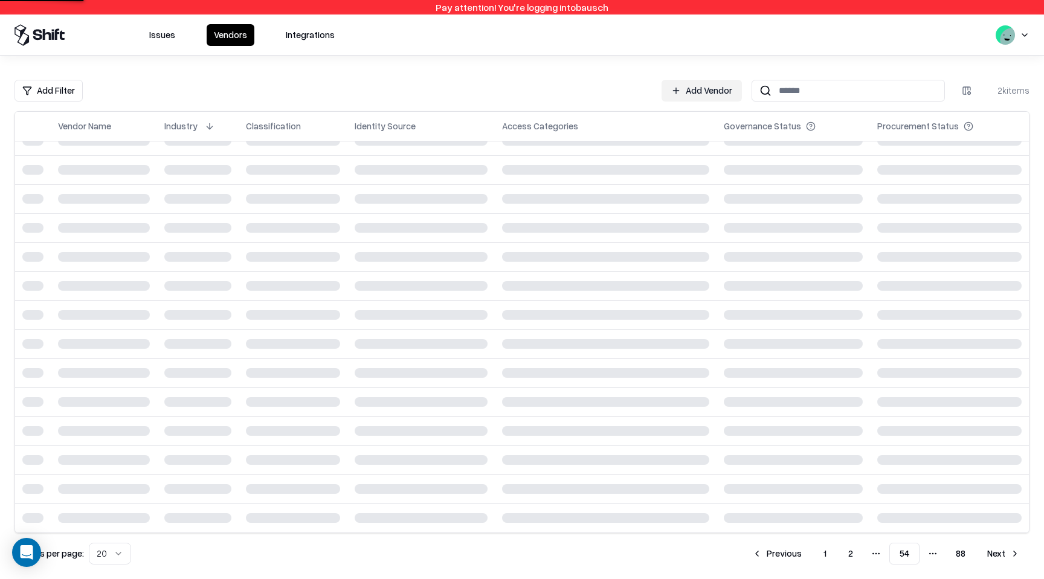
scroll to position [334, 0]
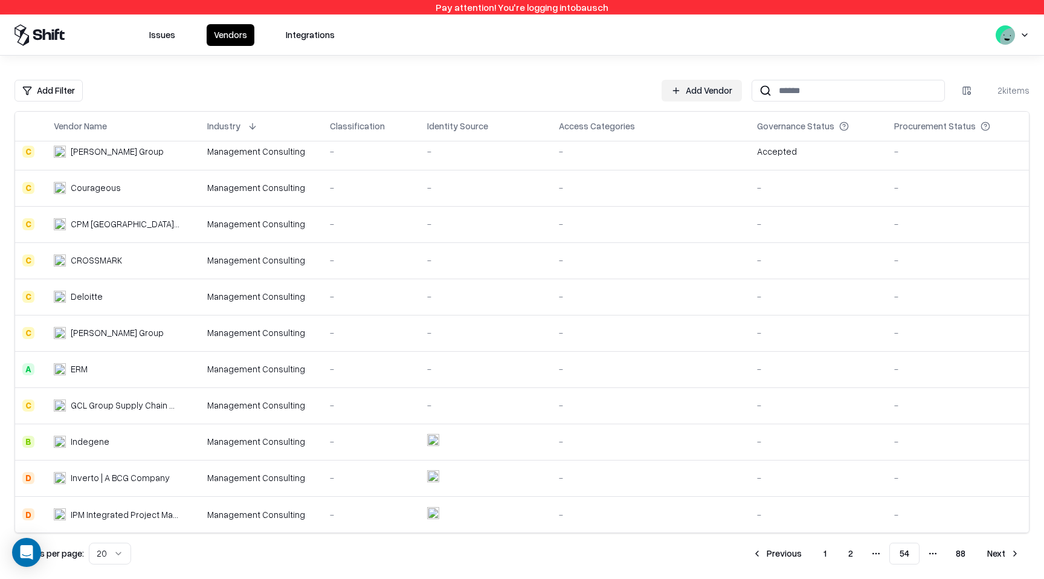
click at [430, 435] on object at bounding box center [433, 440] width 12 height 12
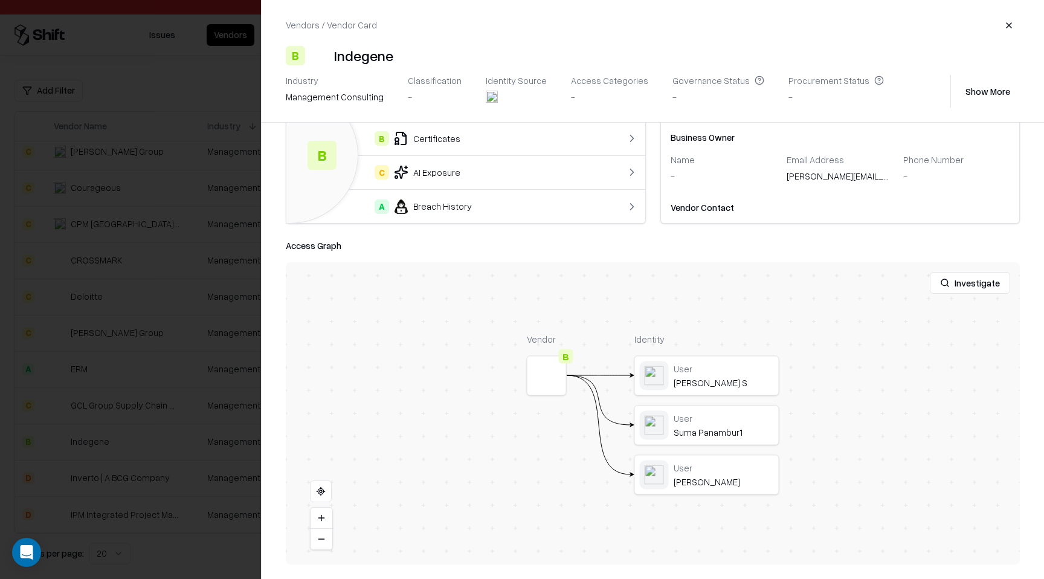
scroll to position [73, 0]
click at [1007, 27] on button "button" at bounding box center [1009, 26] width 22 height 22
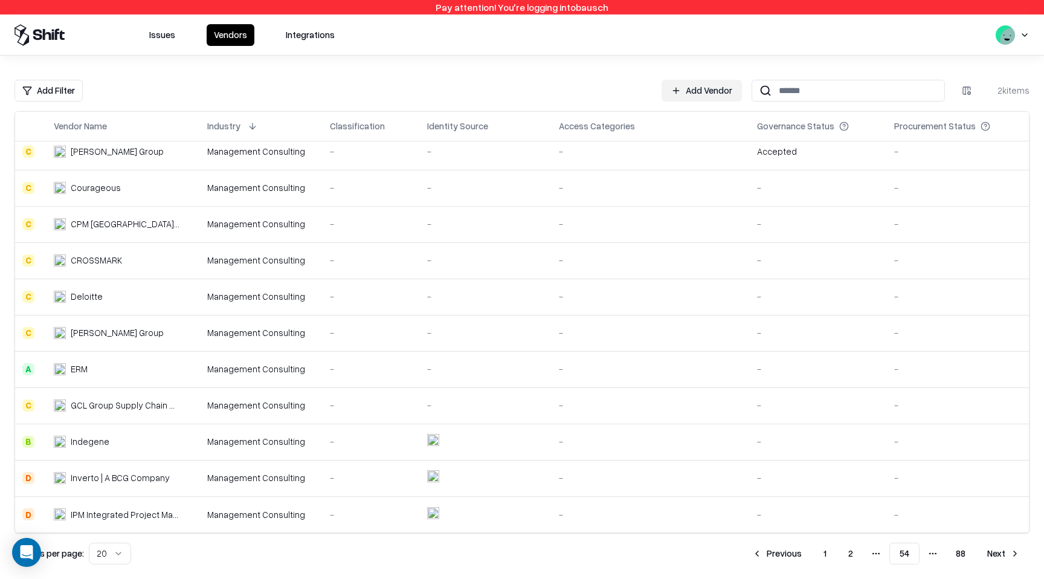
click at [486, 483] on td at bounding box center [486, 478] width 132 height 36
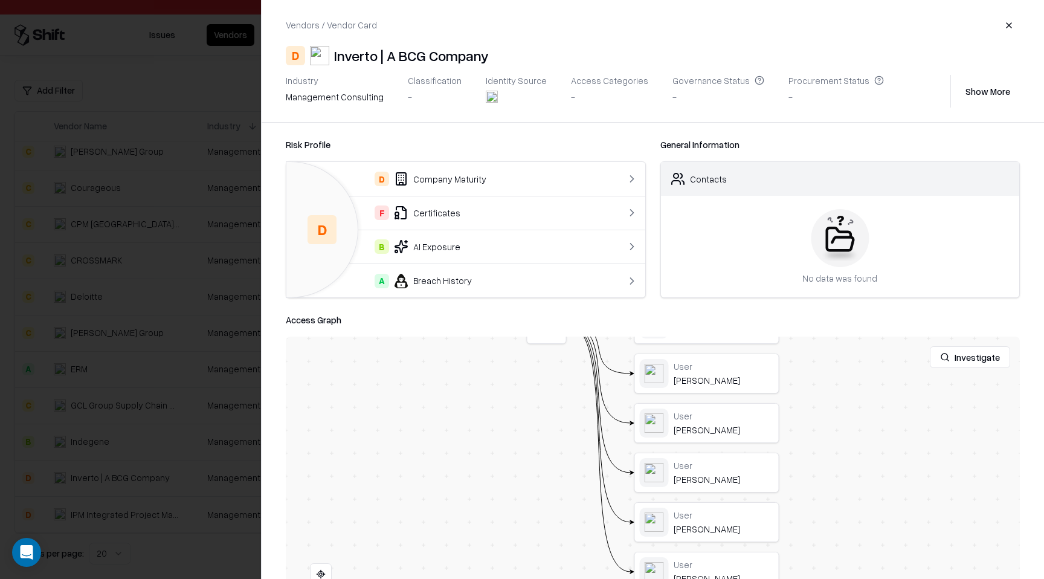
drag, startPoint x: 451, startPoint y: 517, endPoint x: 449, endPoint y: 403, distance: 113.6
click at [449, 403] on div "Vendor D Identity User Alexander Hohmann User Marcel Weber User Charlotte Engel…" at bounding box center [653, 492] width 734 height 310
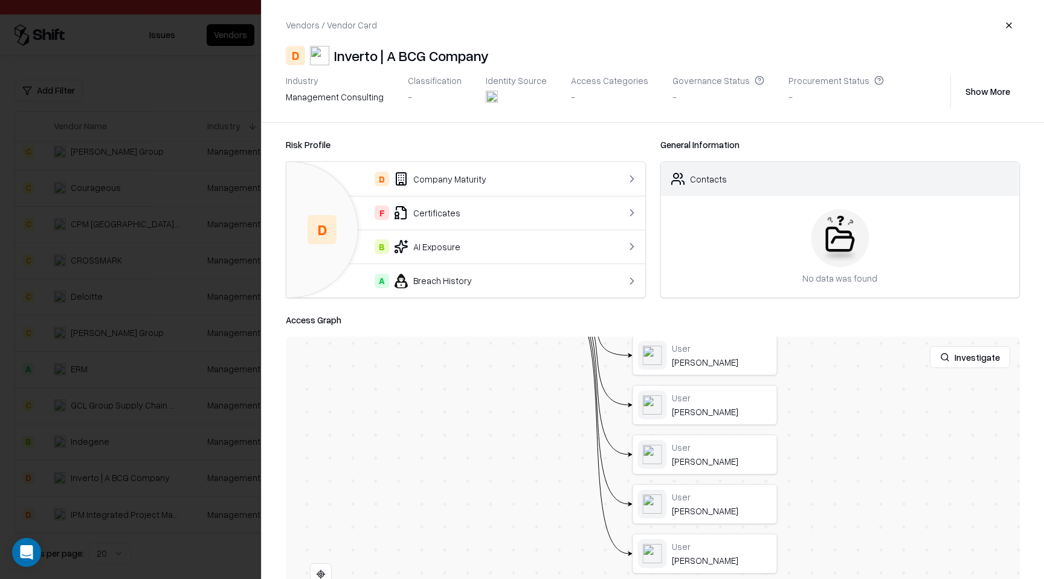
drag, startPoint x: 436, startPoint y: 508, endPoint x: 442, endPoint y: 398, distance: 110.2
click at [436, 422] on div "Vendor D Identity User Alexander Hohmann User Marcel Weber User Charlotte Engel…" at bounding box center [653, 492] width 734 height 310
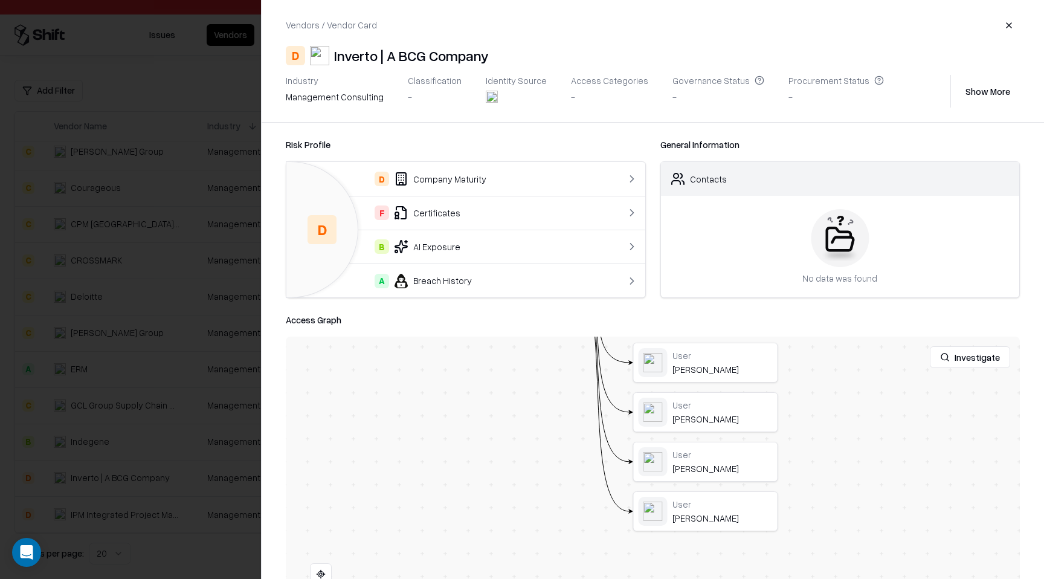
drag, startPoint x: 439, startPoint y: 440, endPoint x: 439, endPoint y: 523, distance: 83.4
click at [439, 523] on div "Vendor D Identity User Alexander Hohmann User Marcel Weber User Charlotte Engel…" at bounding box center [653, 492] width 734 height 310
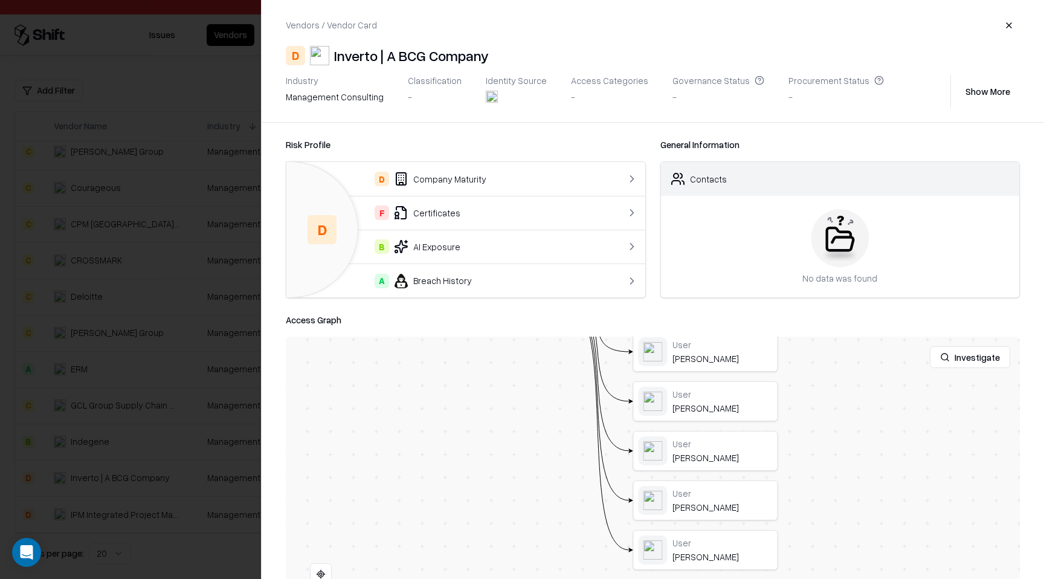
click at [1009, 23] on button "button" at bounding box center [1009, 26] width 22 height 22
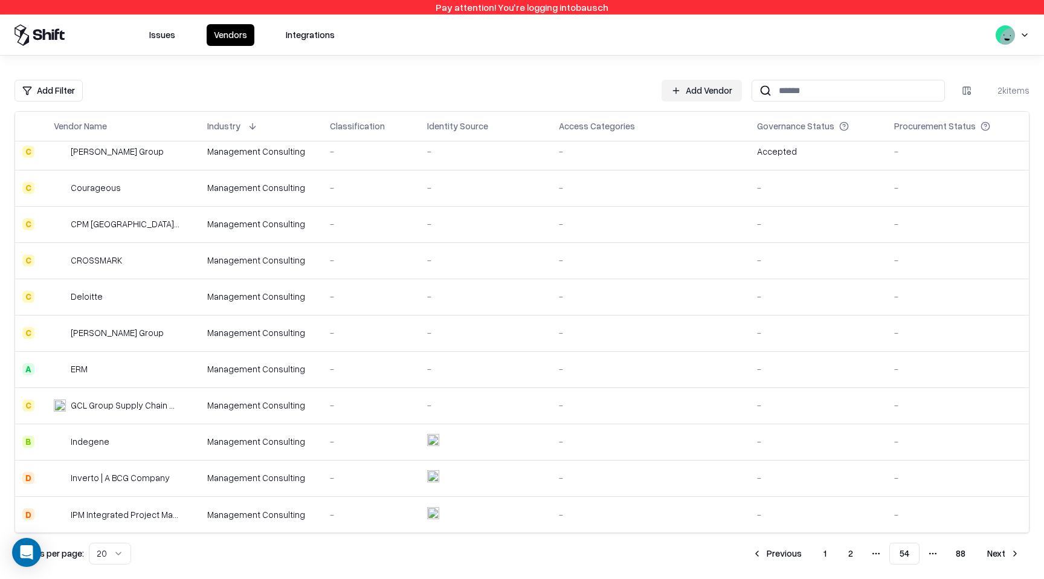
click at [352, 519] on div "-" at bounding box center [371, 514] width 83 height 13
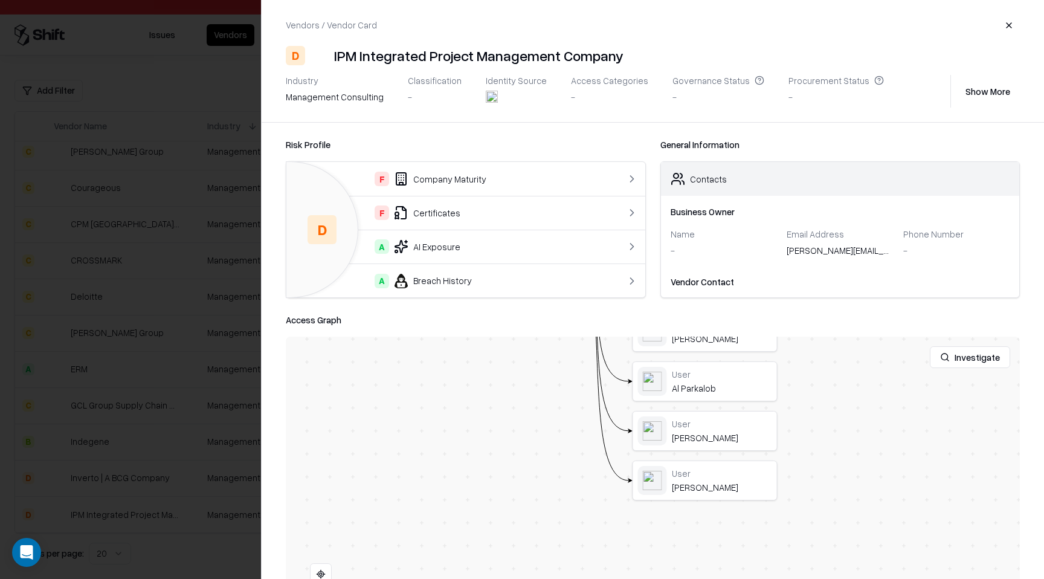
drag, startPoint x: 844, startPoint y: 456, endPoint x: 844, endPoint y: 263, distance: 193.4
click at [842, 270] on div "Risk Profile D F Company Maturity F Certificates A AI Exposure A Breach History…" at bounding box center [653, 351] width 783 height 456
click at [997, 31] on div "Vendors / Vendor Card" at bounding box center [653, 26] width 734 height 22
click at [1012, 28] on button "button" at bounding box center [1009, 26] width 22 height 22
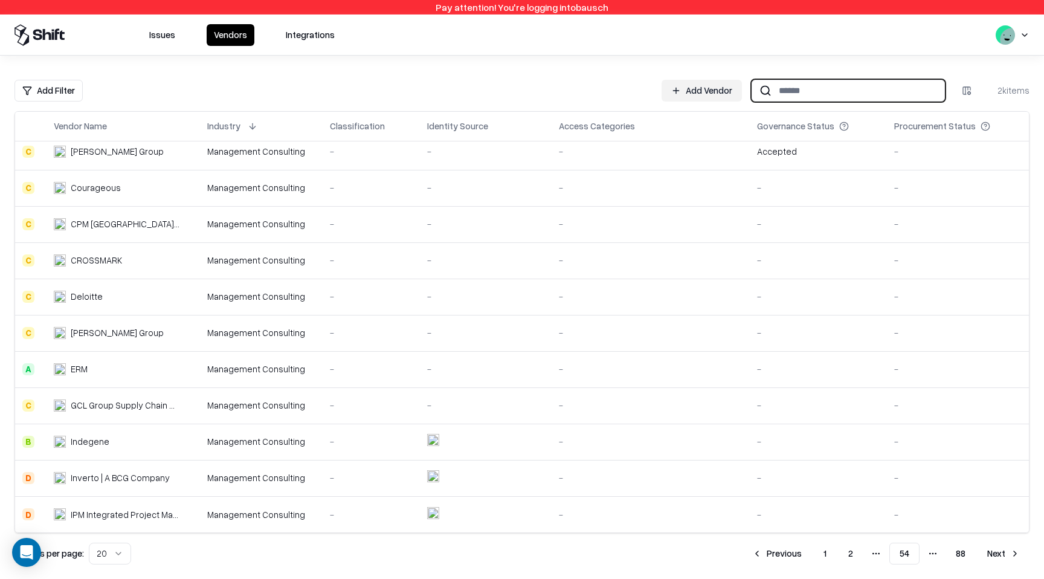
click at [841, 88] on input at bounding box center [858, 90] width 173 height 22
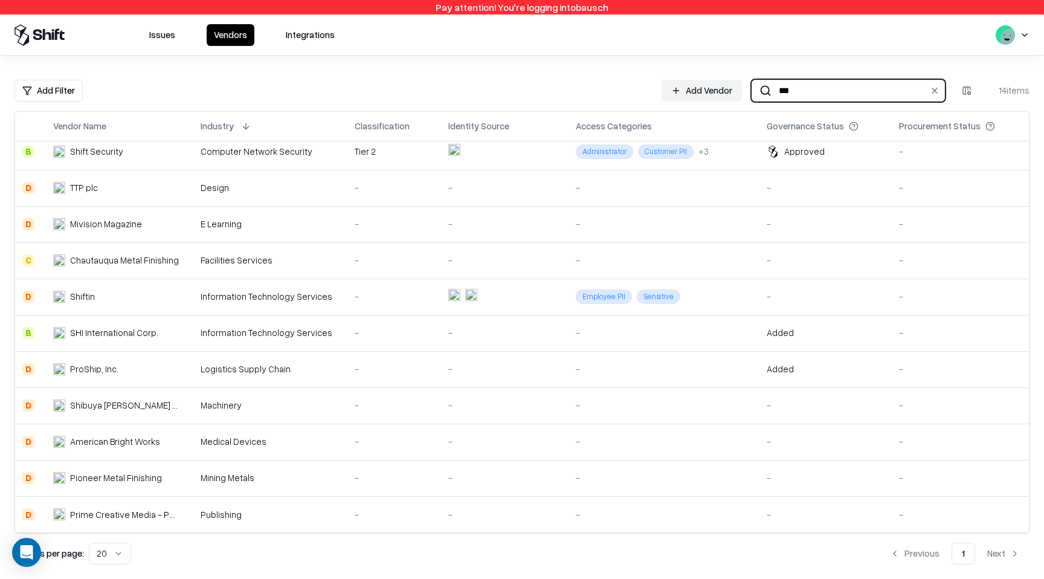
type input "***"
click at [329, 332] on div "Information Technology Services" at bounding box center [271, 332] width 140 height 13
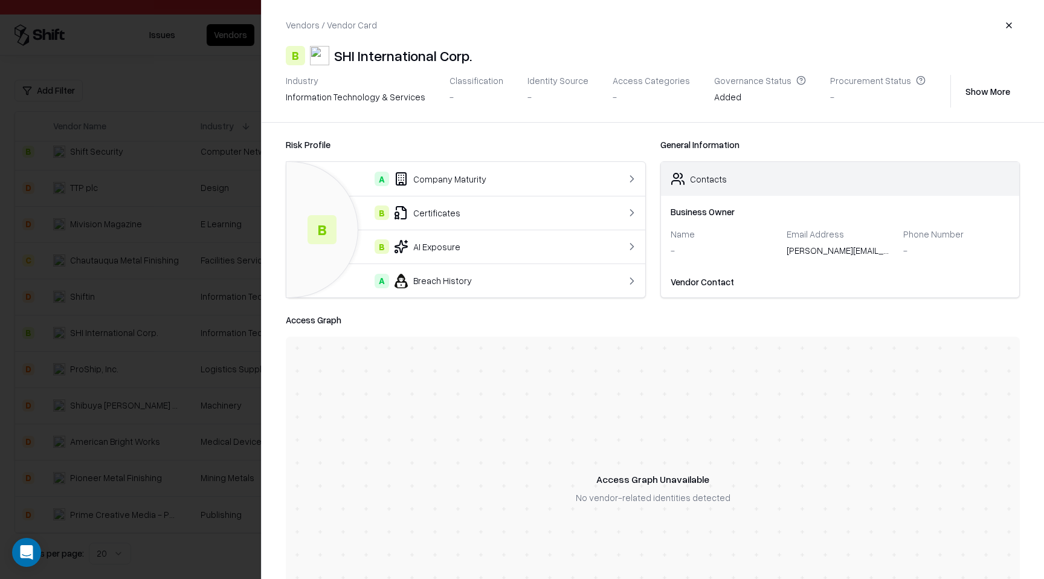
click at [1004, 22] on button "button" at bounding box center [1009, 26] width 22 height 22
